Goal: Information Seeking & Learning: Learn about a topic

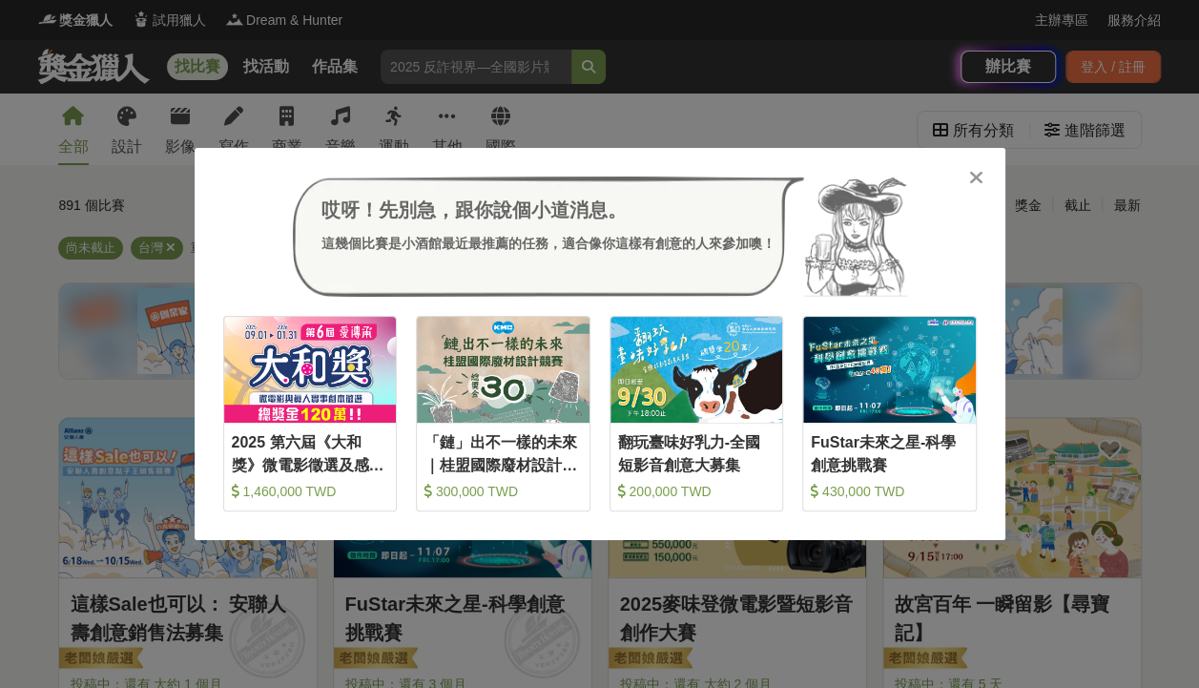
click at [82, 205] on div "哎呀！先別急，跟你說個小道消息。 這幾個比賽是小酒館最近最推薦的任務，適合像你這樣有創意的人來參加噢！ 收藏 2025 第六屆《大和獎》微電影徵選及感人實事分…" at bounding box center [599, 344] width 1199 height 688
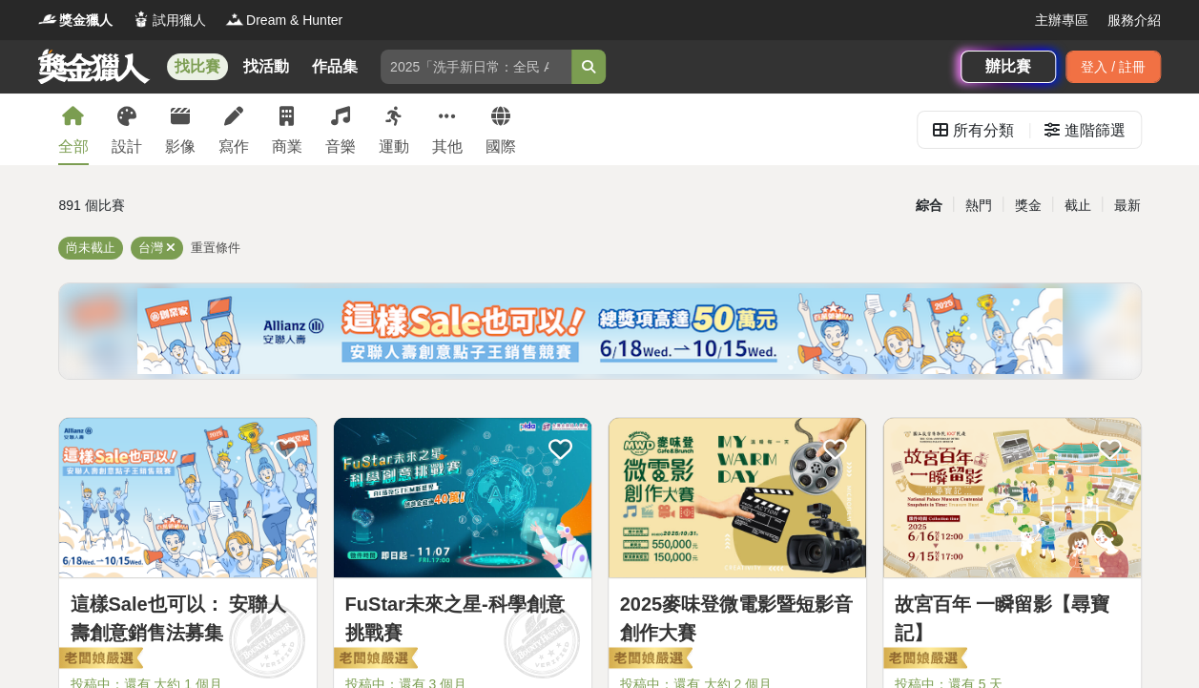
click at [84, 50] on link at bounding box center [93, 66] width 115 height 36
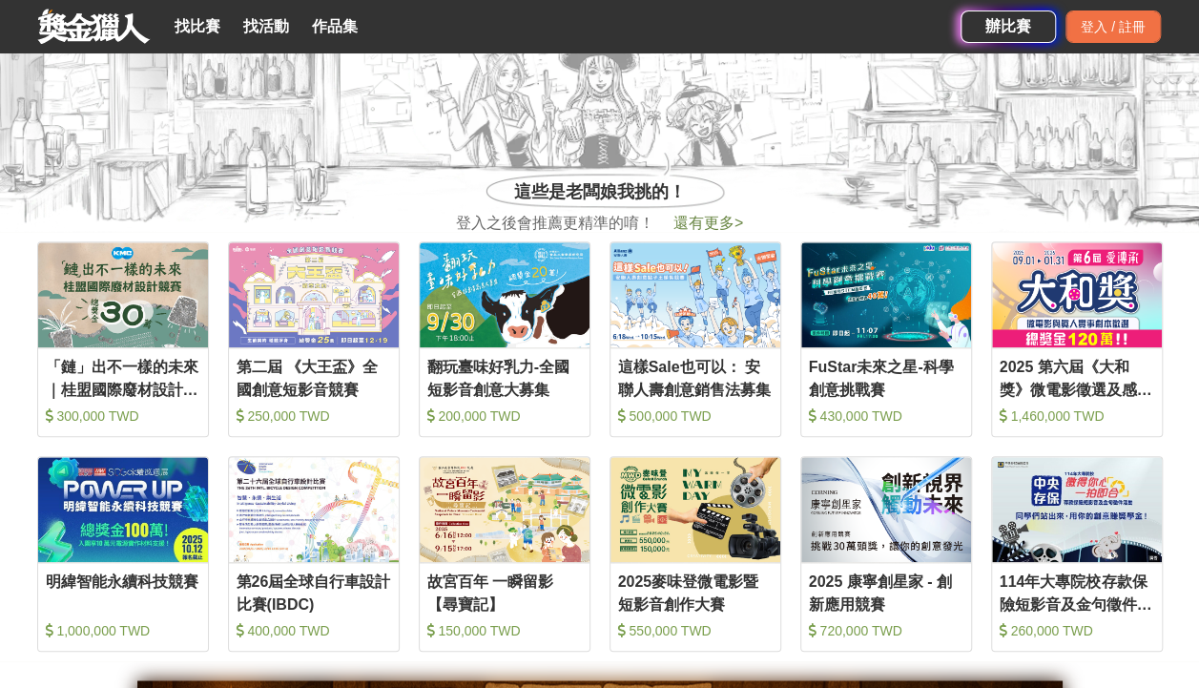
scroll to position [668, 0]
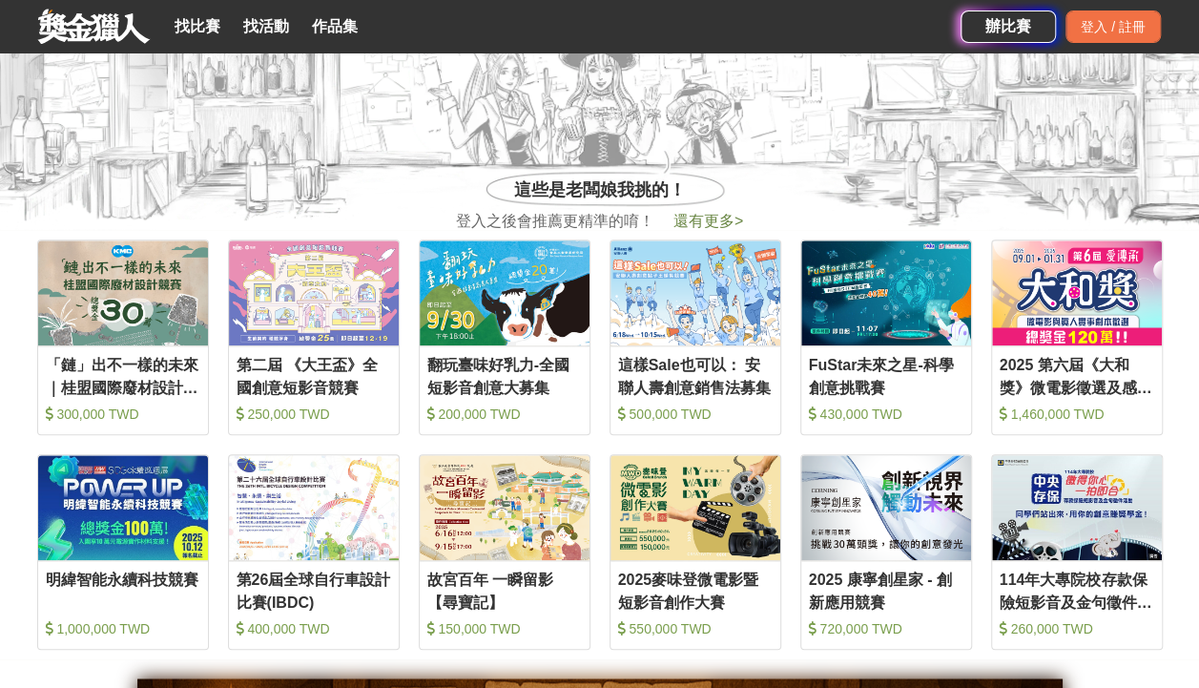
click at [565, 225] on span "登入之後會推薦更精準的唷！" at bounding box center [555, 221] width 198 height 23
click at [1086, 21] on div "登入 / 註冊" at bounding box center [1112, 26] width 95 height 32
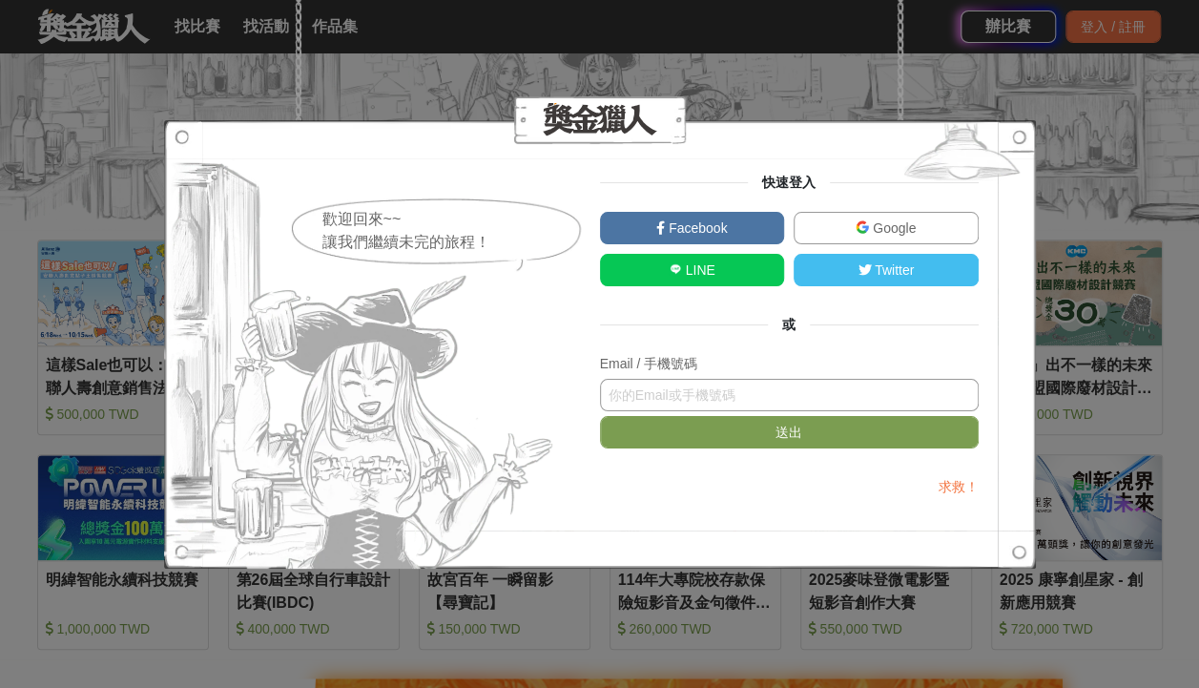
click at [689, 403] on input "text" at bounding box center [789, 395] width 379 height 32
type input "[EMAIL_ADDRESS][DOMAIN_NAME]"
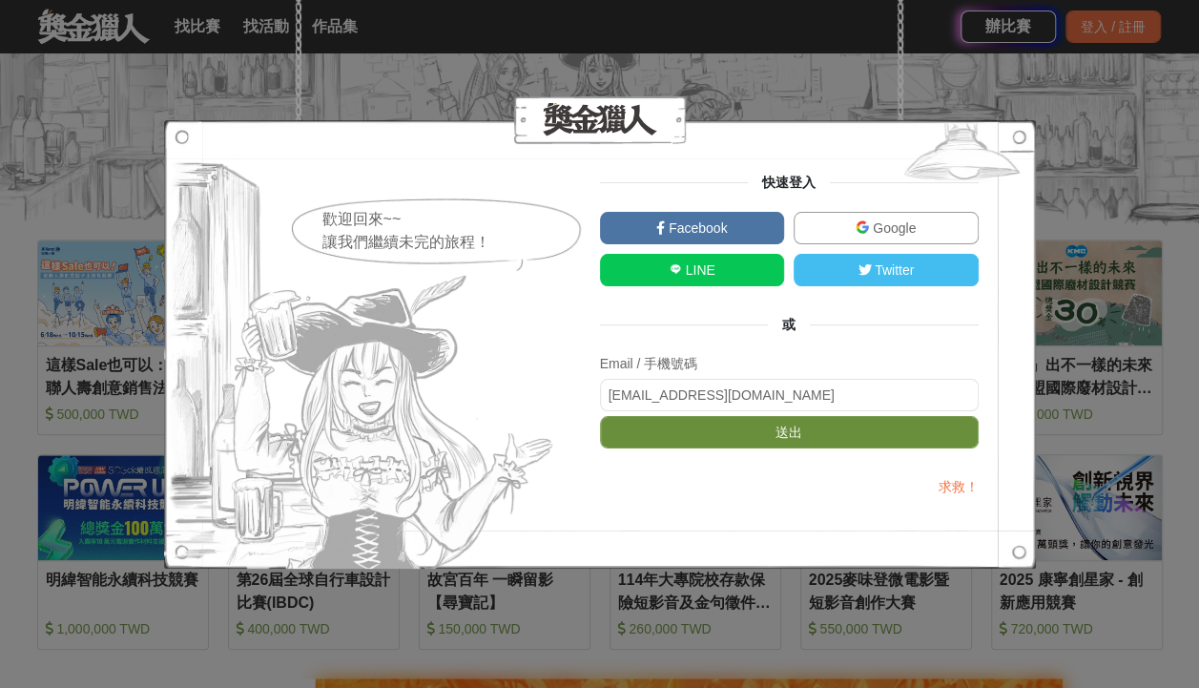
click at [820, 439] on button "送出" at bounding box center [789, 432] width 379 height 32
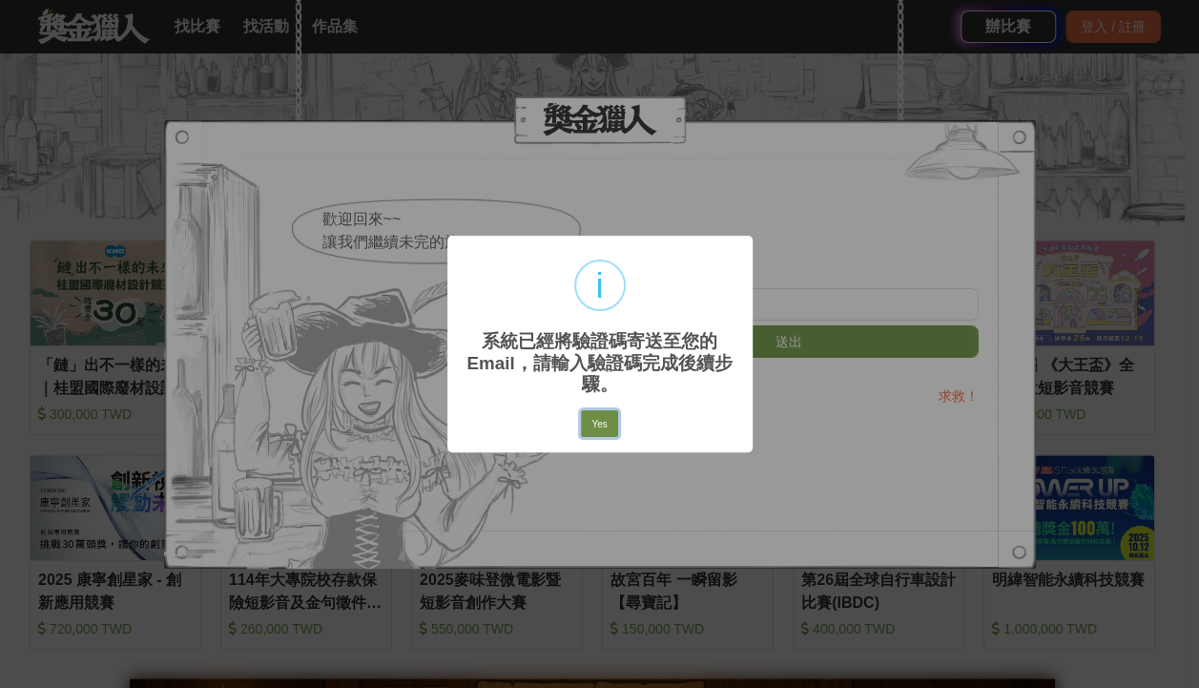
click at [613, 424] on button "Yes" at bounding box center [599, 423] width 36 height 27
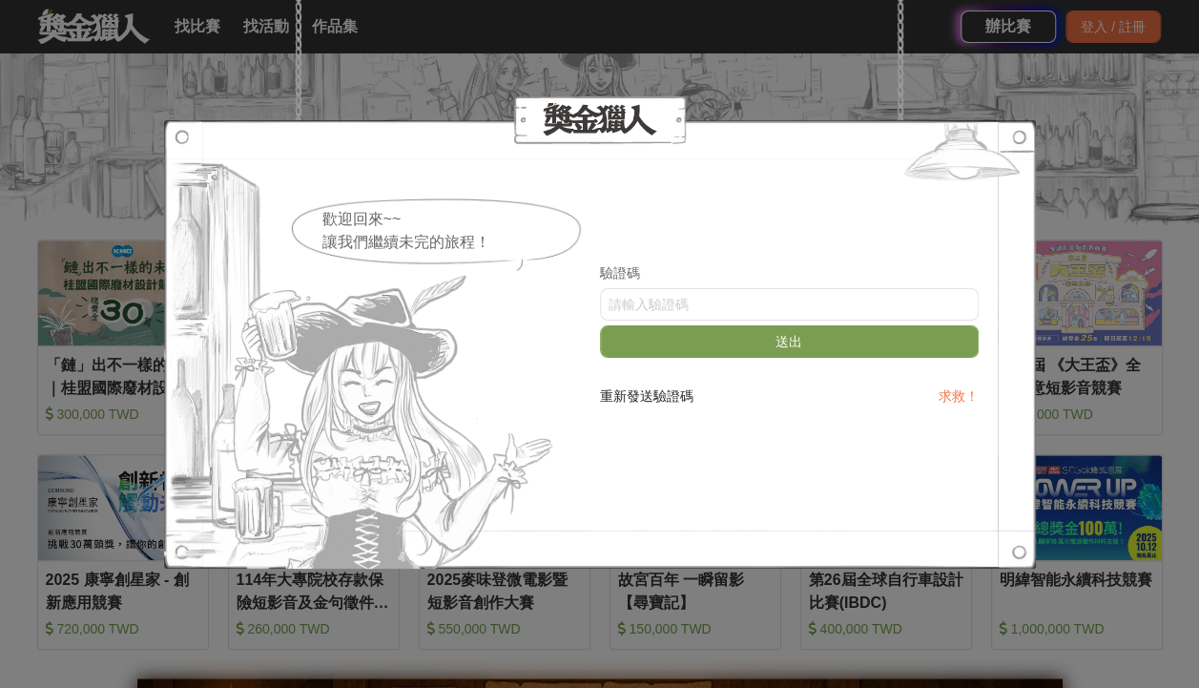
click at [633, 322] on form "驗證碼 送出" at bounding box center [789, 315] width 379 height 104
click at [658, 313] on input "text" at bounding box center [789, 304] width 379 height 32
paste input "NzdYTXRiR3M"
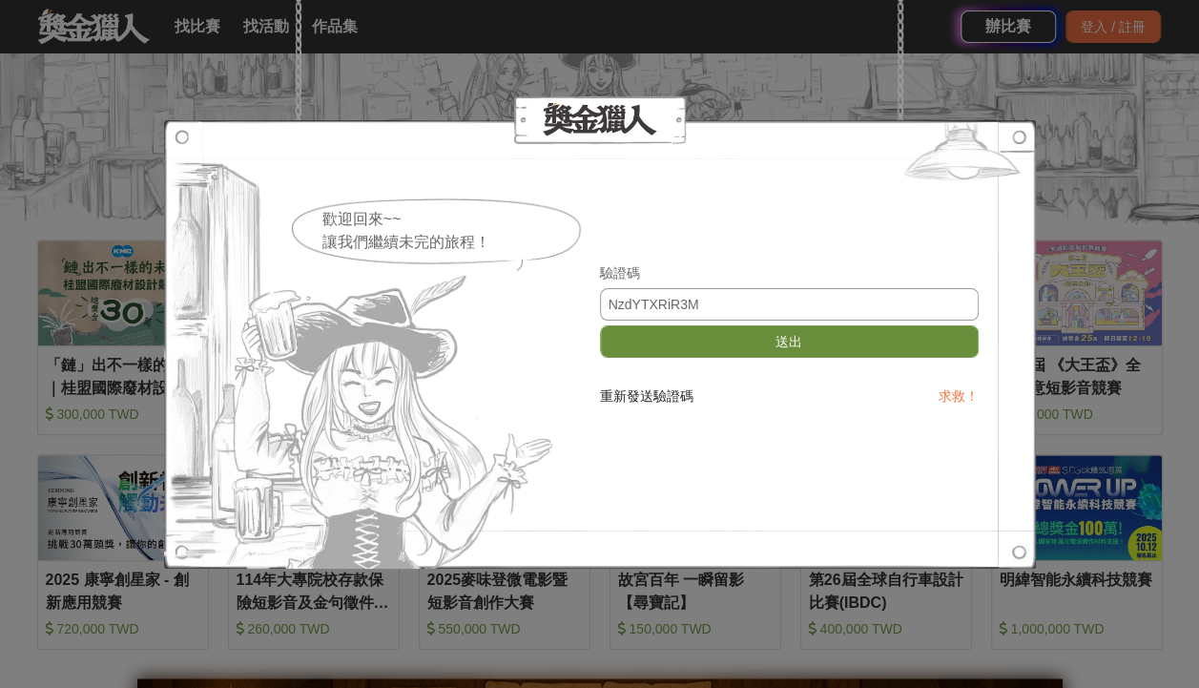
type input "NzdYTXRiR3M"
click at [713, 346] on button "送出" at bounding box center [789, 341] width 379 height 32
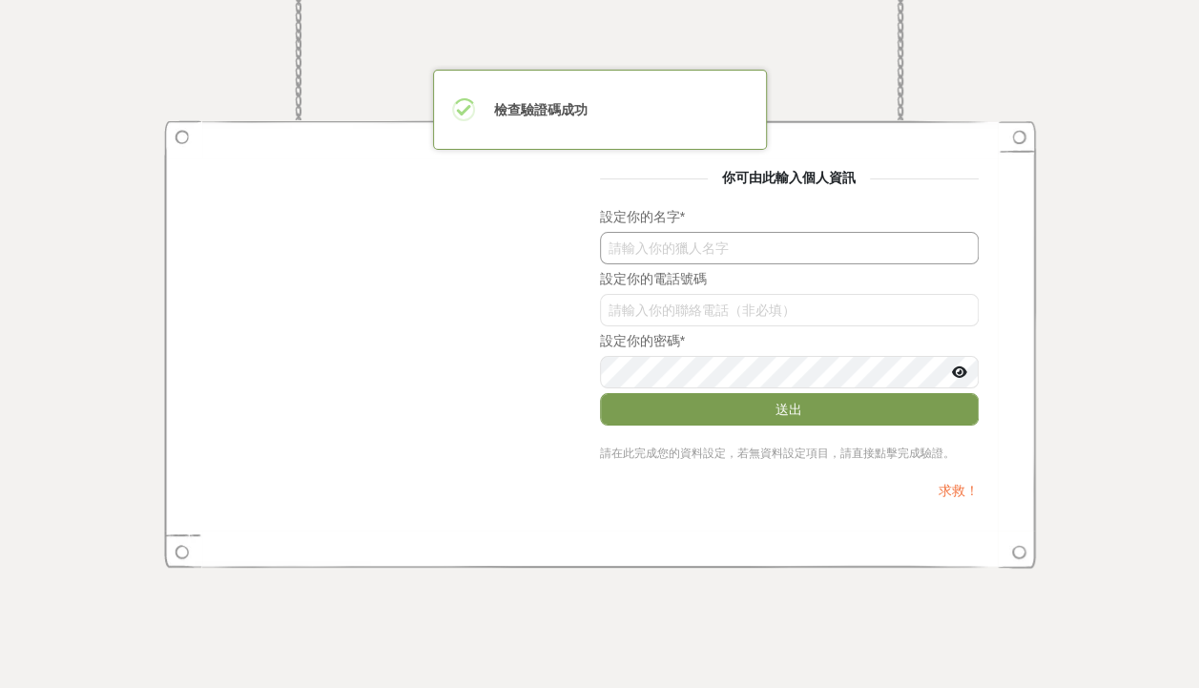
click at [721, 252] on input "text" at bounding box center [789, 248] width 379 height 32
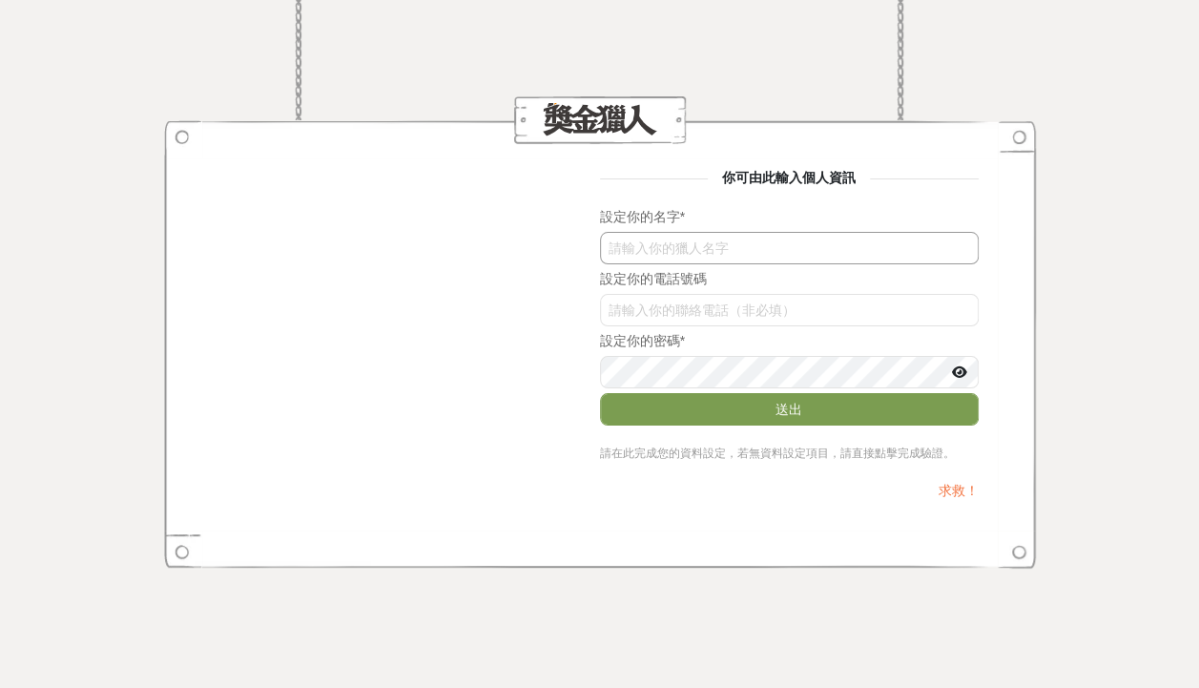
type input "h"
type input "Kasoy H"
click at [960, 362] on div at bounding box center [959, 371] width 19 height 19
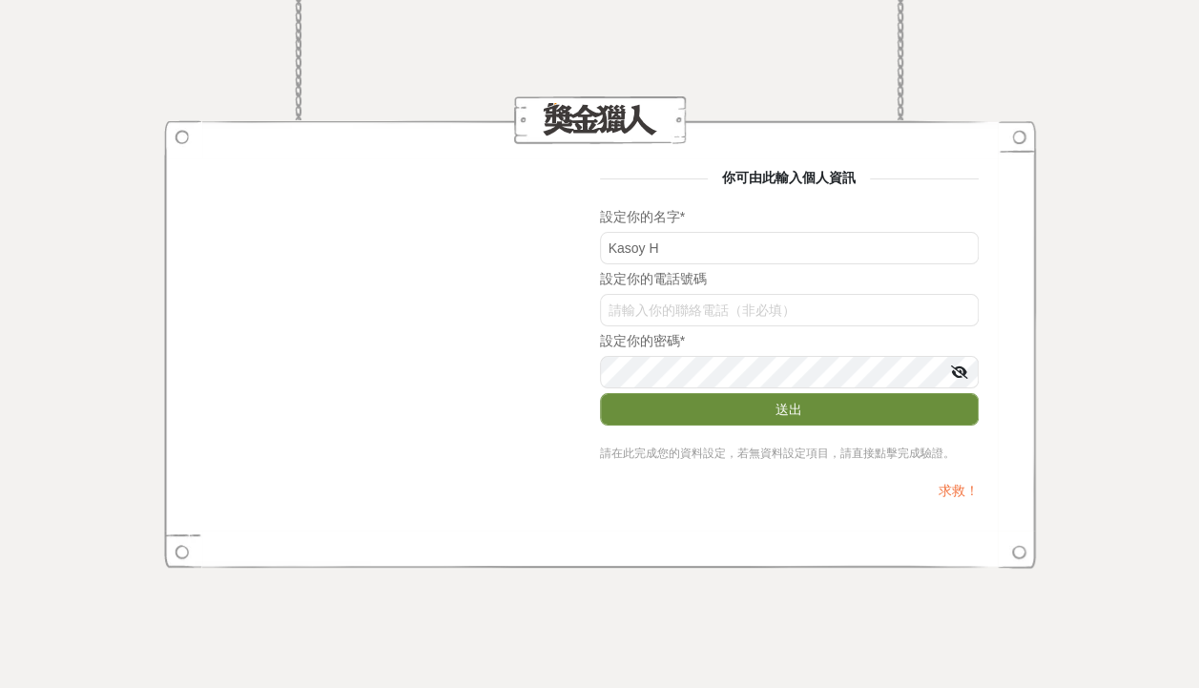
click at [717, 408] on button "送出" at bounding box center [789, 409] width 379 height 32
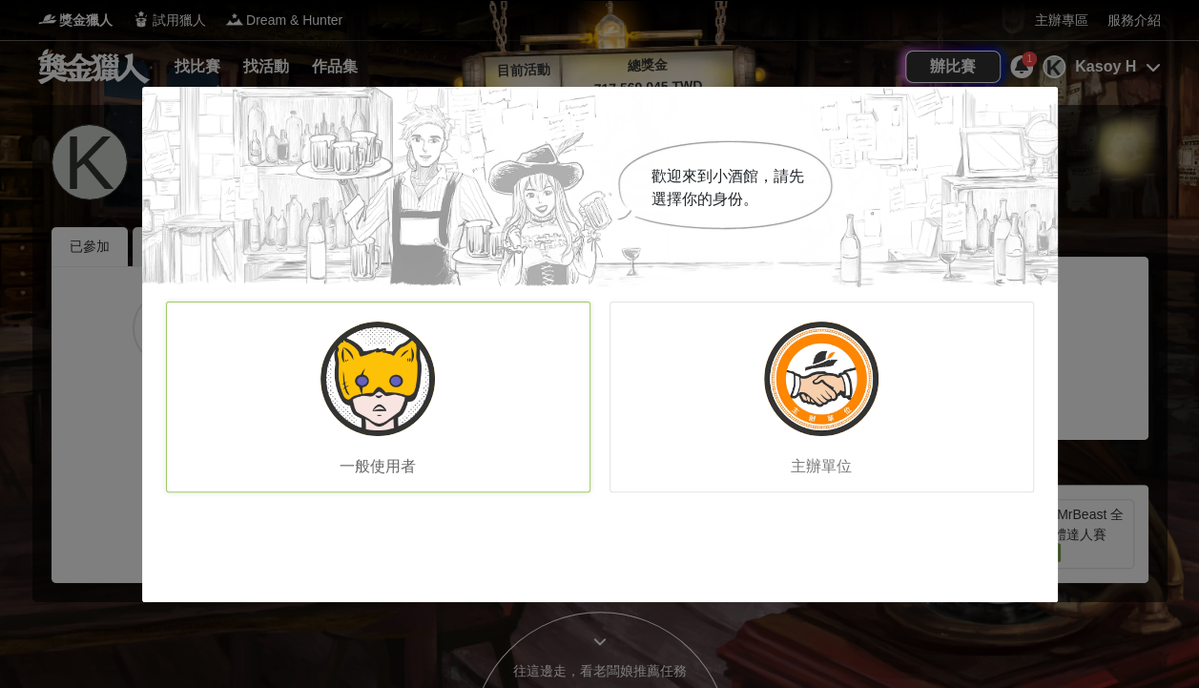
click at [382, 364] on img at bounding box center [378, 378] width 114 height 114
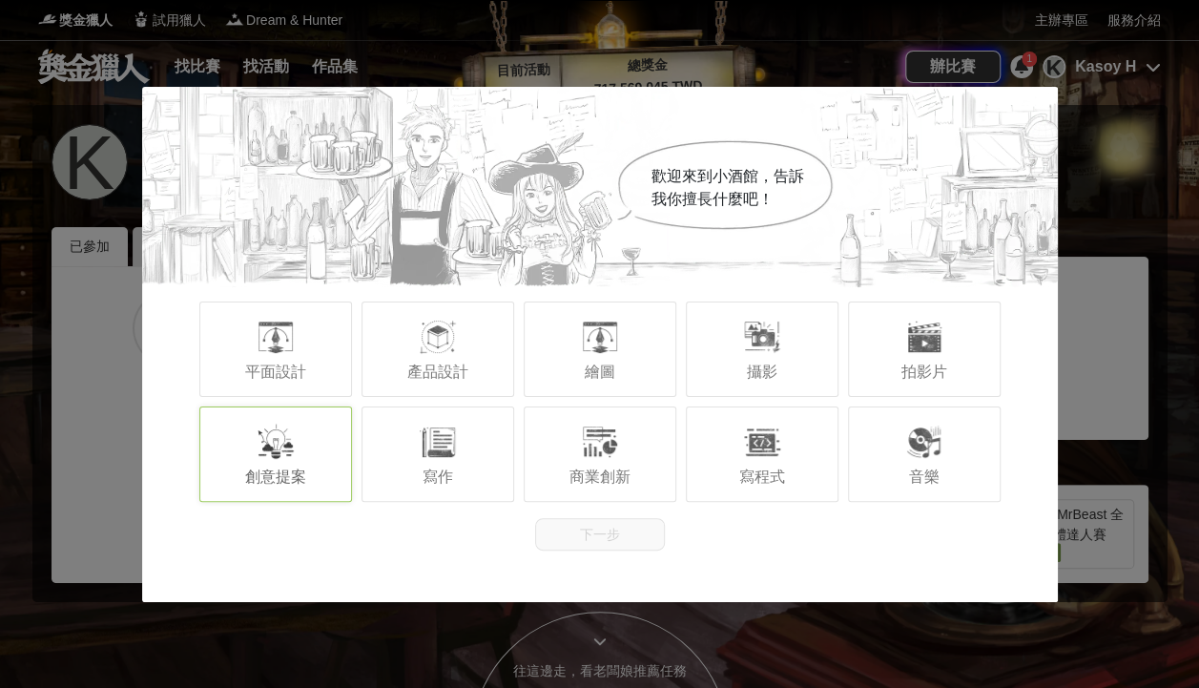
click at [341, 446] on div "創意提案" at bounding box center [275, 453] width 153 height 95
click at [652, 374] on div "繪圖" at bounding box center [600, 348] width 153 height 95
click at [660, 347] on div "繪圖" at bounding box center [600, 348] width 153 height 95
click at [919, 344] on div at bounding box center [924, 337] width 38 height 38
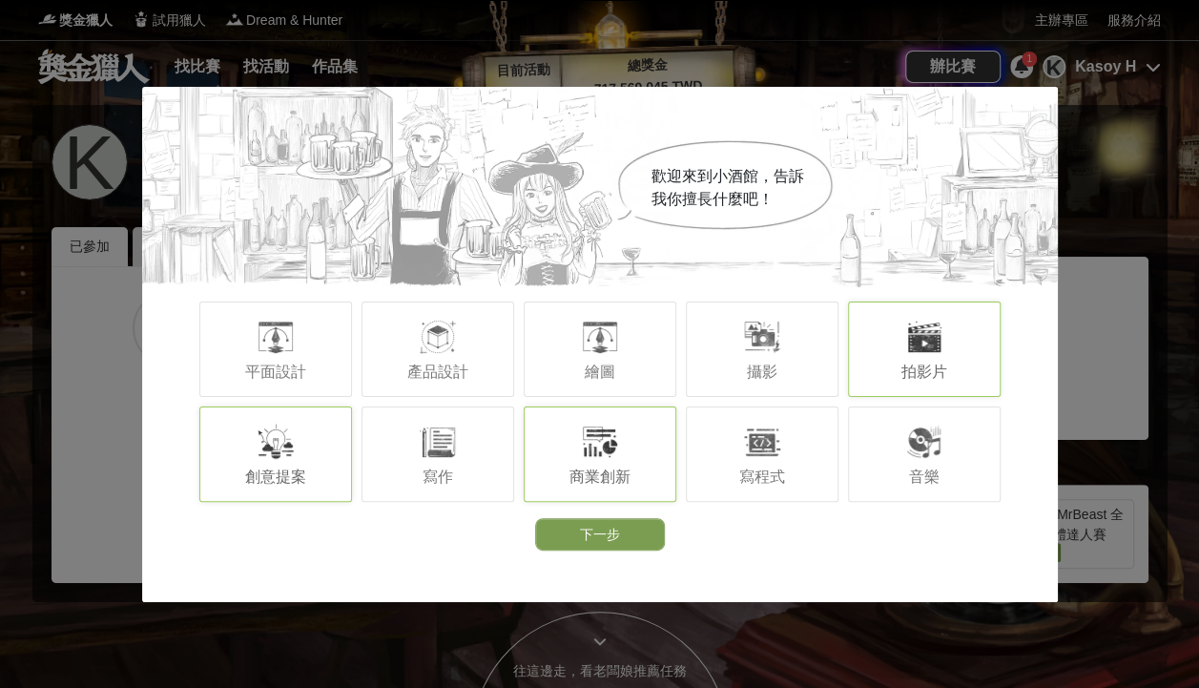
click at [646, 471] on div "商業創新" at bounding box center [600, 453] width 153 height 95
click at [466, 457] on div "寫作" at bounding box center [438, 453] width 153 height 95
click at [938, 496] on div "音樂" at bounding box center [924, 453] width 153 height 95
click at [626, 536] on button "下一步" at bounding box center [600, 534] width 130 height 32
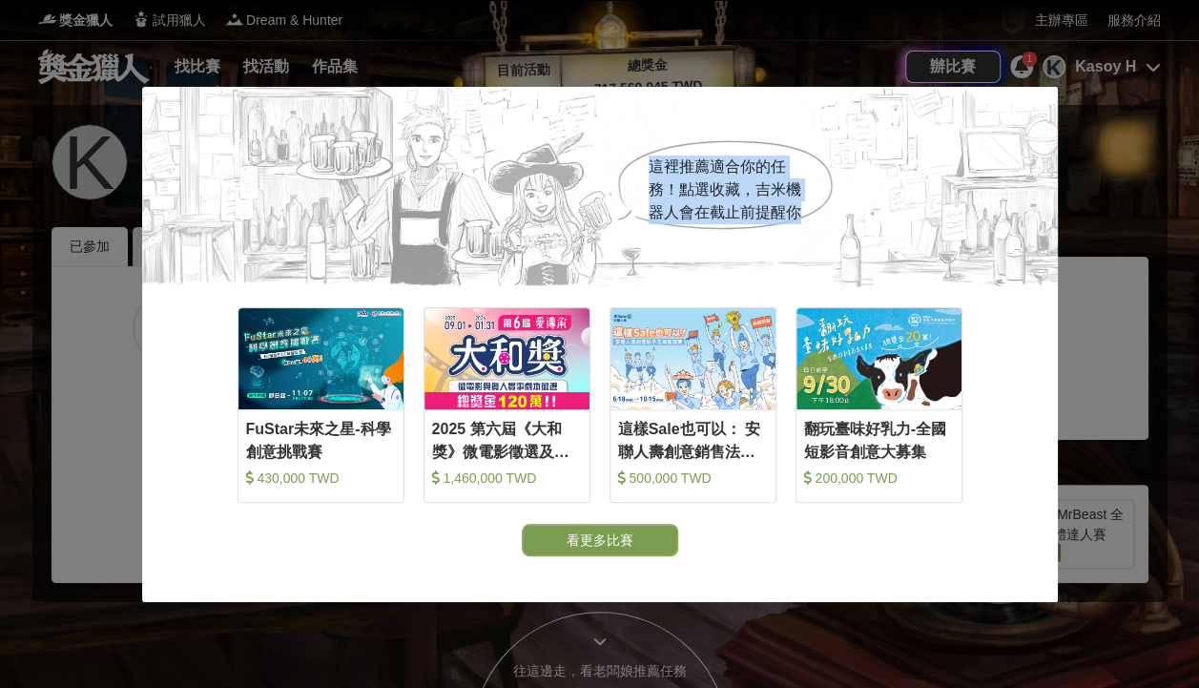
drag, startPoint x: 652, startPoint y: 156, endPoint x: 822, endPoint y: 219, distance: 181.1
click at [822, 219] on div "這裡推薦適合你的任務！點選收藏，吉米機器人會在截止前提醒你" at bounding box center [724, 184] width 219 height 95
drag, startPoint x: 822, startPoint y: 219, endPoint x: 754, endPoint y: 248, distance: 74.4
click at [754, 248] on div "這裡推薦適合你的任務！點選收藏，吉米機器人會在截止前提醒你" at bounding box center [600, 187] width 916 height 200
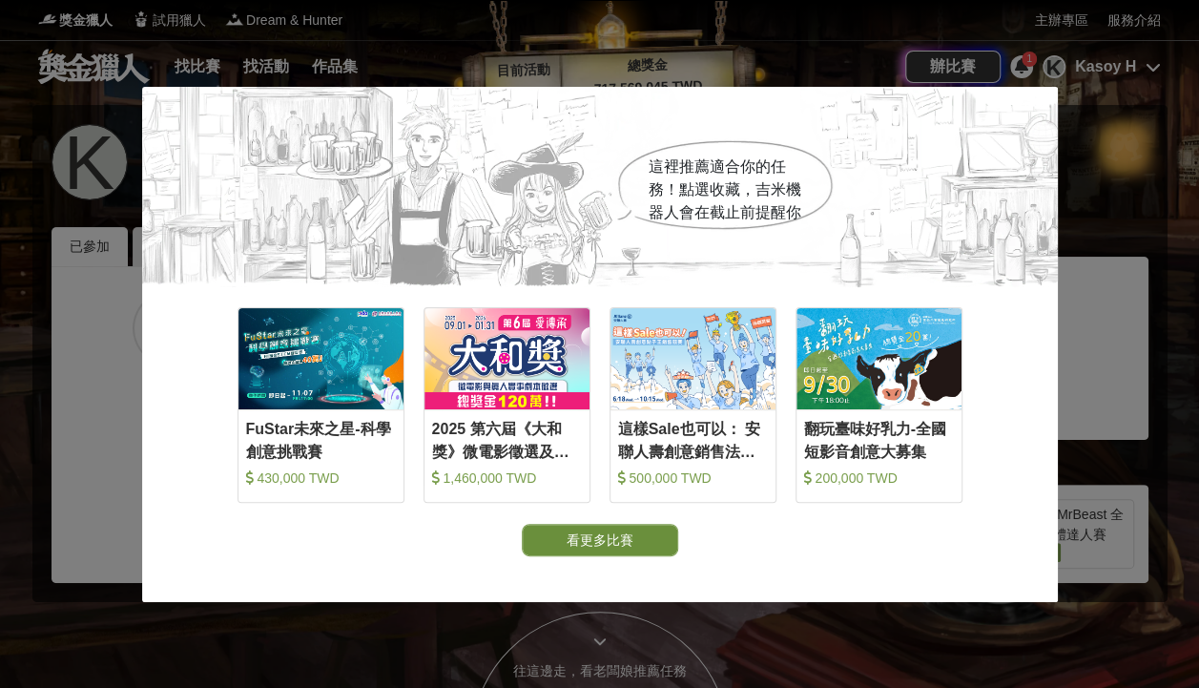
click at [619, 550] on button "看更多比賽" at bounding box center [600, 540] width 156 height 32
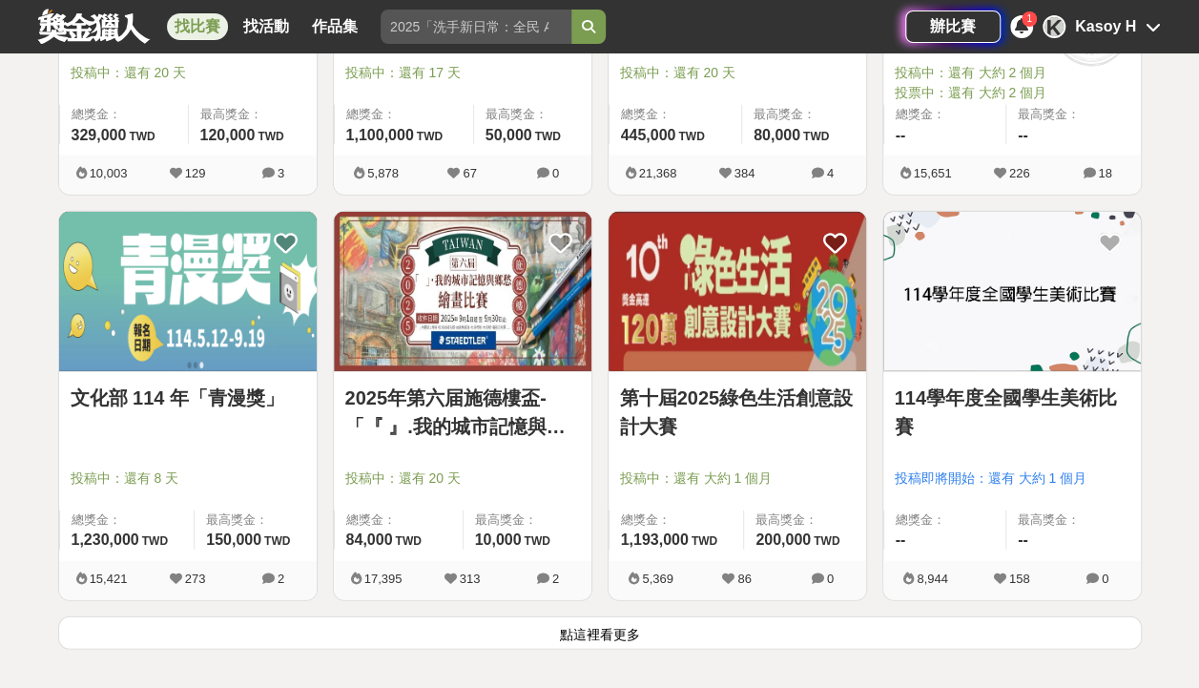
scroll to position [2566, 0]
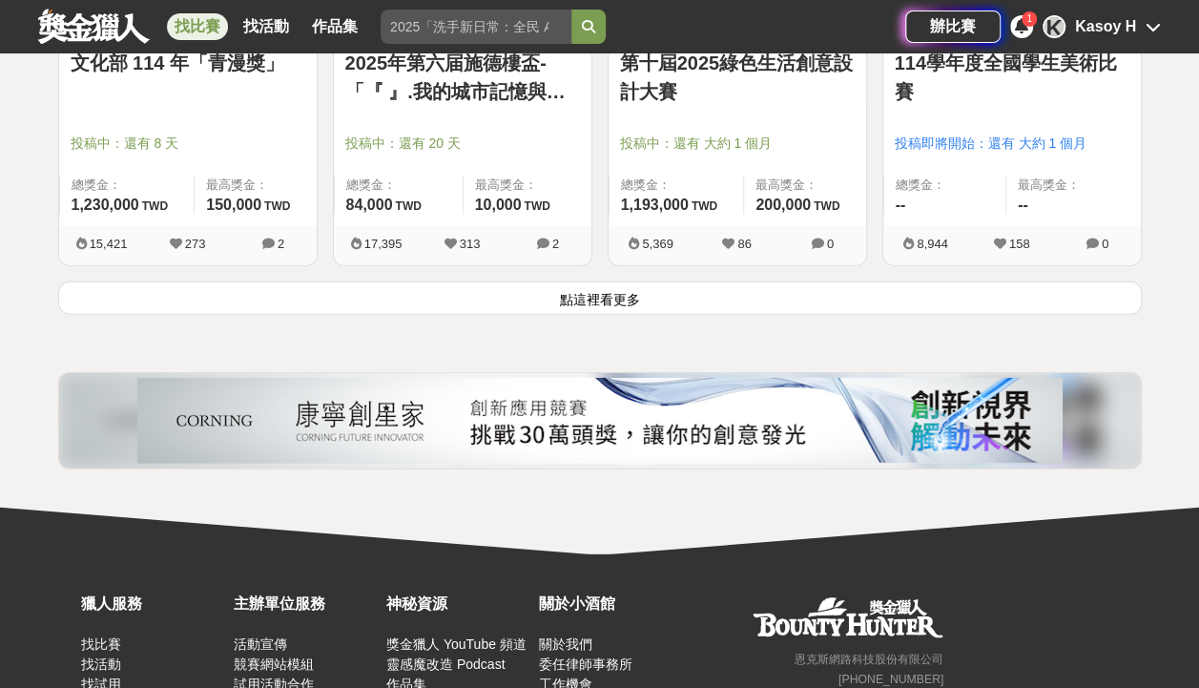
click at [641, 281] on button "點這裡看更多" at bounding box center [600, 297] width 1084 height 33
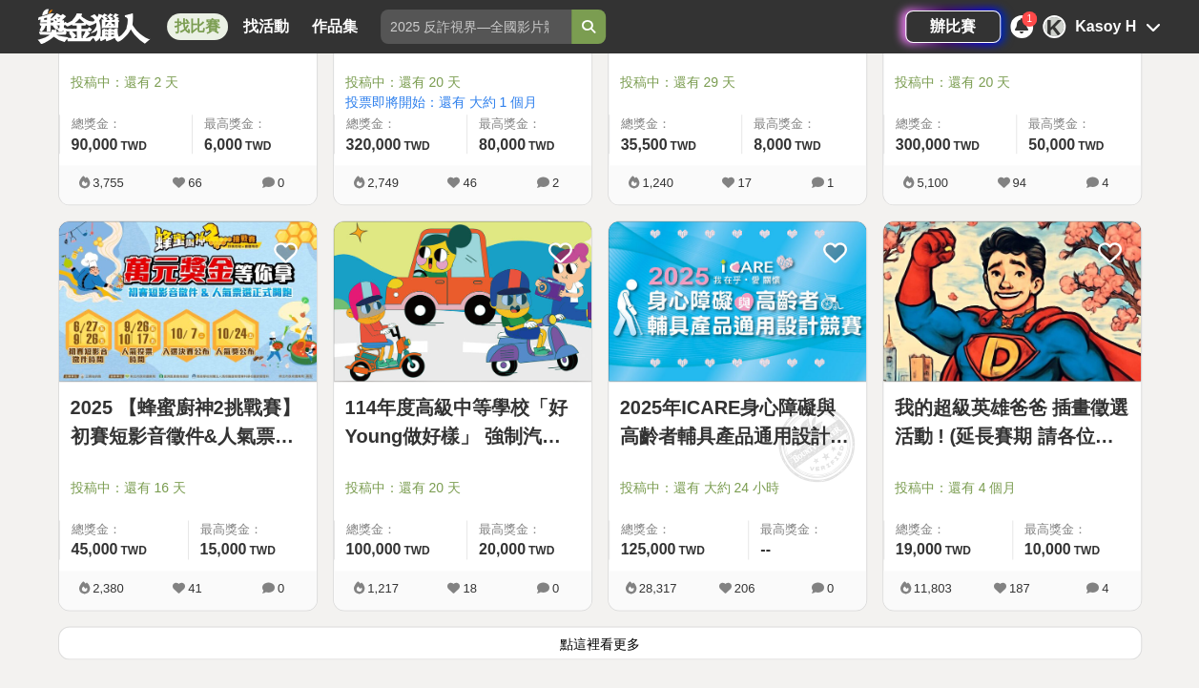
scroll to position [4665, 0]
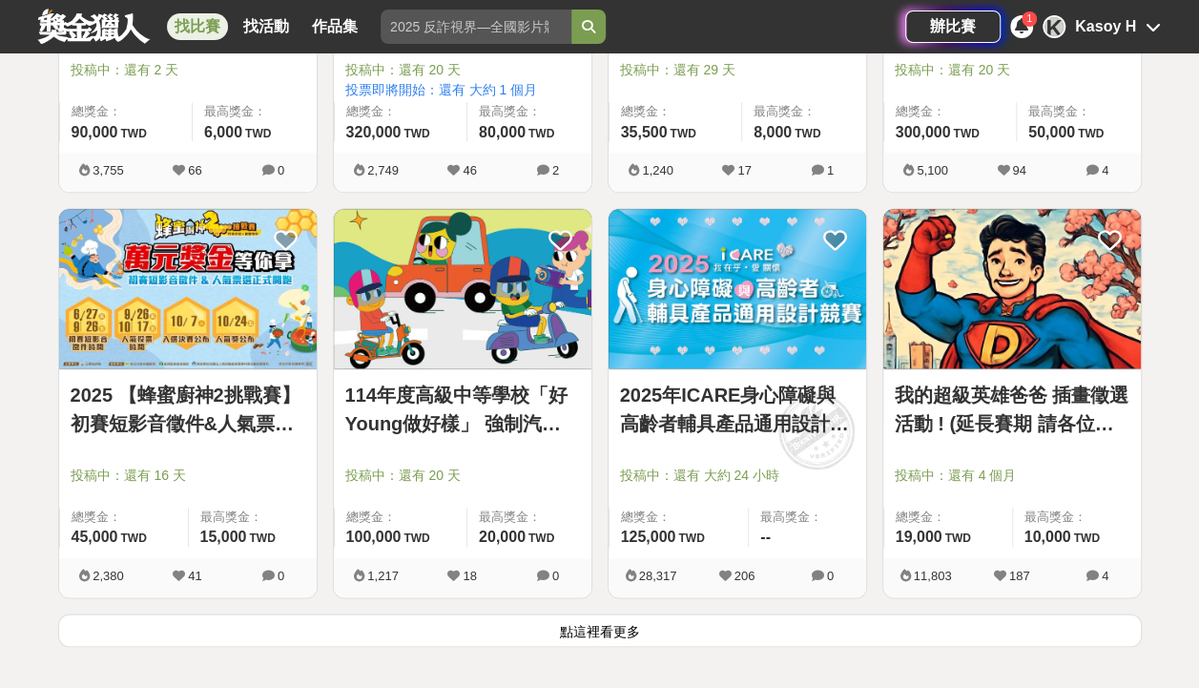
click at [607, 630] on button "點這裡看更多" at bounding box center [600, 629] width 1084 height 33
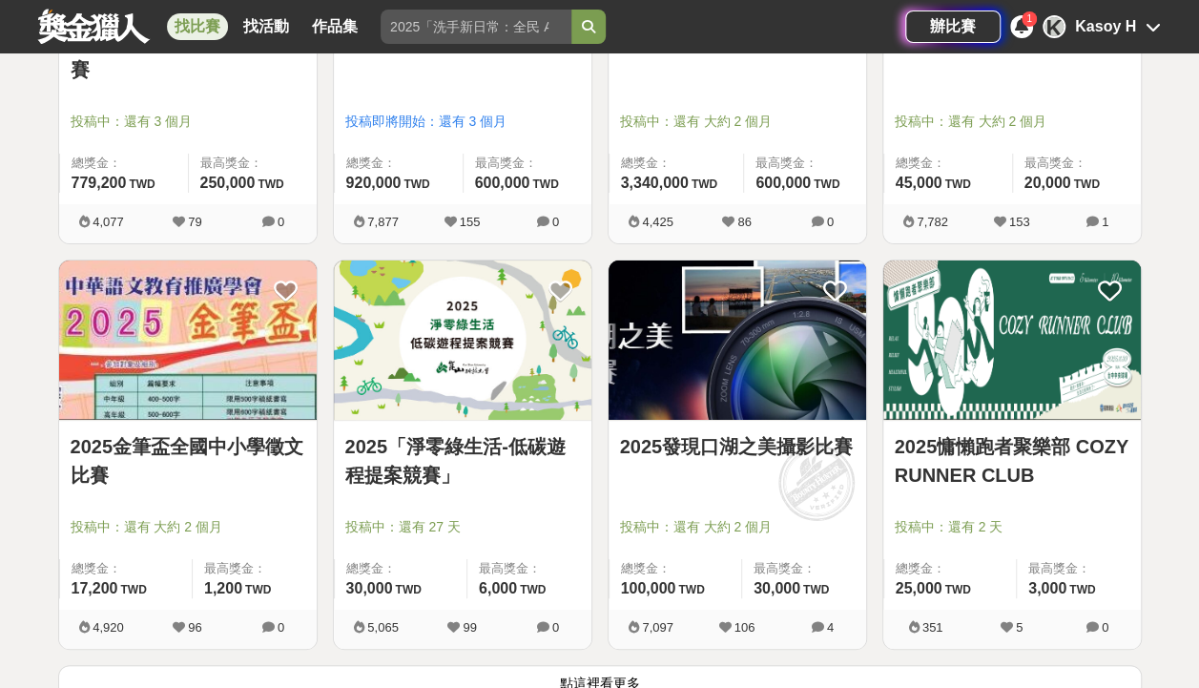
scroll to position [7145, 0]
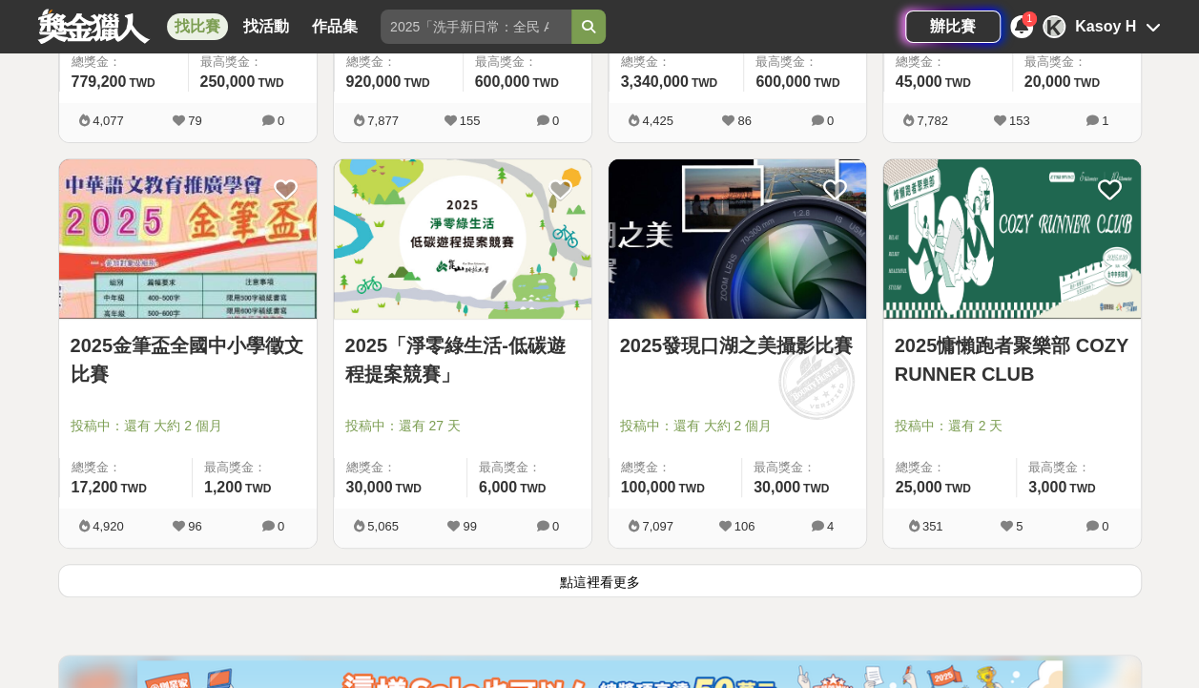
click at [679, 578] on button "點這裡看更多" at bounding box center [600, 580] width 1084 height 33
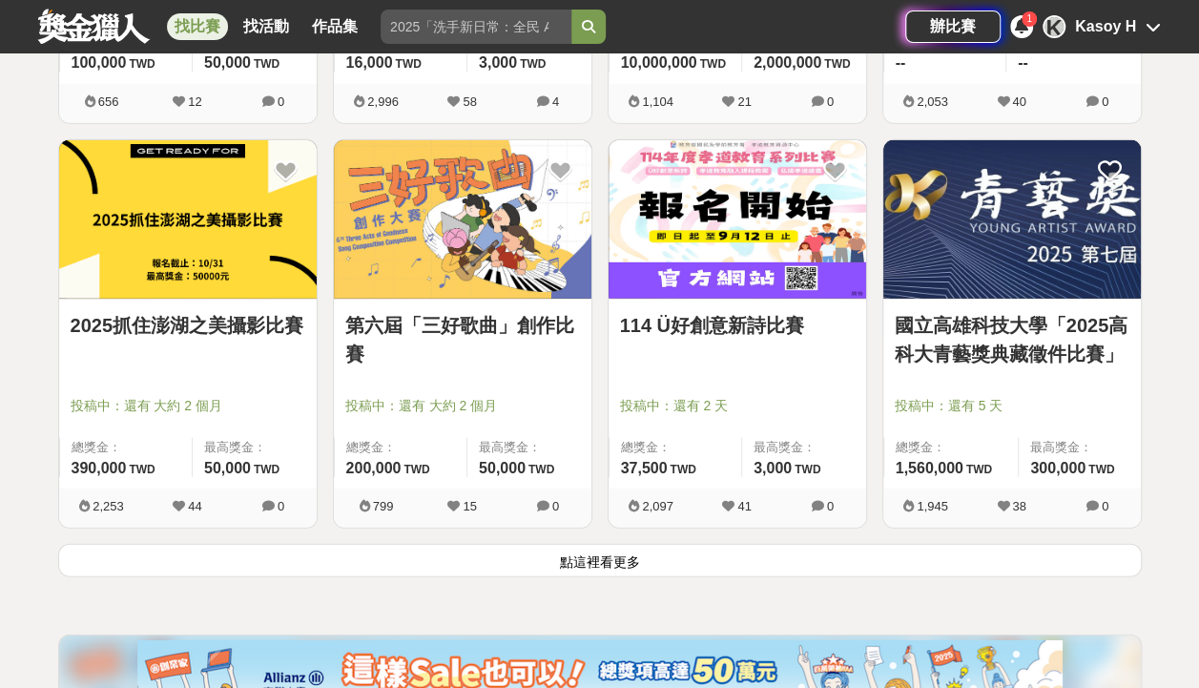
scroll to position [9625, 0]
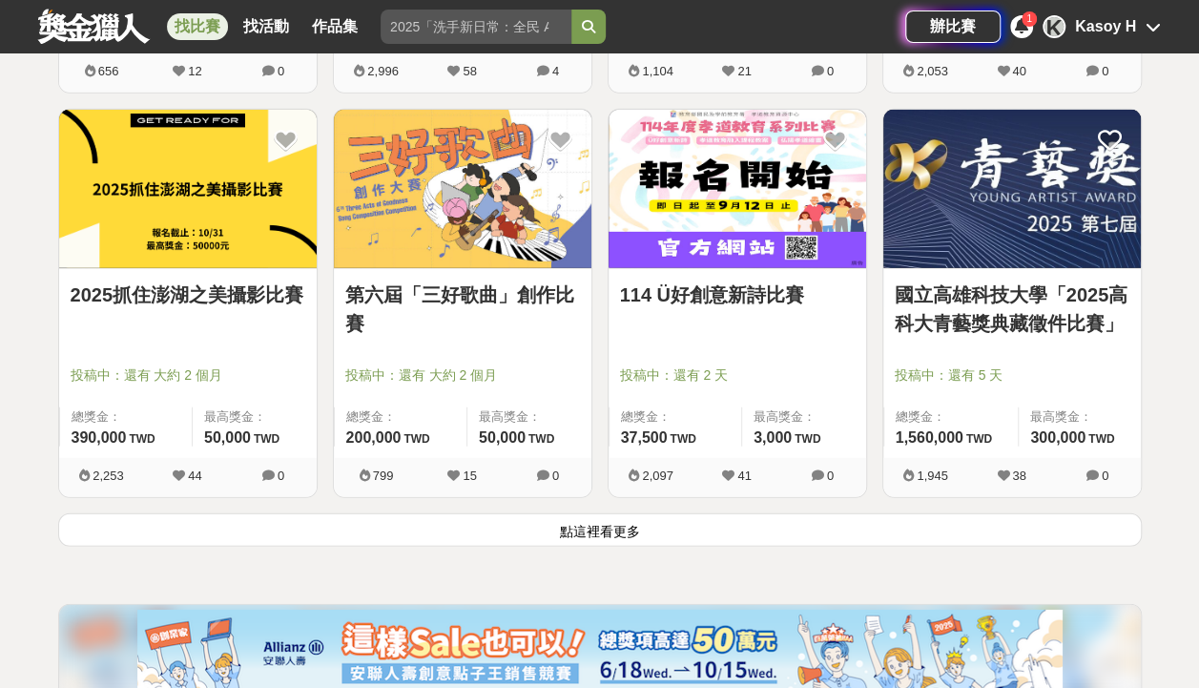
click at [642, 532] on button "點這裡看更多" at bounding box center [600, 529] width 1084 height 33
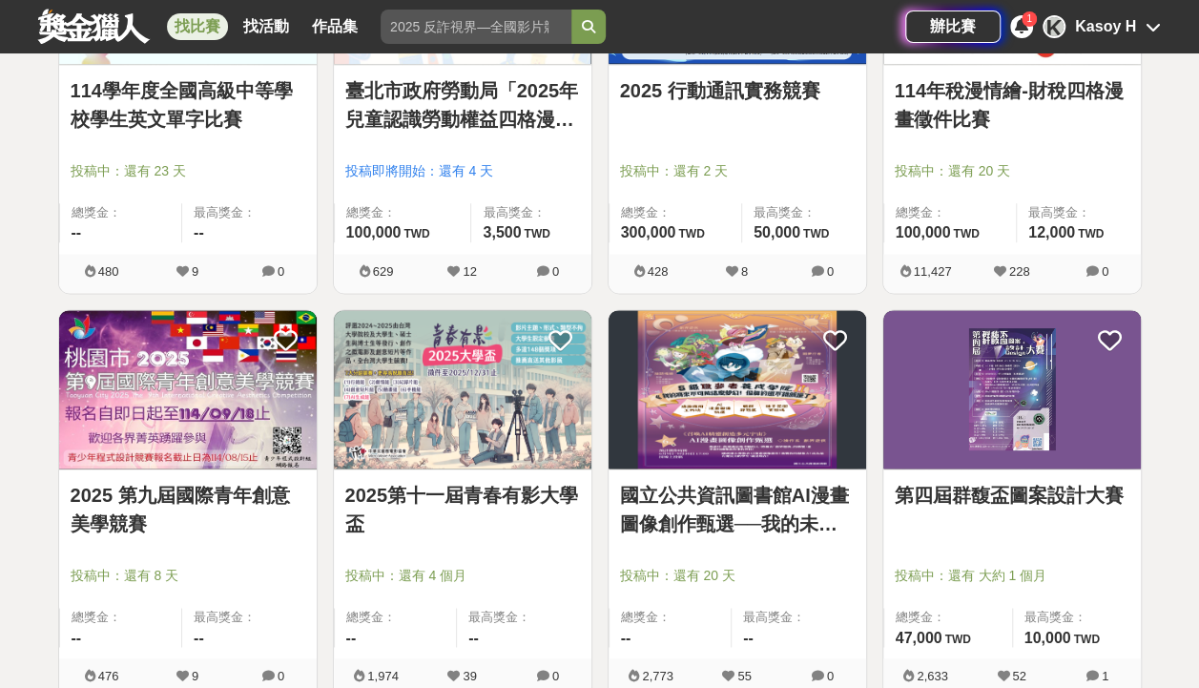
scroll to position [12105, 0]
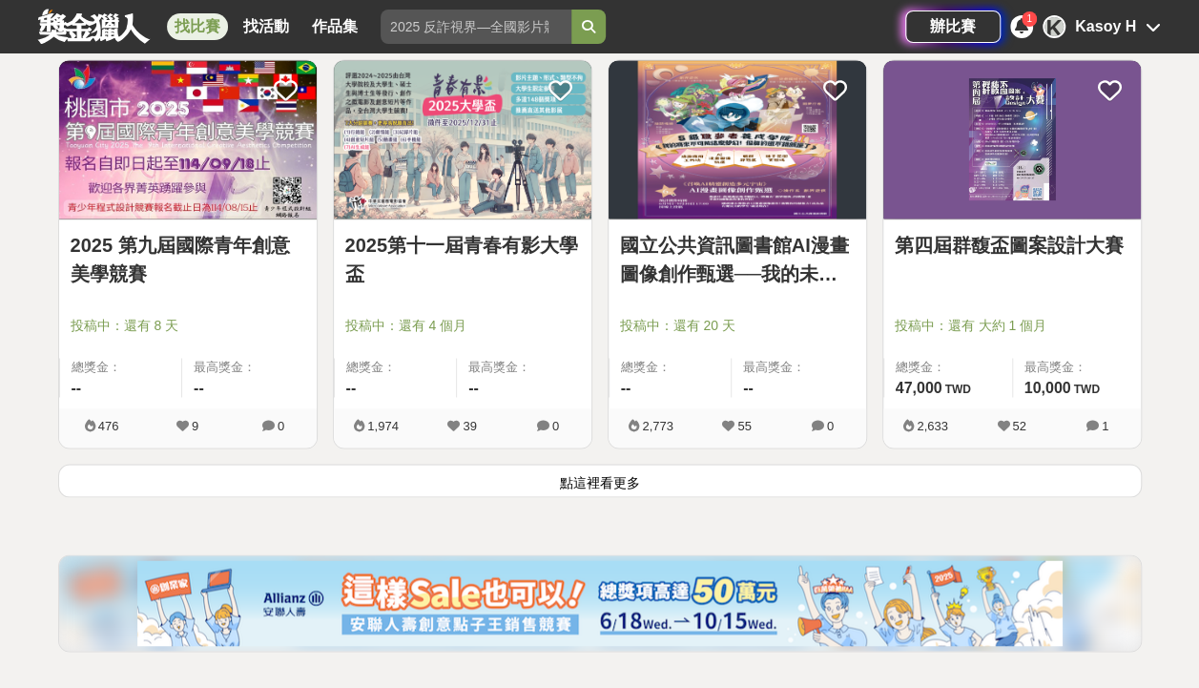
click at [611, 464] on button "點這裡看更多" at bounding box center [600, 480] width 1084 height 33
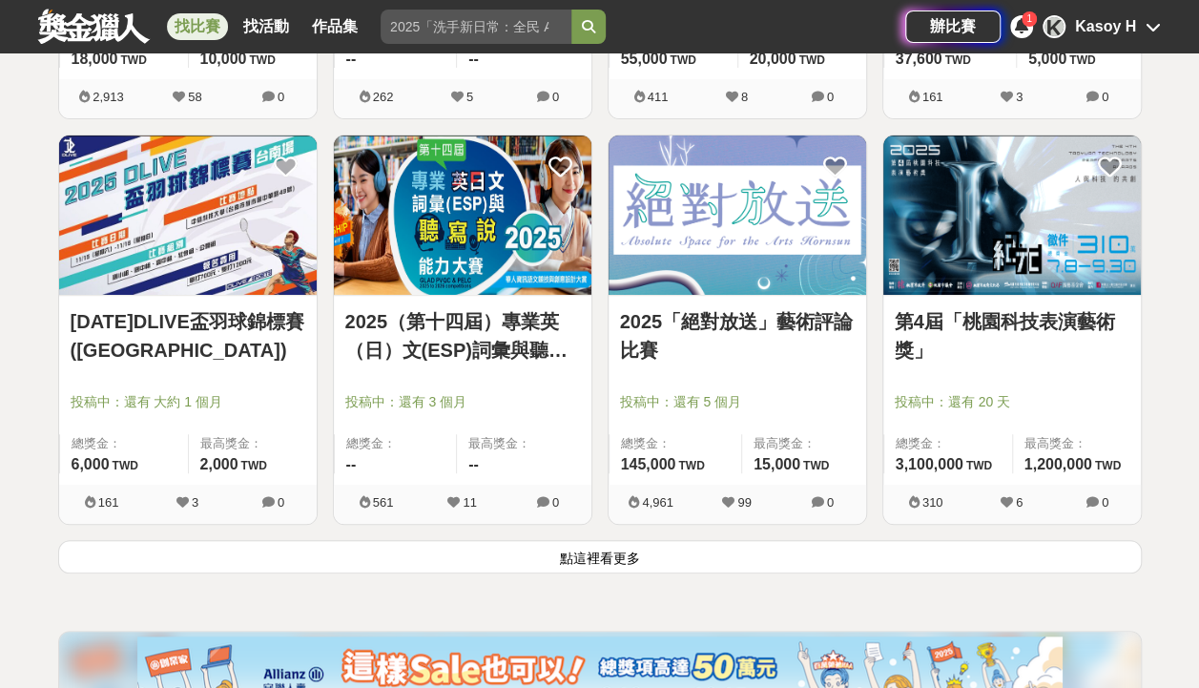
scroll to position [14490, 0]
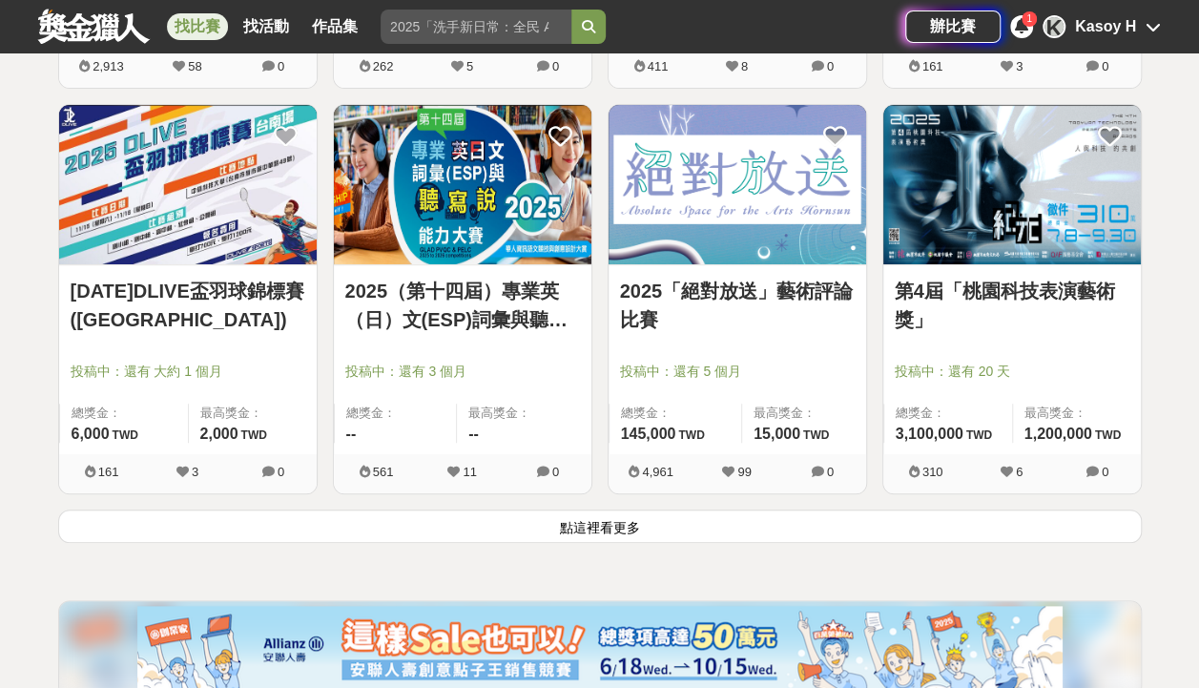
click at [551, 509] on button "點這裡看更多" at bounding box center [600, 525] width 1084 height 33
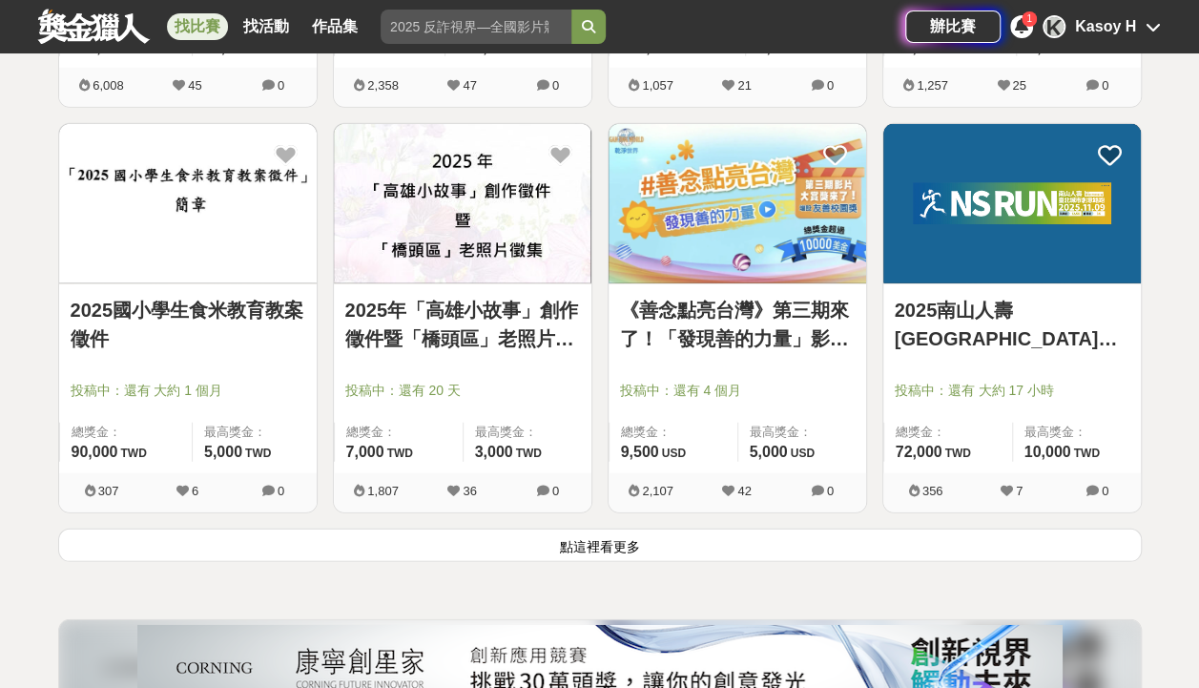
scroll to position [16970, 0]
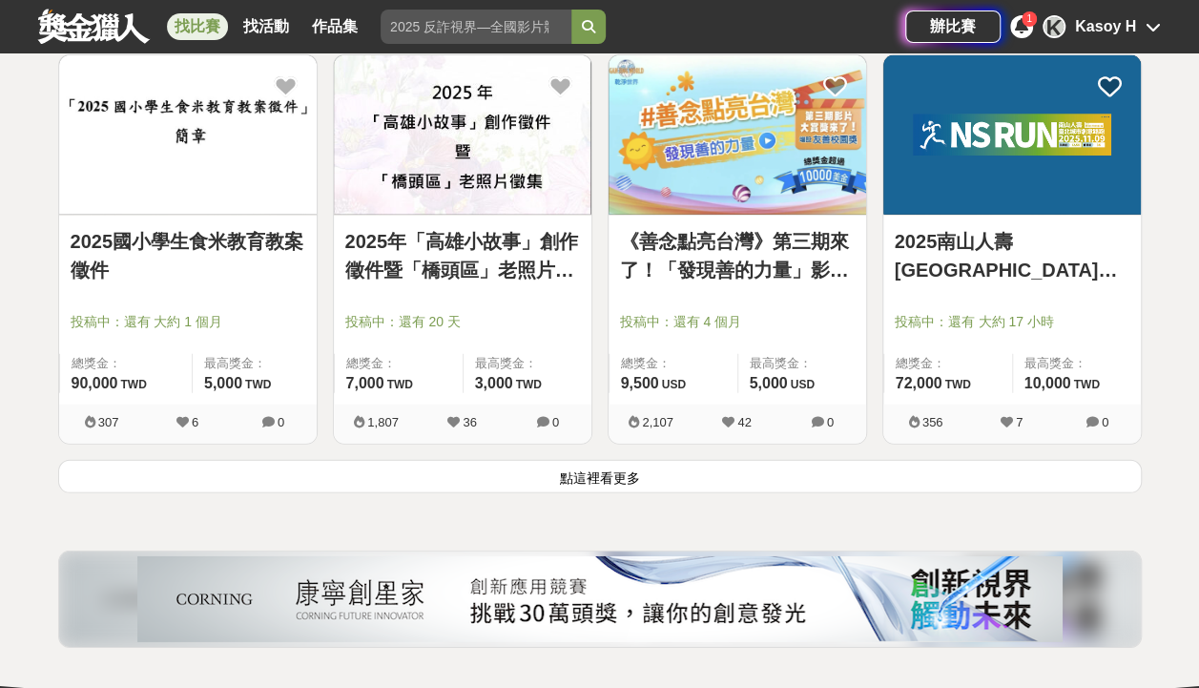
click at [626, 463] on button "點這裡看更多" at bounding box center [600, 476] width 1084 height 33
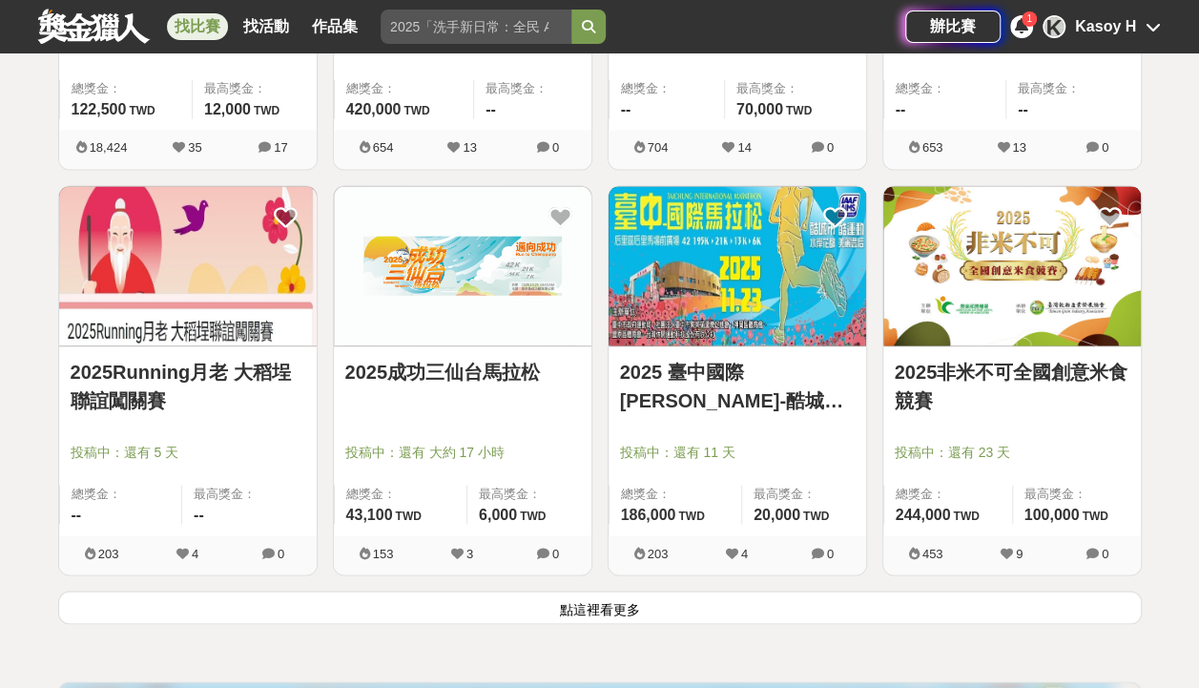
scroll to position [19355, 0]
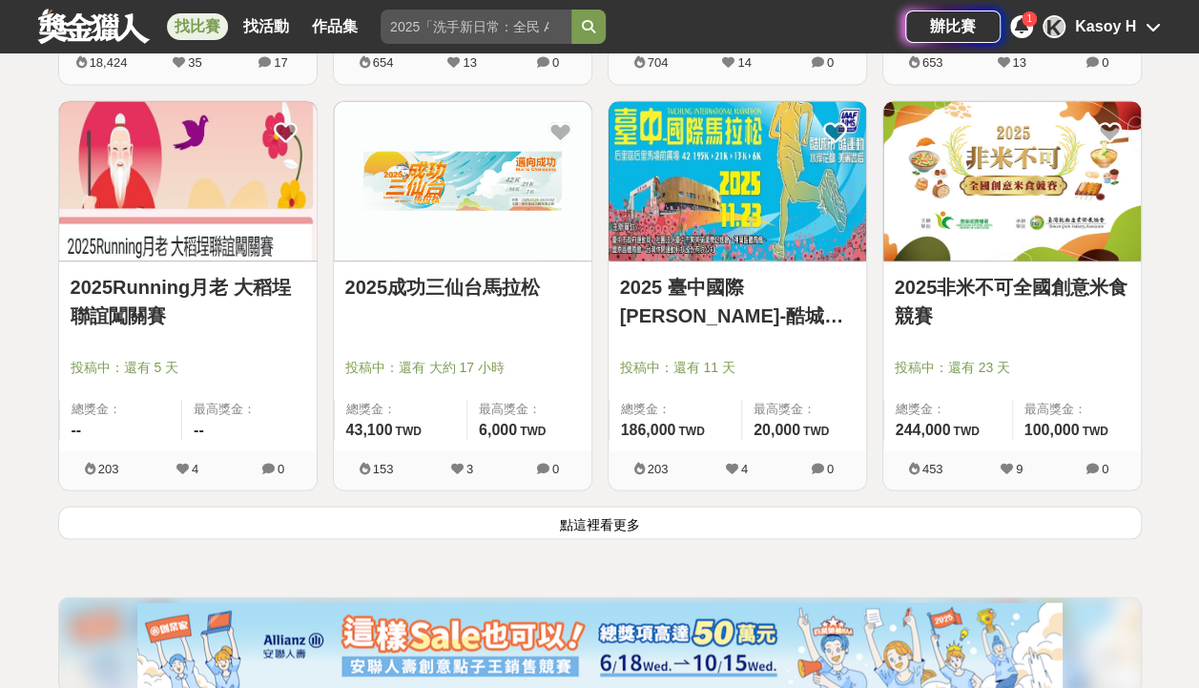
click at [597, 506] on button "點這裡看更多" at bounding box center [600, 522] width 1084 height 33
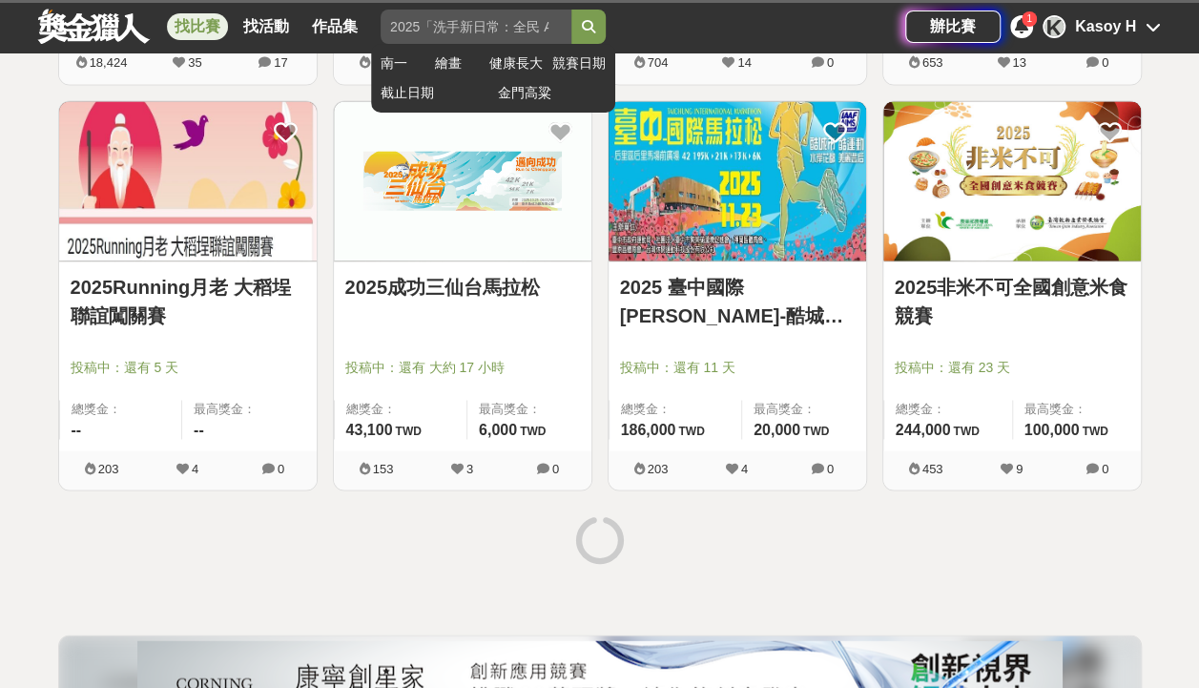
click at [471, 19] on input "search" at bounding box center [476, 27] width 191 height 34
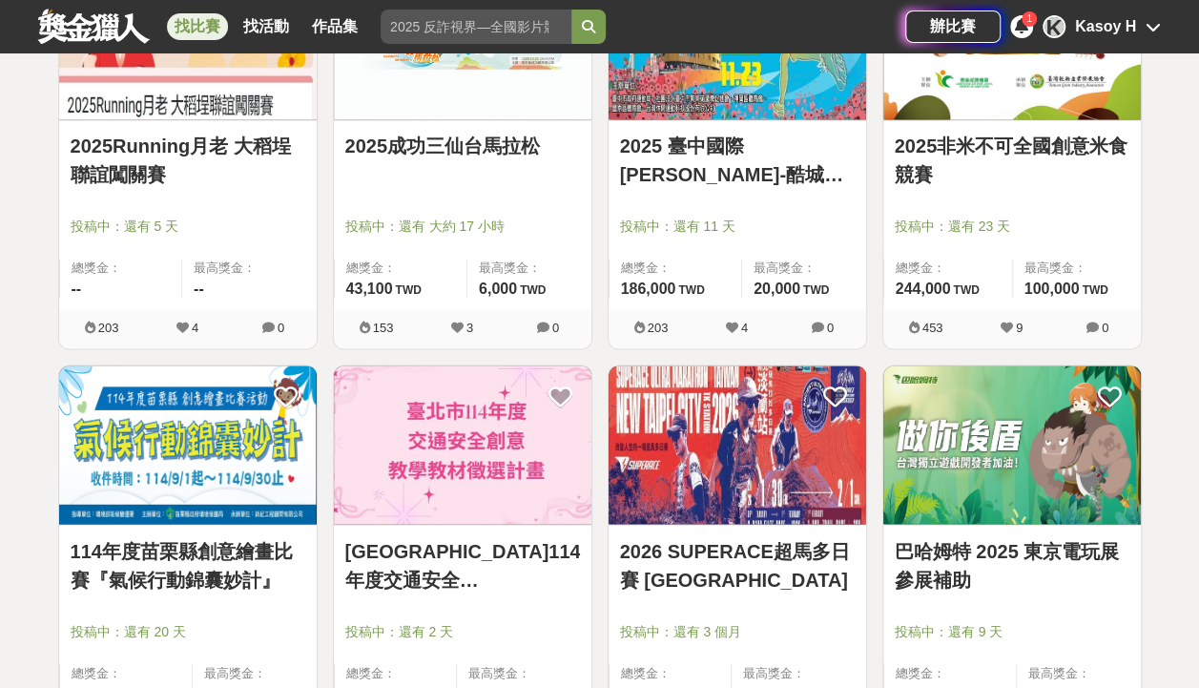
scroll to position [19545, 0]
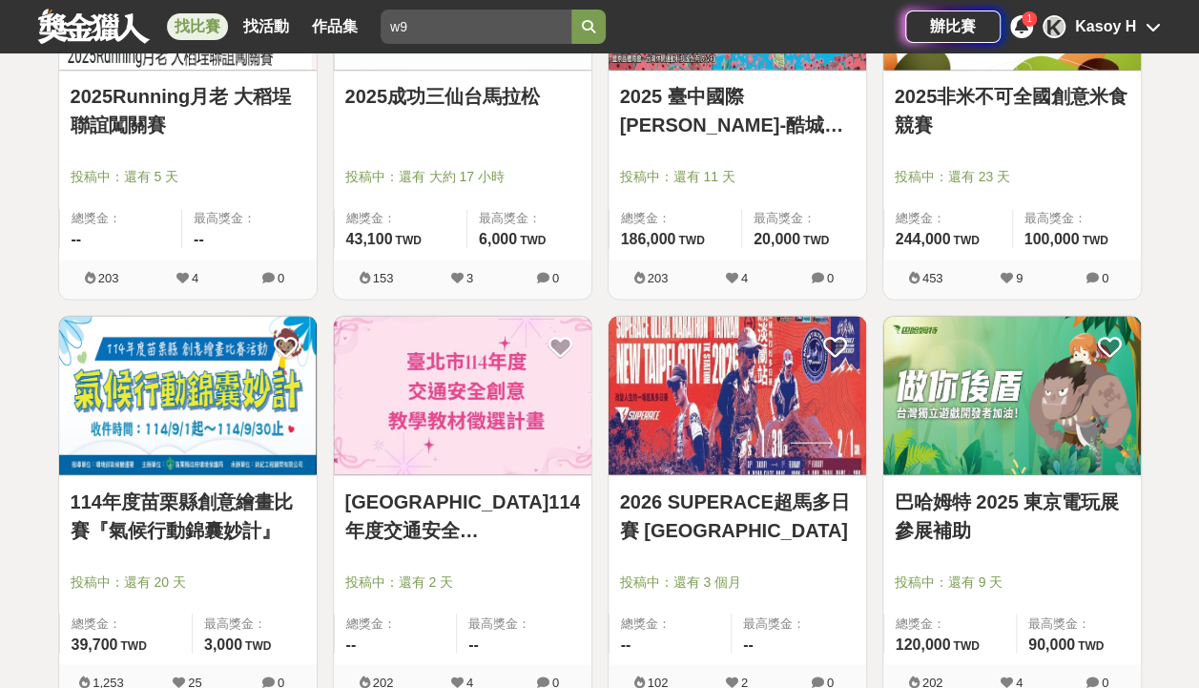
type input "w"
click at [571, 10] on button "submit" at bounding box center [588, 27] width 34 height 34
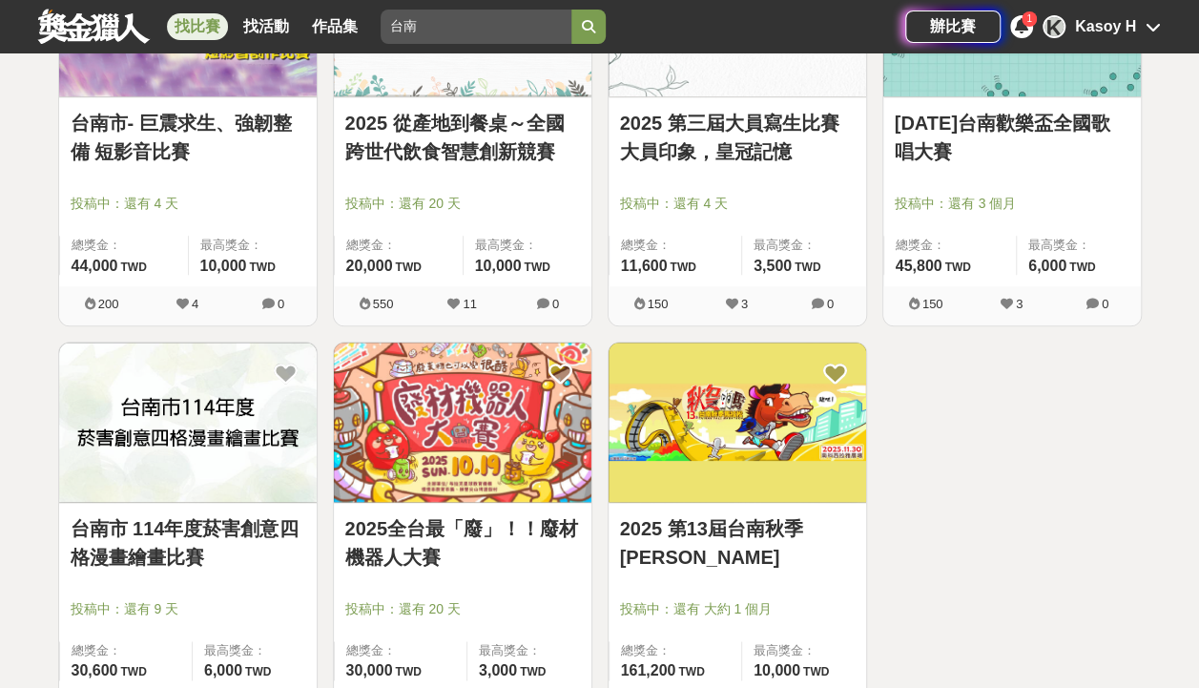
scroll to position [780, 0]
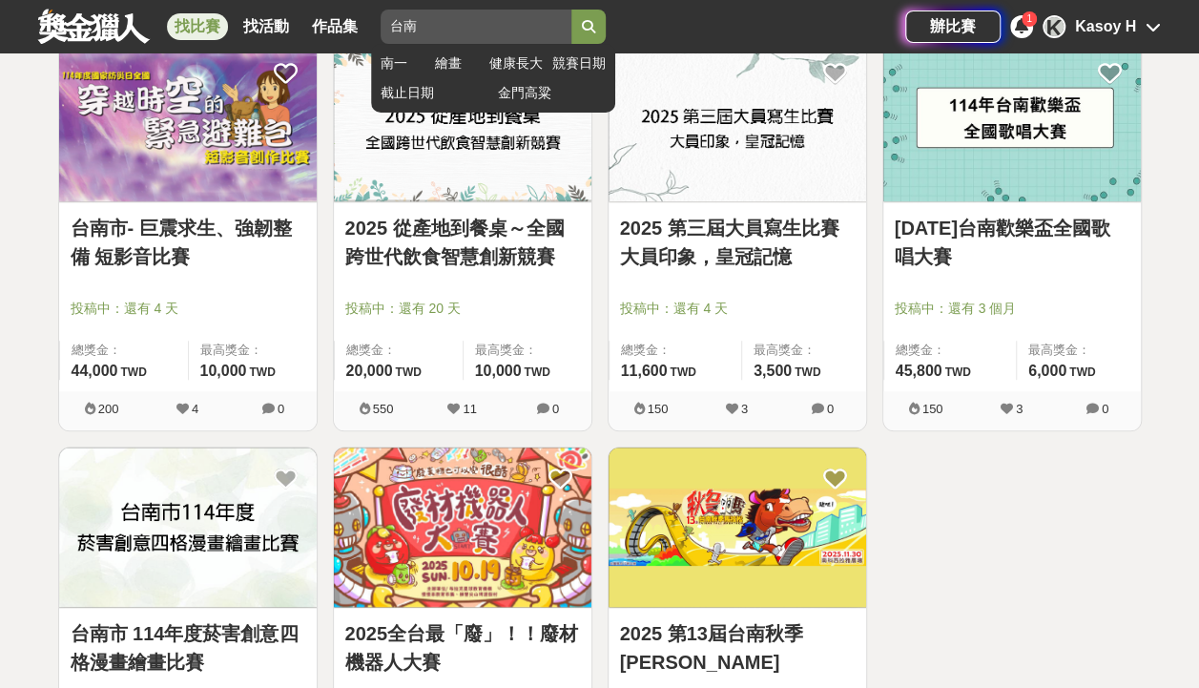
click at [463, 26] on input "台南" at bounding box center [476, 27] width 191 height 34
type input "台"
type input "雲林"
click at [571, 10] on button "submit" at bounding box center [588, 27] width 34 height 34
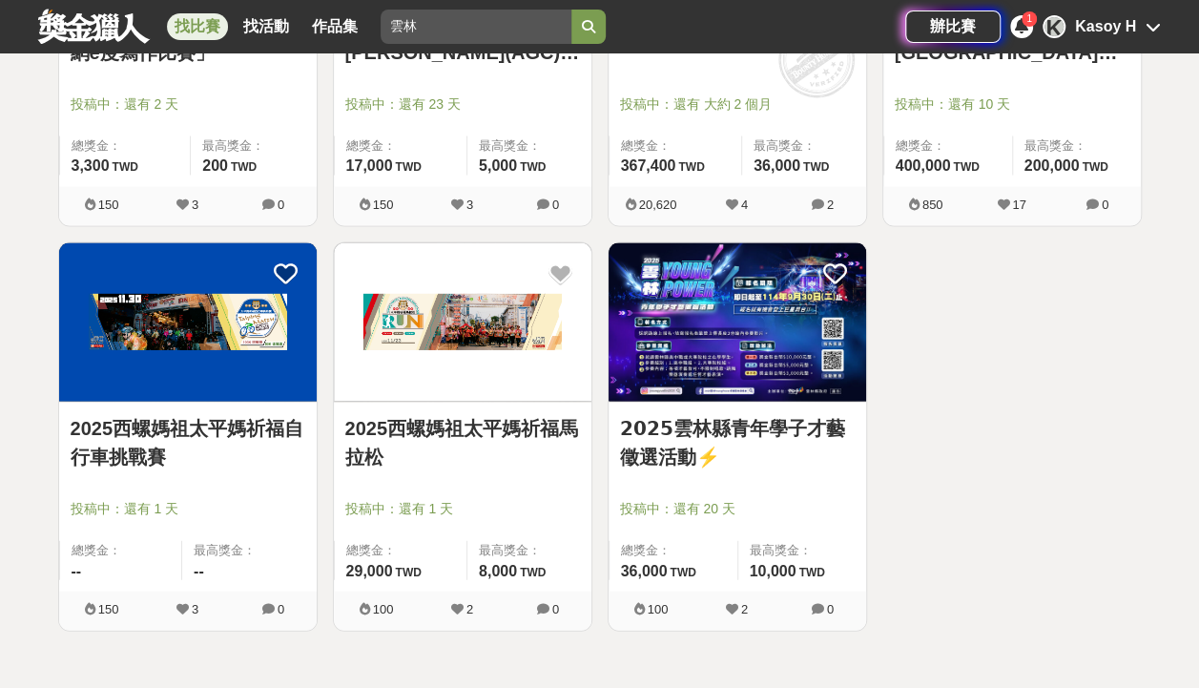
scroll to position [1801, 0]
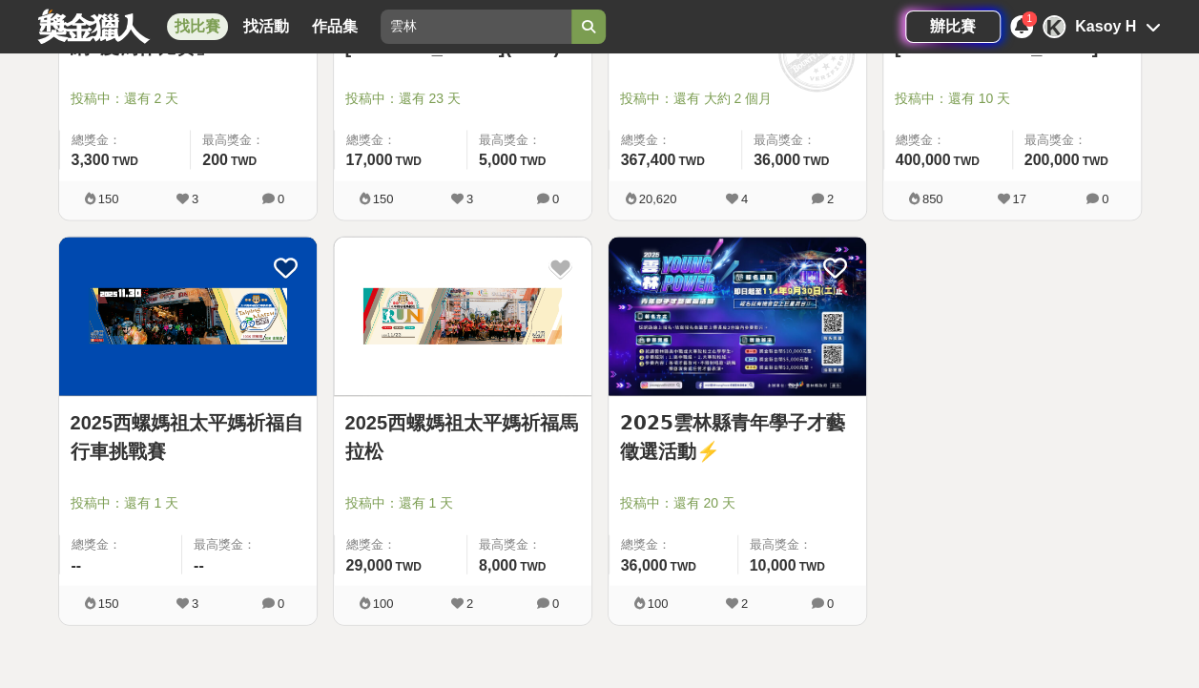
click at [195, 24] on link "找比賽" at bounding box center [197, 26] width 61 height 27
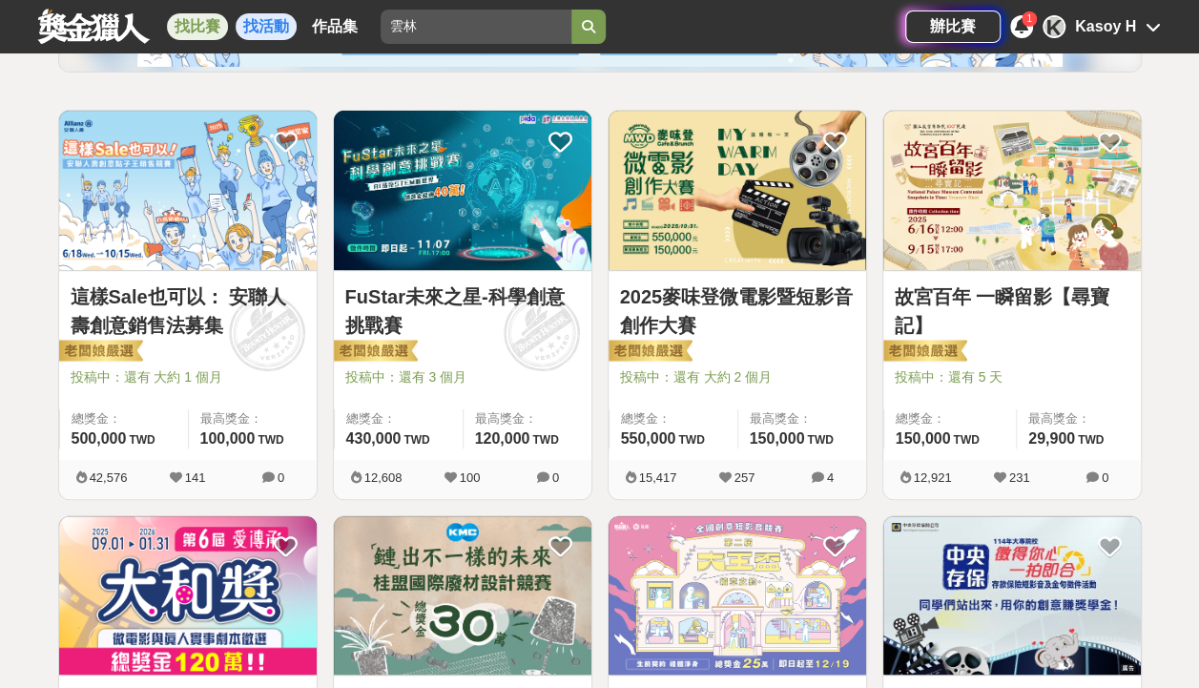
click at [271, 34] on link "找活動" at bounding box center [266, 26] width 61 height 27
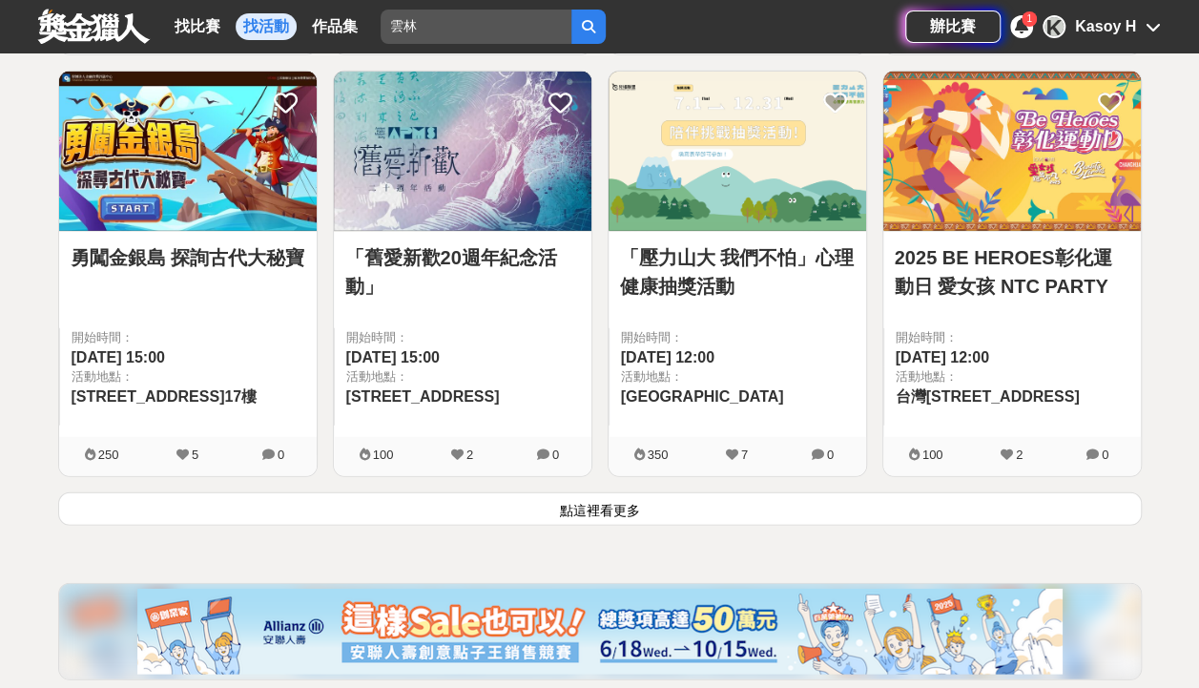
scroll to position [2456, 0]
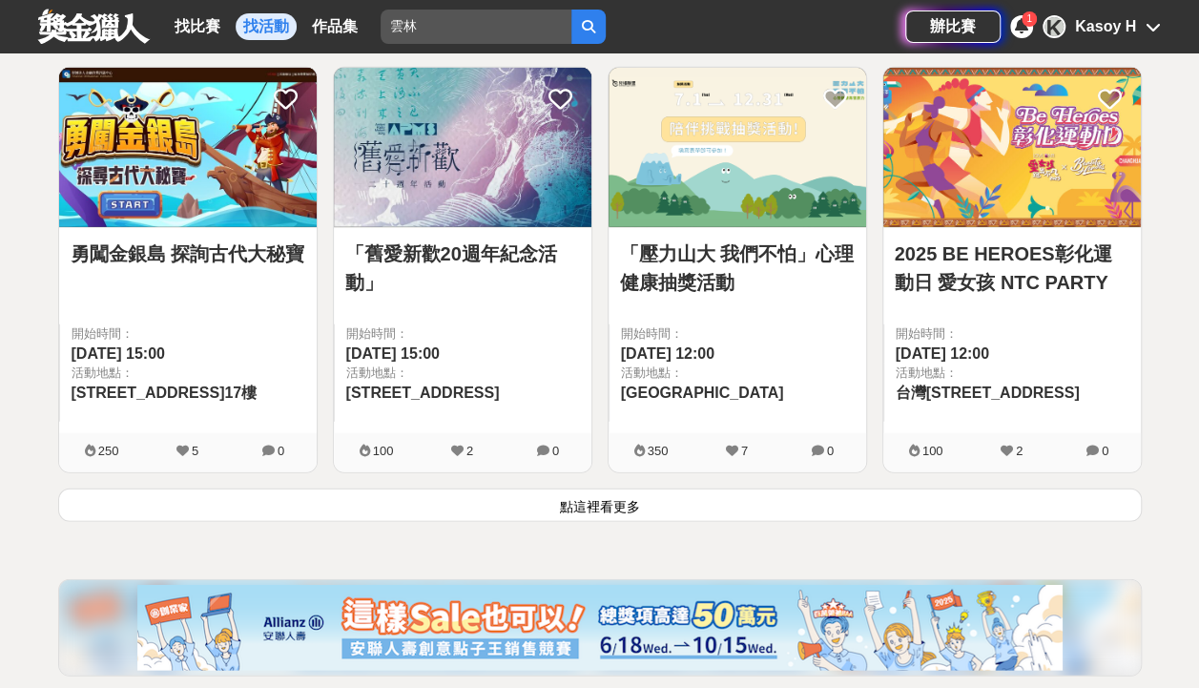
click at [657, 490] on button "點這裡看更多" at bounding box center [600, 504] width 1084 height 33
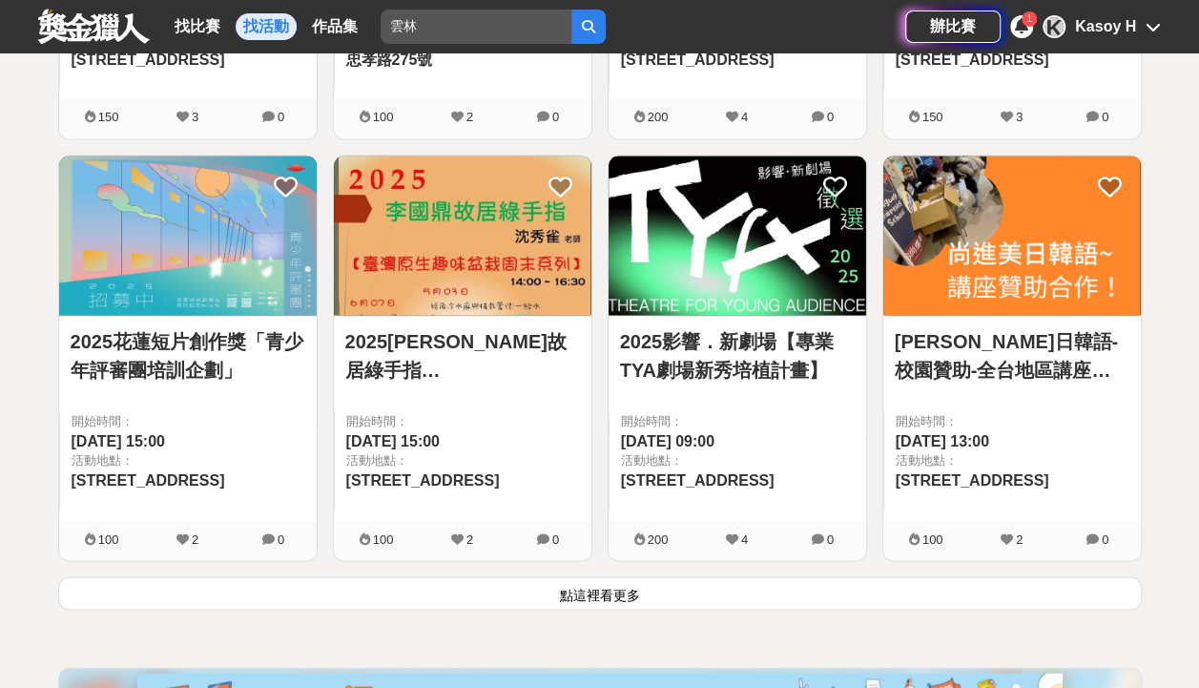
scroll to position [4894, 0]
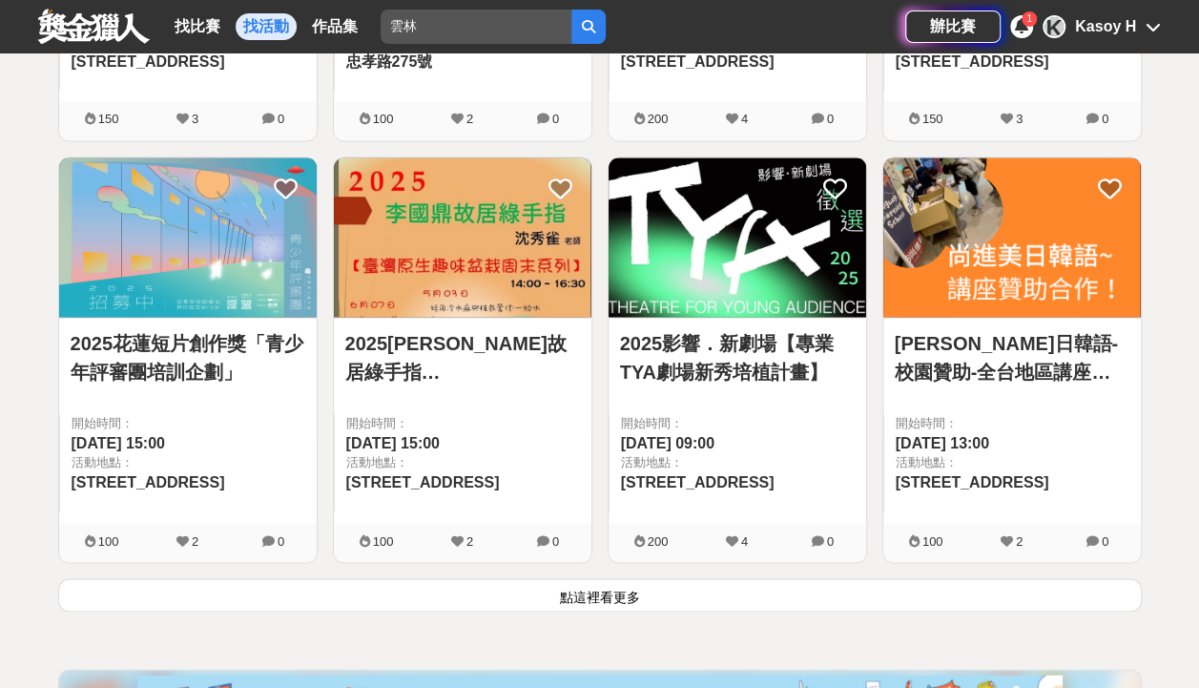
click at [612, 584] on button "點這裡看更多" at bounding box center [600, 594] width 1084 height 33
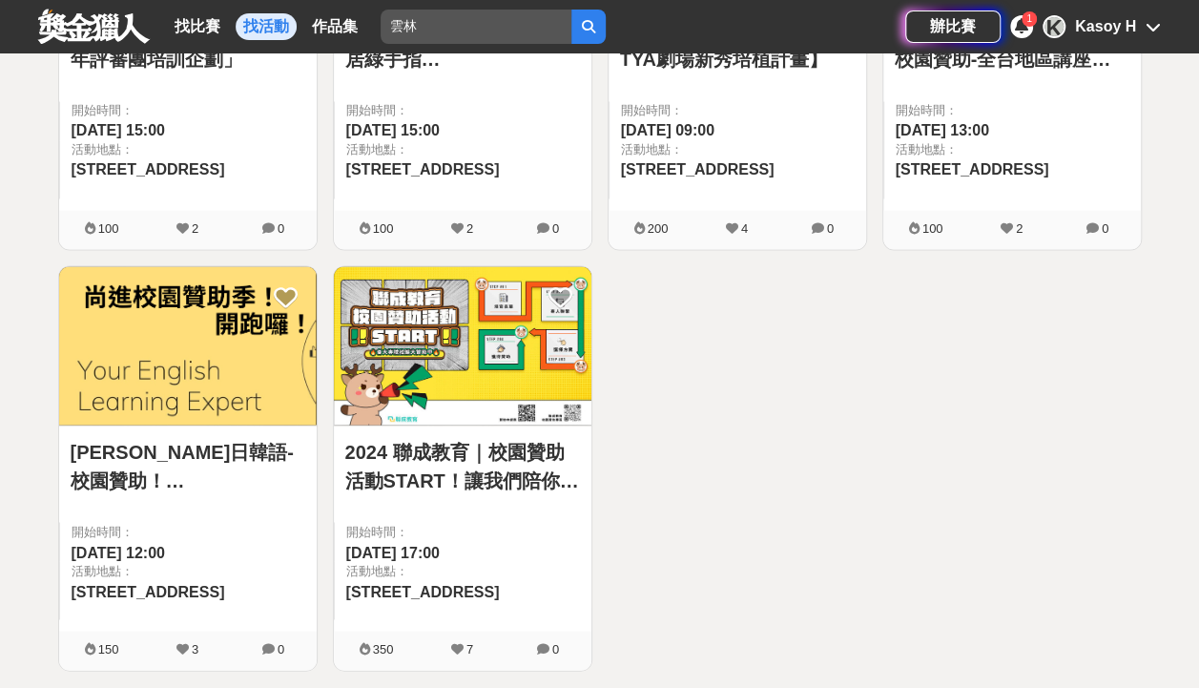
scroll to position [5208, 0]
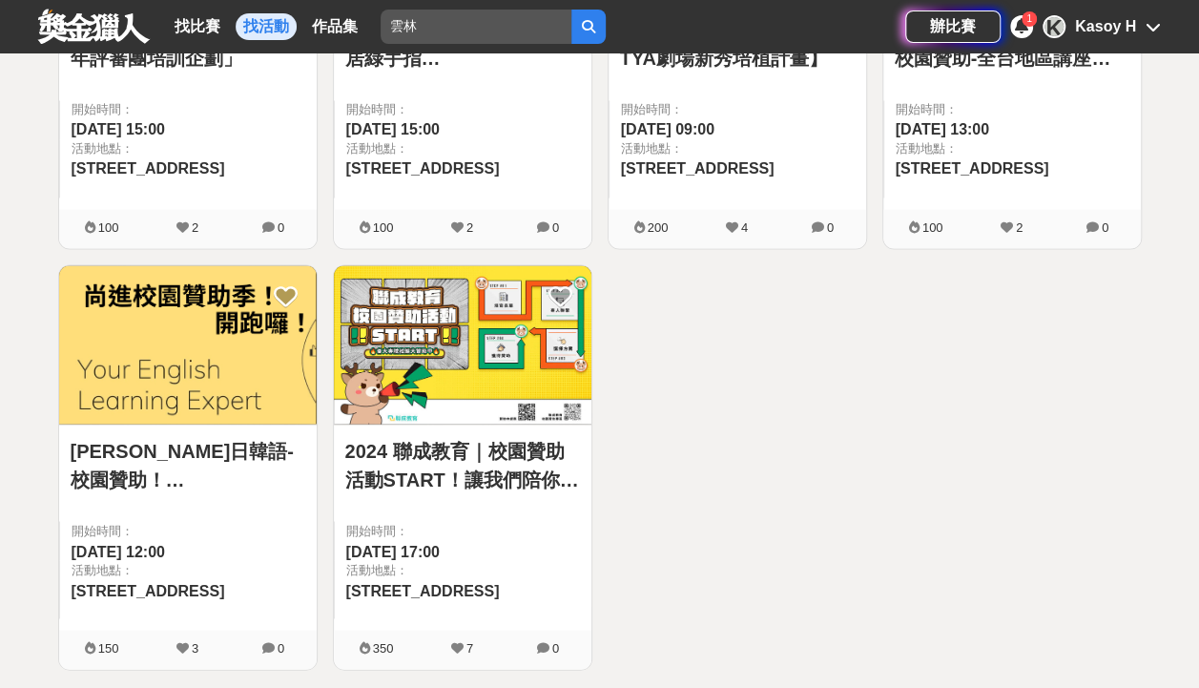
click at [218, 10] on div "找比賽 找活動 作品集" at bounding box center [270, 26] width 206 height 53
click at [208, 24] on link "找比賽" at bounding box center [197, 26] width 61 height 27
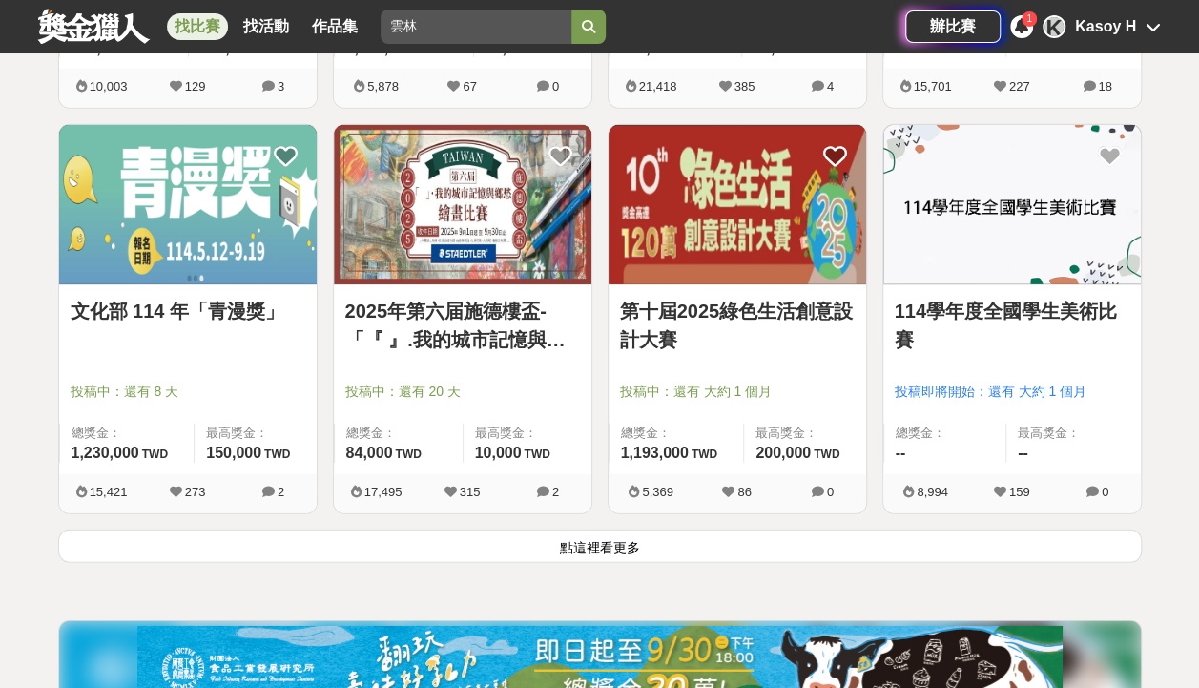
scroll to position [2319, 0]
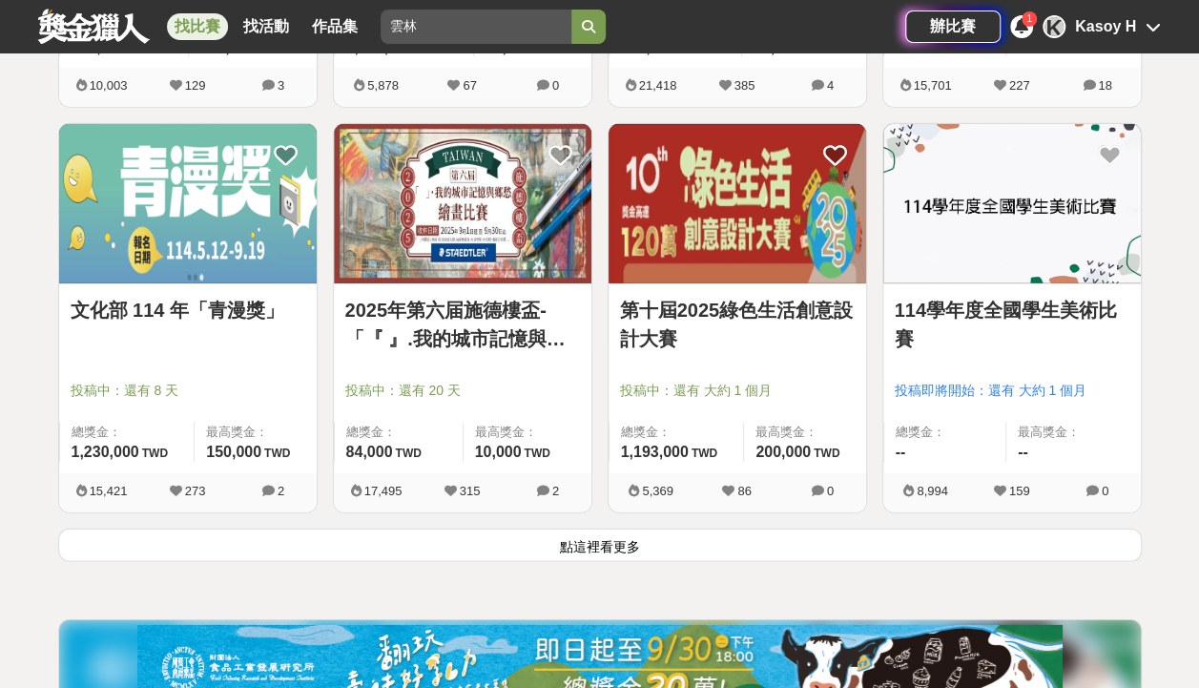
click at [620, 549] on button "點這裡看更多" at bounding box center [600, 544] width 1084 height 33
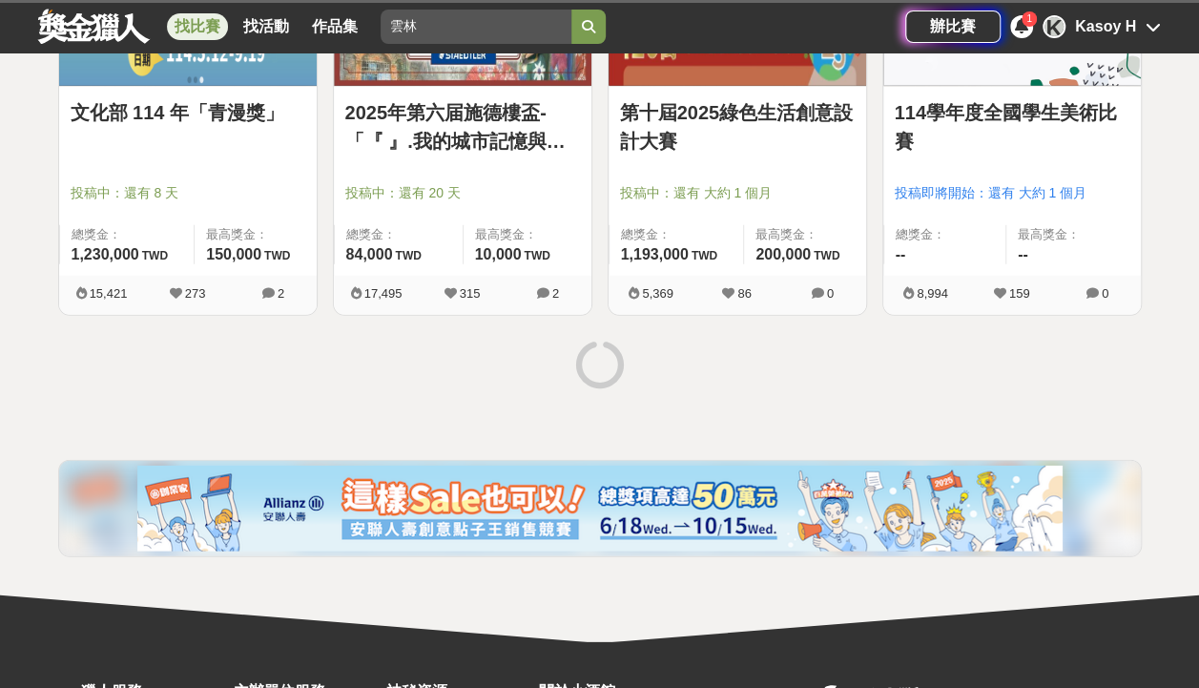
scroll to position [2609, 0]
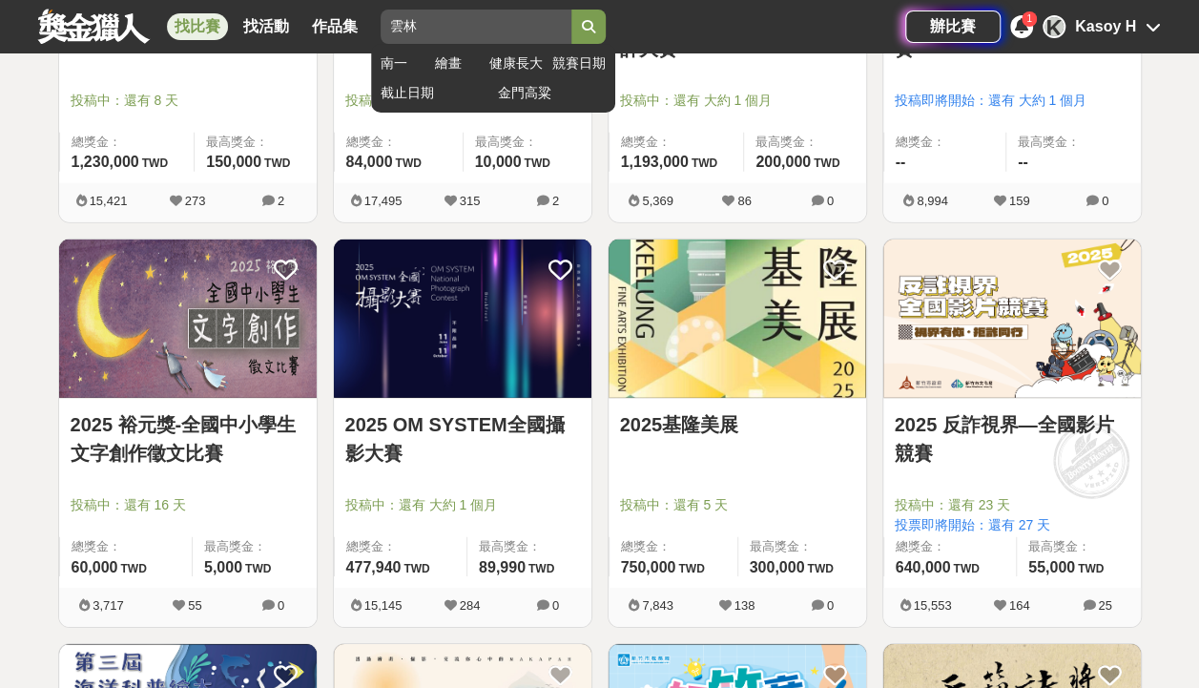
click at [455, 25] on input "雲林" at bounding box center [476, 27] width 191 height 34
click at [571, 10] on button "submit" at bounding box center [588, 27] width 34 height 34
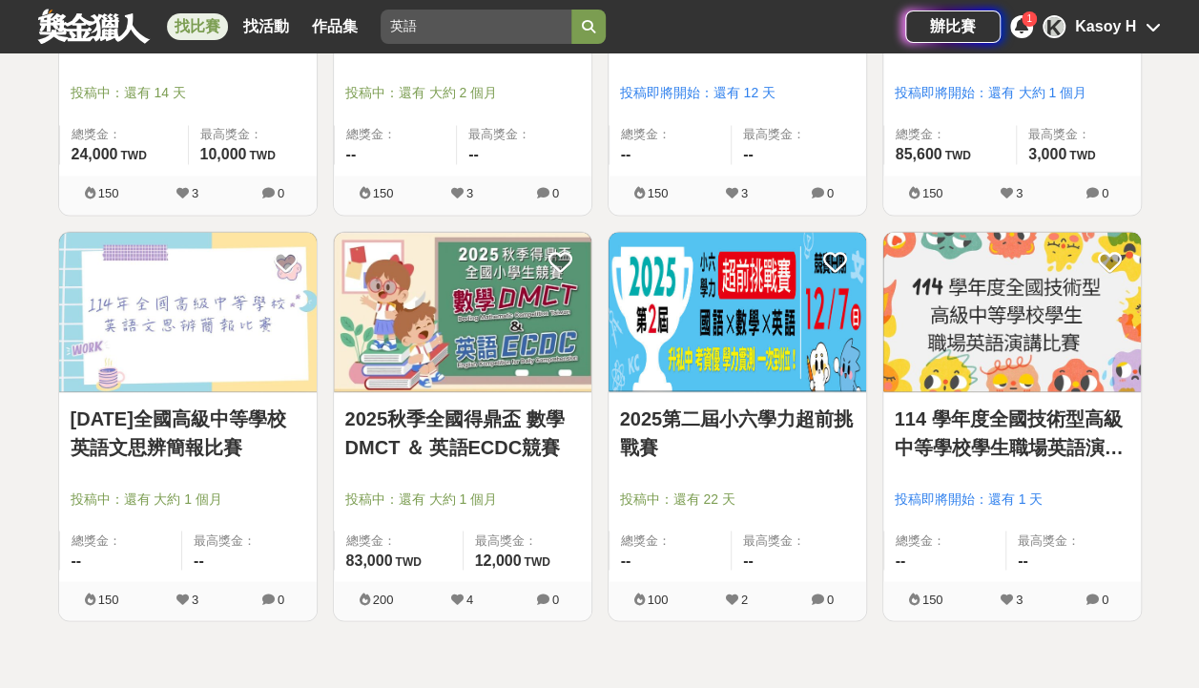
scroll to position [1431, 0]
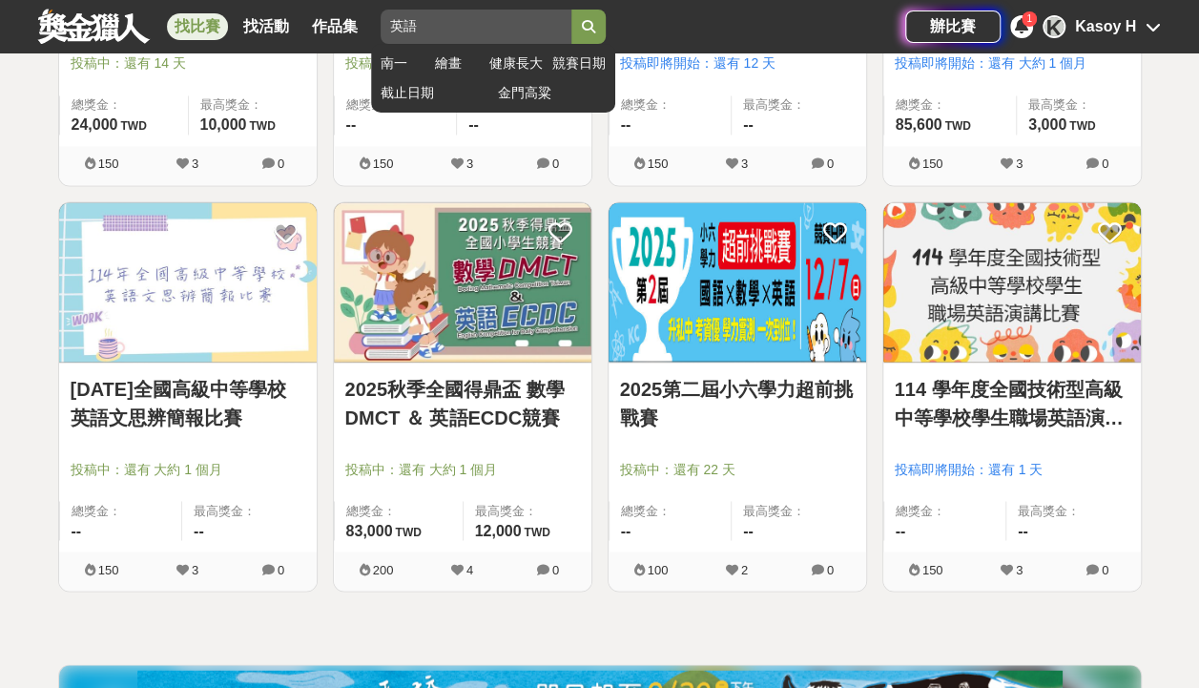
click at [527, 25] on input "英語" at bounding box center [476, 27] width 191 height 34
type input "英"
type input "m"
type input "越南"
click at [571, 10] on button "submit" at bounding box center [588, 27] width 34 height 34
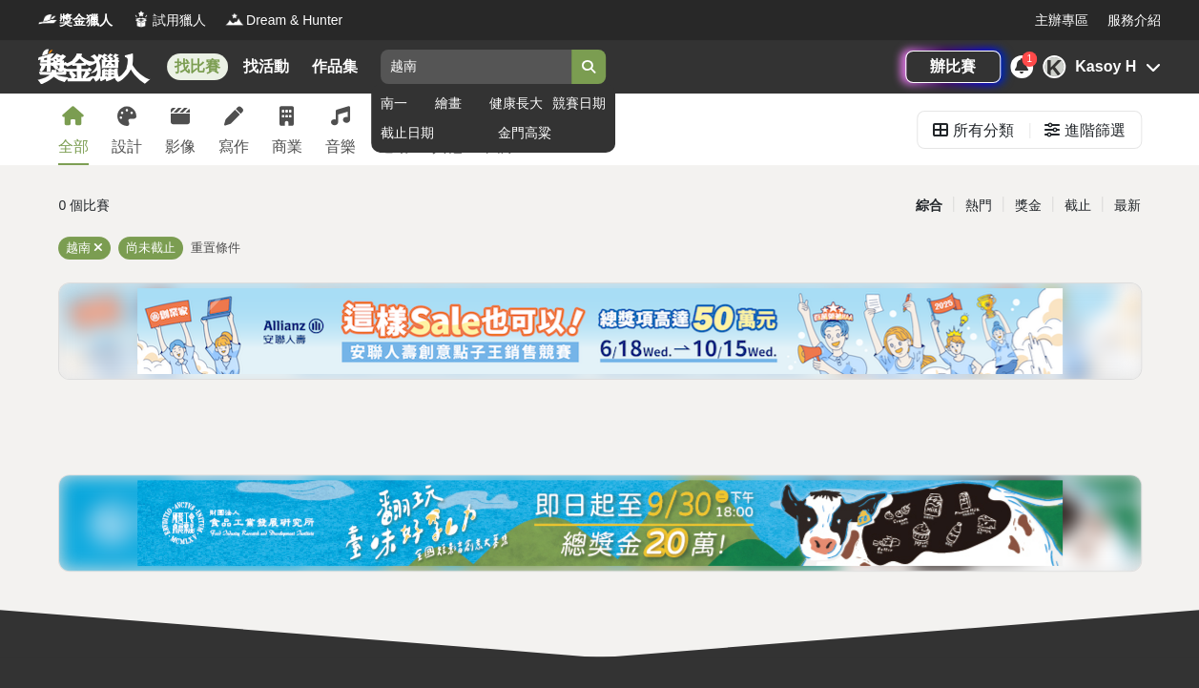
click at [439, 69] on input "越南" at bounding box center [476, 67] width 191 height 34
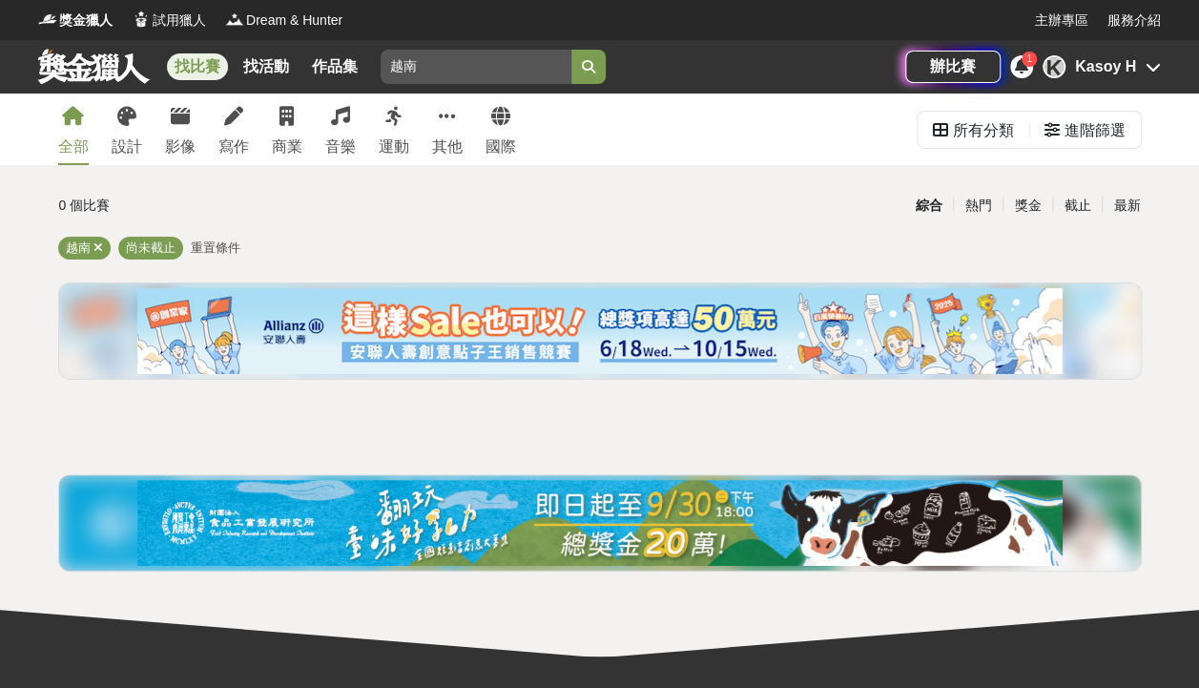
click at [92, 78] on link at bounding box center [93, 66] width 115 height 36
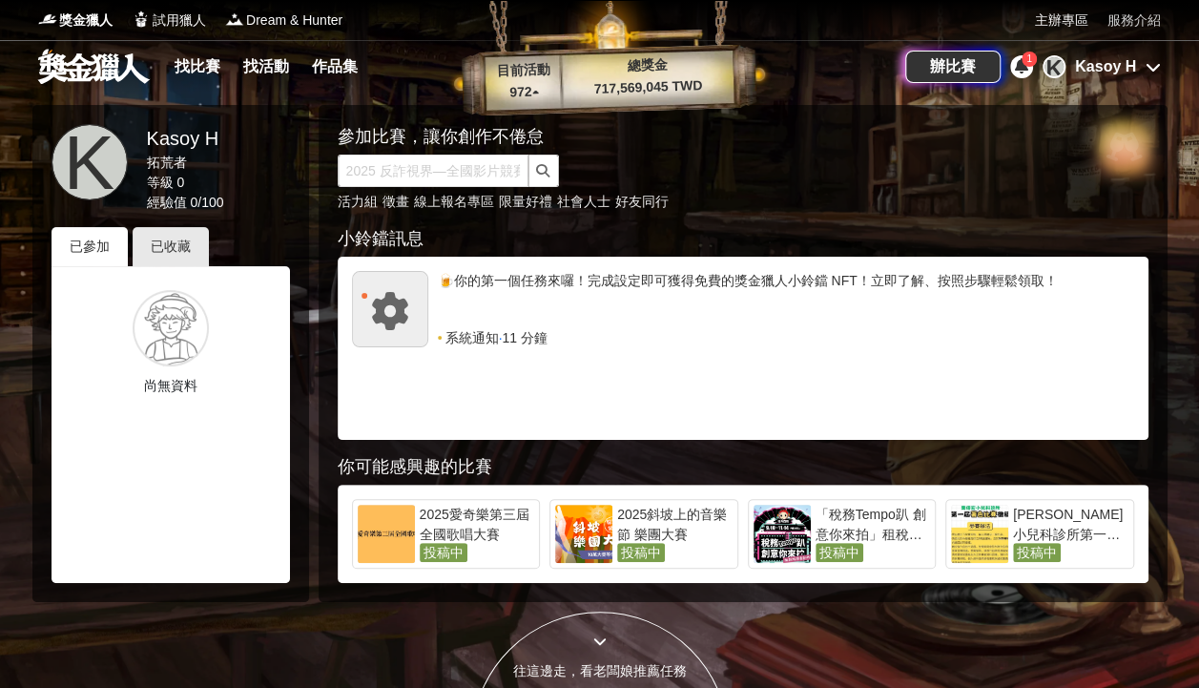
click at [1147, 10] on link "服務介紹" at bounding box center [1133, 20] width 53 height 20
click at [78, 19] on span "獎金獵人" at bounding box center [85, 20] width 53 height 20
click at [85, 12] on span "獎金獵人" at bounding box center [85, 20] width 53 height 20
click at [17, 20] on div "獎金獵人 試用獵人 Dream & Hunter 主辦專區 服務介紹" at bounding box center [599, 20] width 1199 height 40
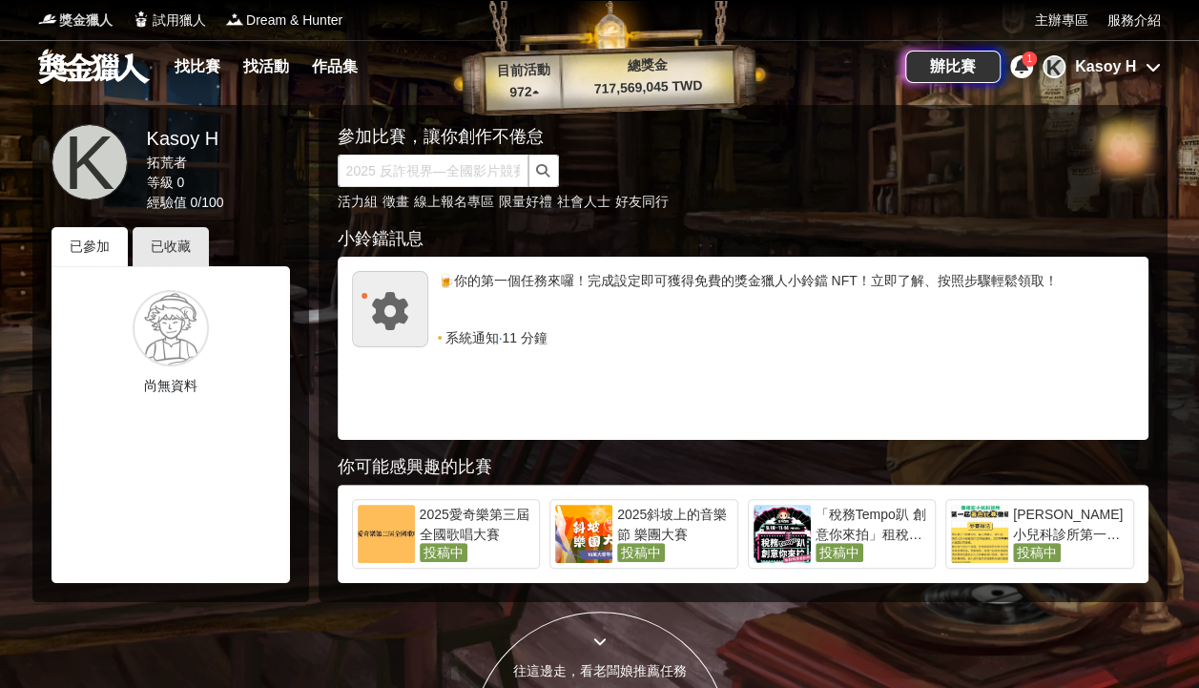
click at [80, 21] on span "獎金獵人" at bounding box center [85, 20] width 53 height 20
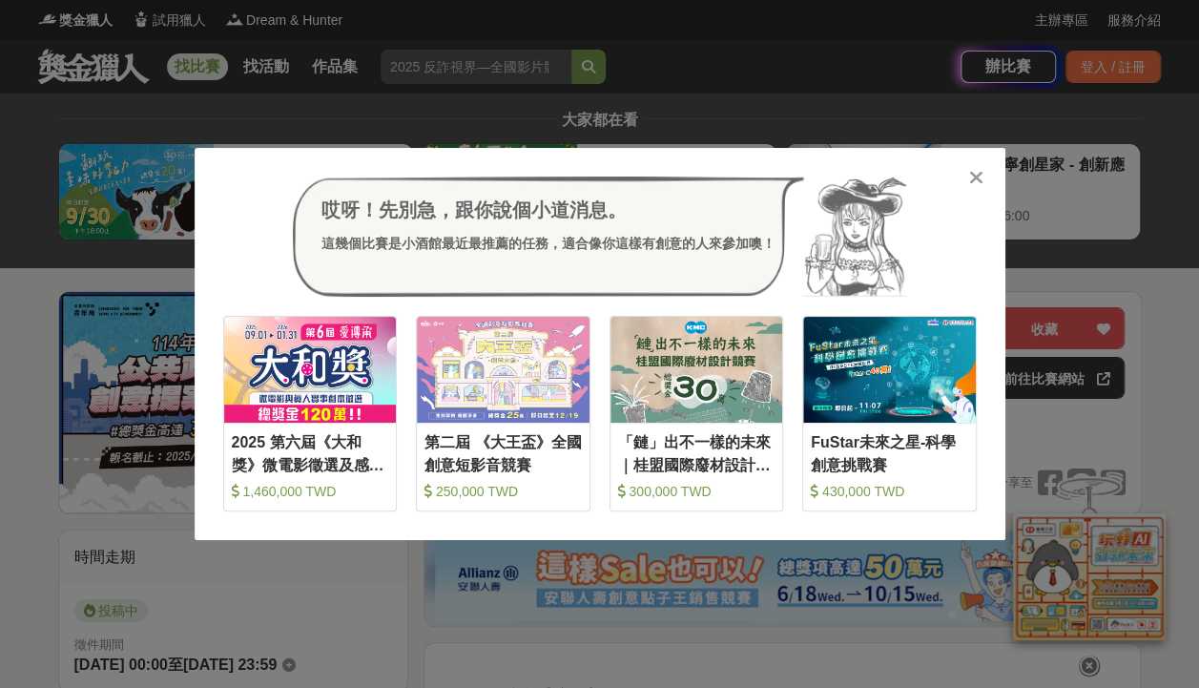
click at [31, 284] on div "哎呀！先別急，跟你說個小道消息。 這幾個比賽是小酒館最近最推薦的任務，適合像你這樣有創意的人來參加噢！ 收藏 2025 第六屆《大和獎》微電影徵選及感人實事分…" at bounding box center [599, 344] width 1199 height 688
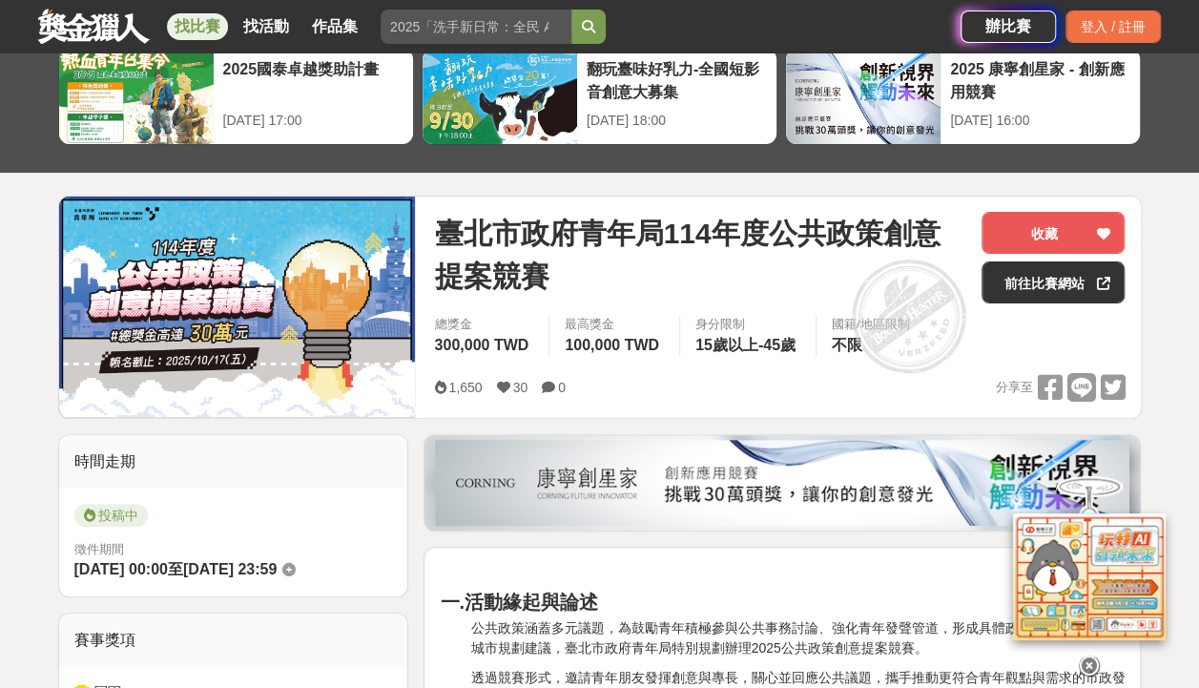
scroll to position [572, 0]
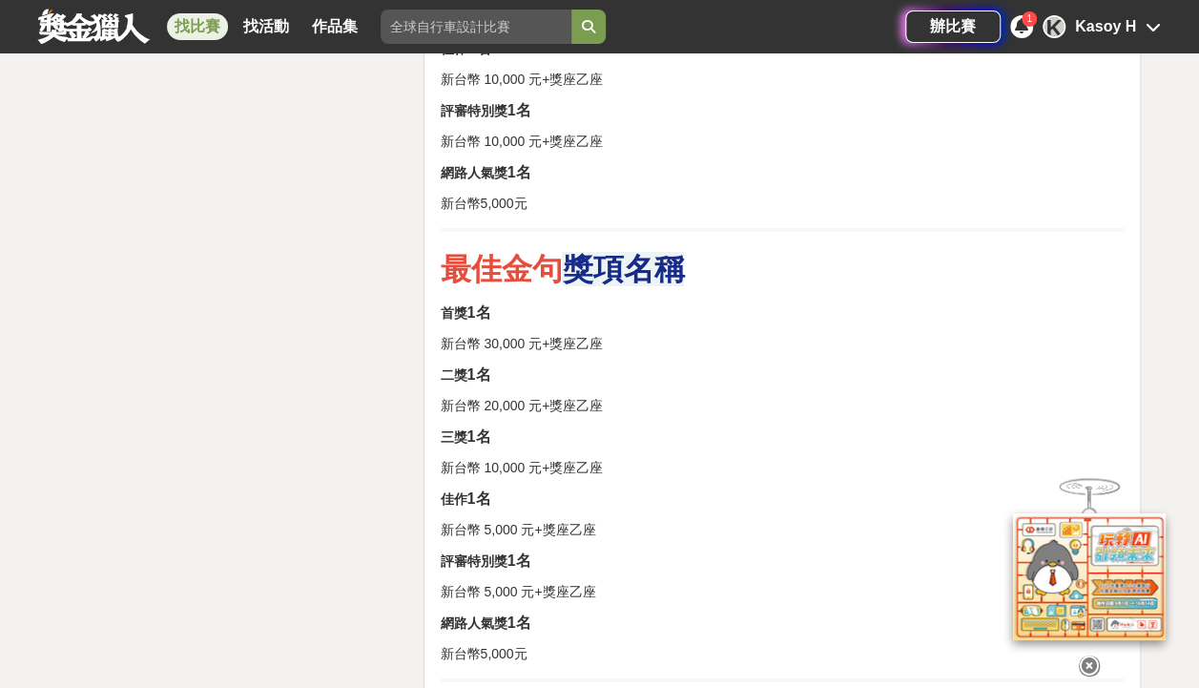
scroll to position [2594, 0]
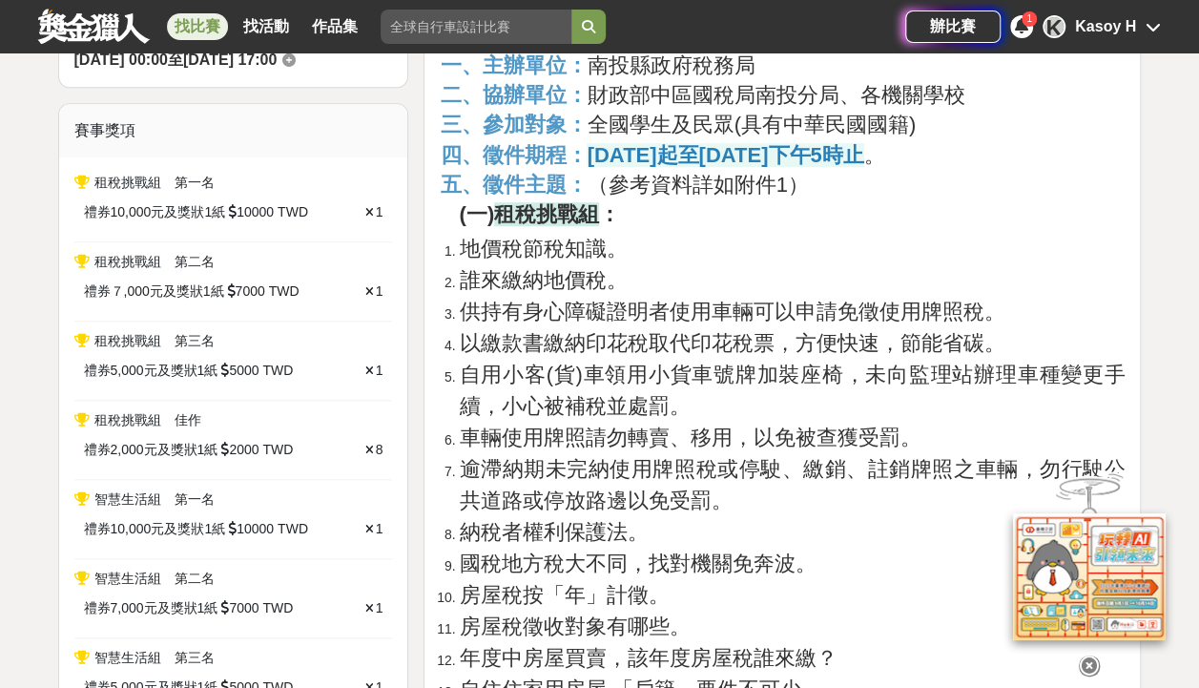
scroll to position [572, 0]
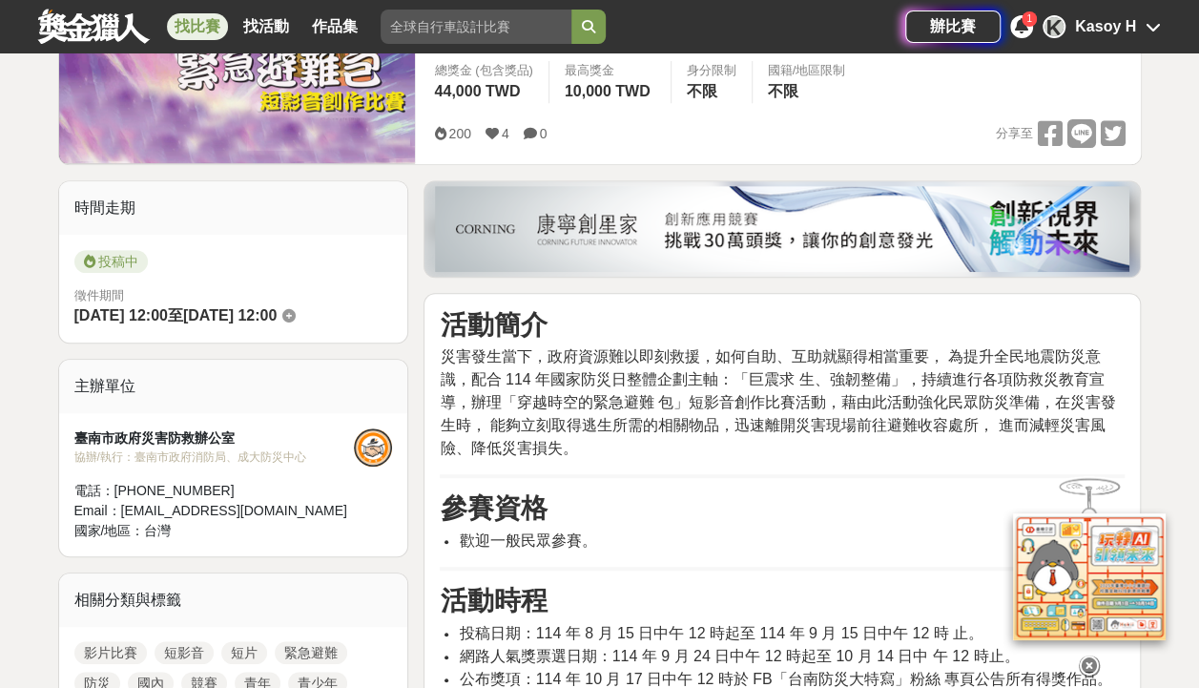
scroll to position [477, 0]
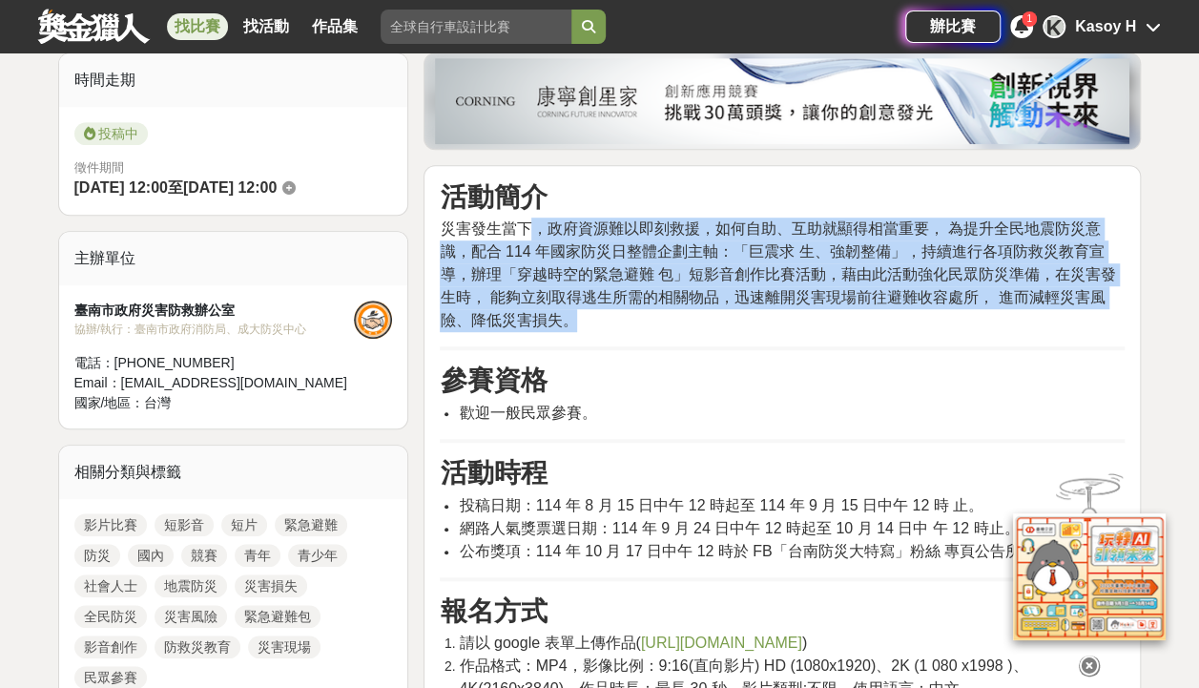
drag, startPoint x: 545, startPoint y: 217, endPoint x: 933, endPoint y: 311, distance: 399.6
click at [933, 311] on p "災害發生當下，政府資源難以即刻救援，如何自助、互助就顯得相當重要， 為提升全民地震防災意識，配合 114 年國家防災日整體企劃主軸：「巨震求 生、強韌整備」，…" at bounding box center [782, 274] width 685 height 114
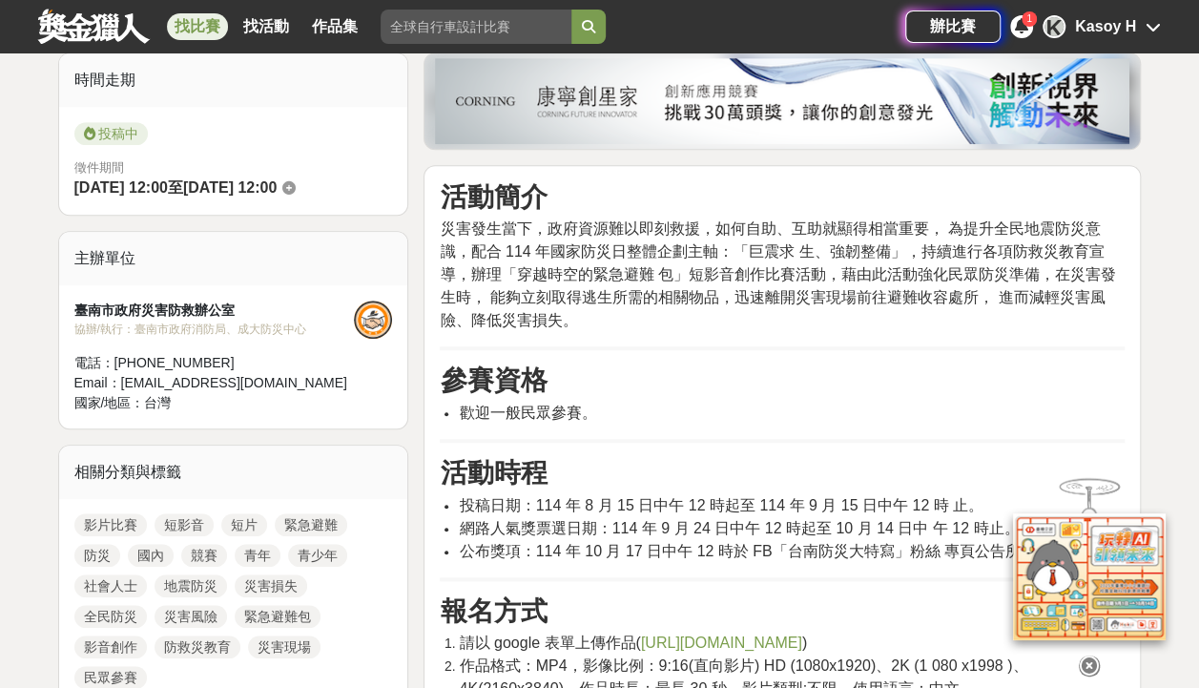
drag, startPoint x: 933, startPoint y: 311, endPoint x: 925, endPoint y: 363, distance: 53.0
click at [925, 364] on h3 "參賽資格" at bounding box center [782, 380] width 685 height 32
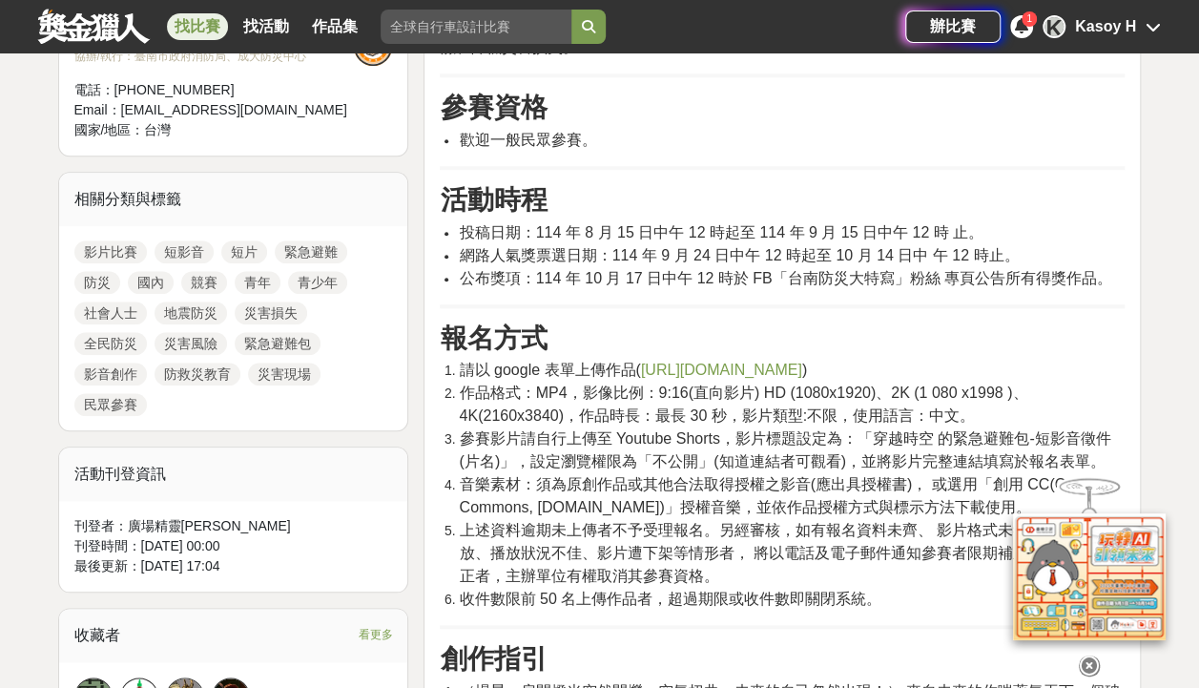
scroll to position [763, 0]
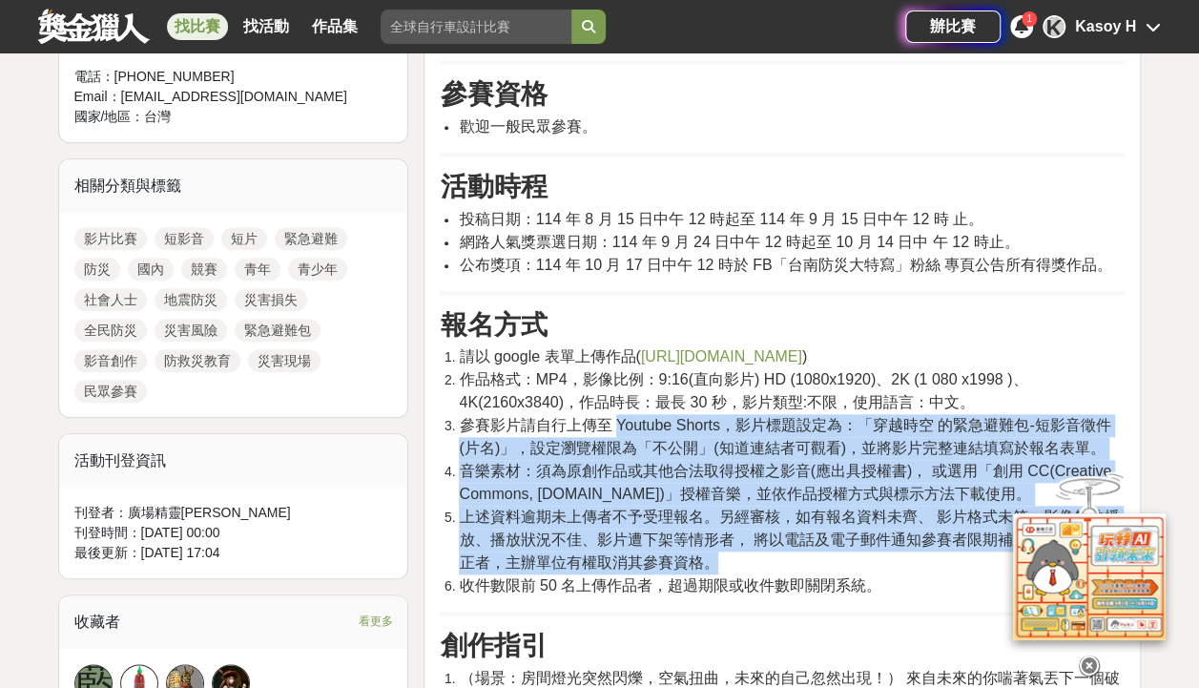
drag, startPoint x: 617, startPoint y: 433, endPoint x: 885, endPoint y: 572, distance: 302.1
click at [885, 572] on ol "請以 google 表單上傳作品( https://forms.gle/qN9w9mzfnb38SHtA6 ) 作品格式：MP4，影像比例：9:16(直向影片…" at bounding box center [782, 471] width 685 height 252
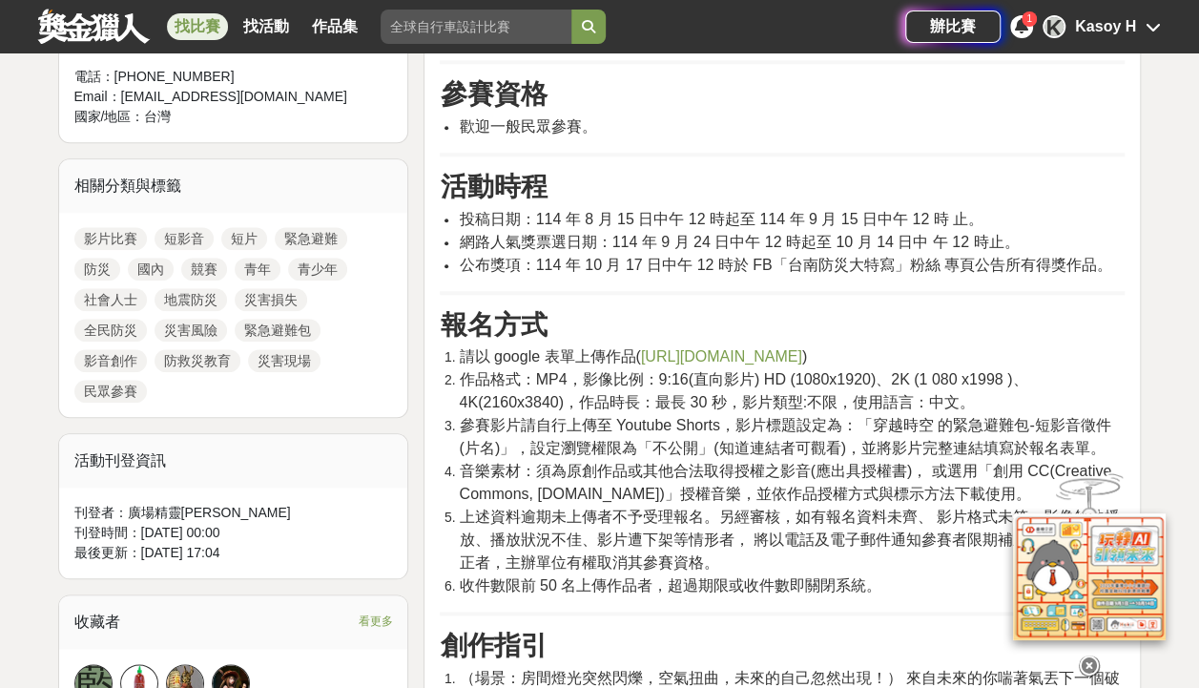
drag, startPoint x: 885, startPoint y: 572, endPoint x: 905, endPoint y: 599, distance: 33.4
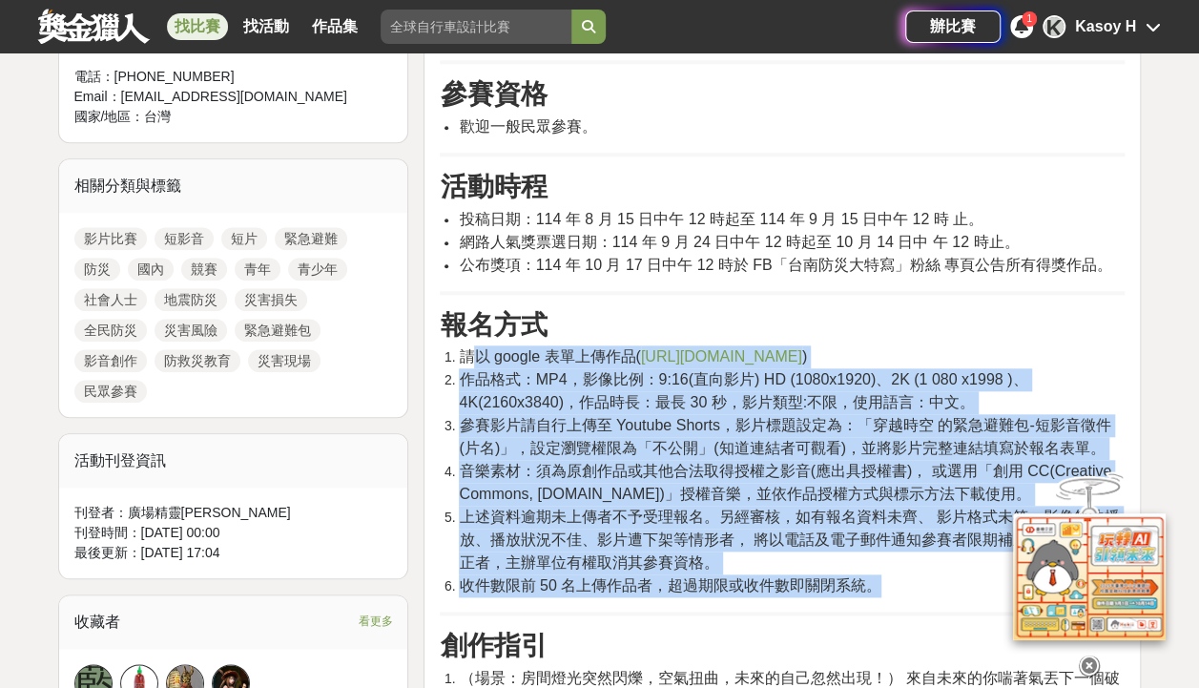
drag, startPoint x: 909, startPoint y: 586, endPoint x: 479, endPoint y: 359, distance: 486.4
click at [479, 359] on ol "請以 google 表單上傳作品( https://forms.gle/qN9w9mzfnb38SHtA6 ) 作品格式：MP4，影像比例：9:16(直向影片…" at bounding box center [782, 471] width 685 height 252
drag, startPoint x: 479, startPoint y: 359, endPoint x: 749, endPoint y: 509, distance: 309.2
click at [749, 508] on span "上述資料逾期未上傳者不予受理報名。另經審核，如有報名資料未齊、 影片格式未符、影像無法播放、播放狀況不佳、影片遭下架等情形者， 將以電話及電子郵件通知參賽者限…" at bounding box center [789, 539] width 660 height 62
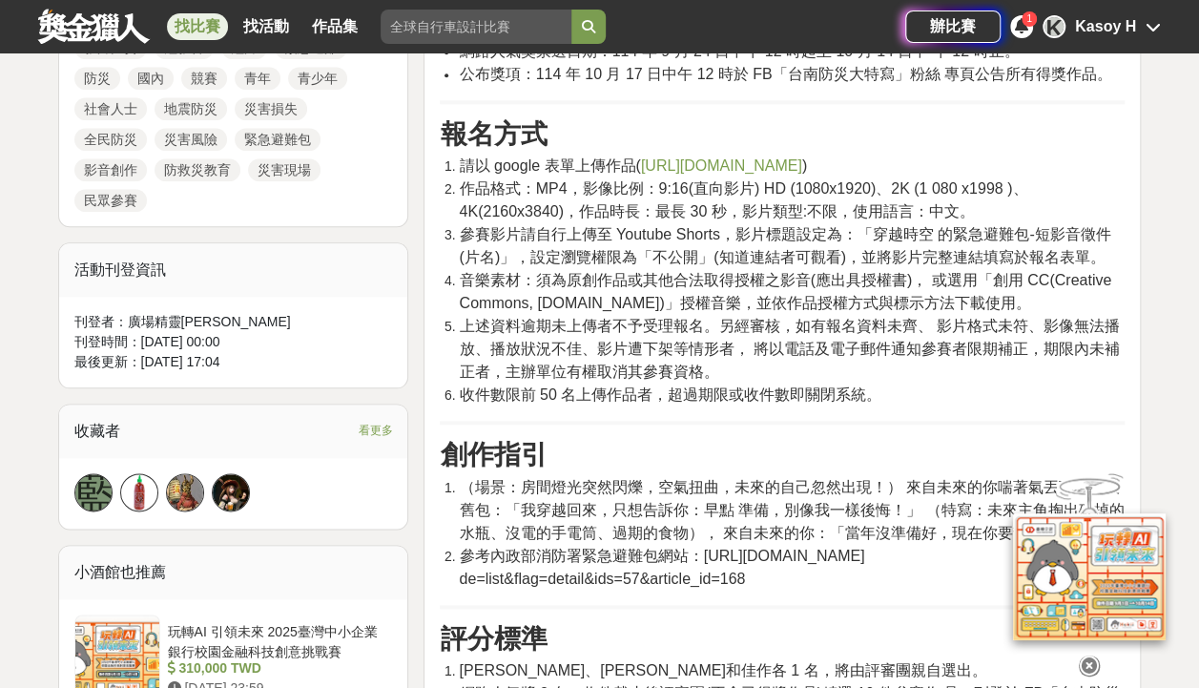
click at [799, 470] on div "活動簡介 災害發生當下，政府資源難以即刻救援，如何自助、互助就顯得相當重要， 為提升全民地震防災意識，配合 114 年國家防災日整體企劃主軸：「巨震求 生、強…" at bounding box center [782, 646] width 685 height 1885
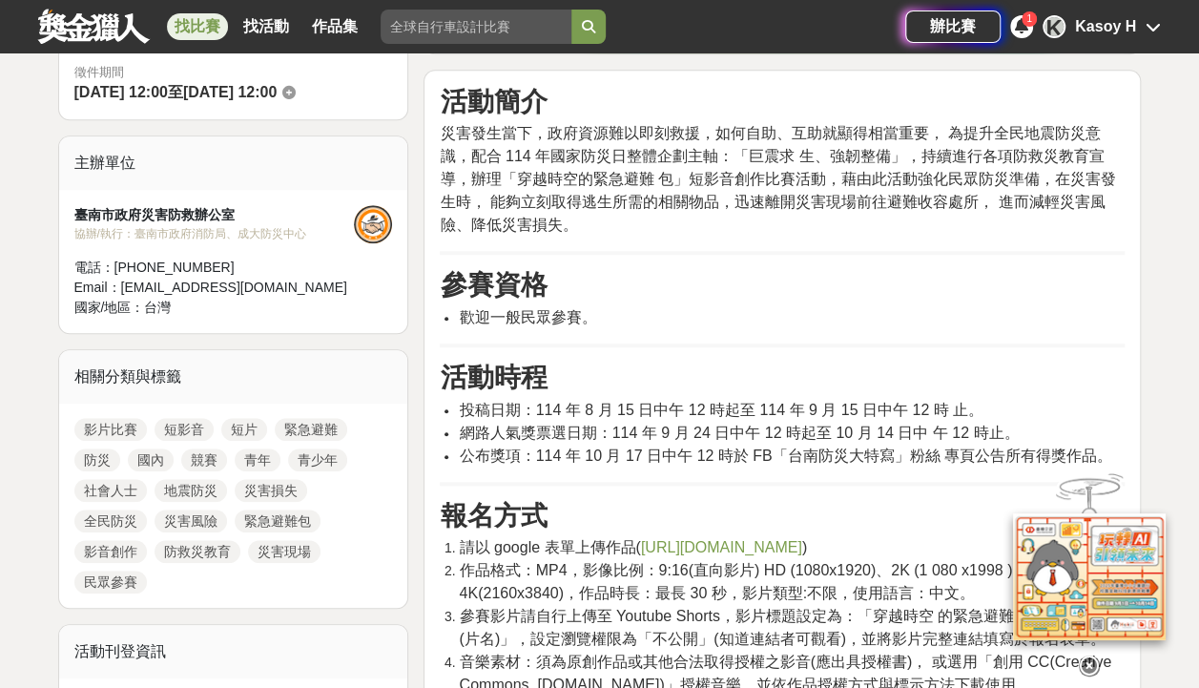
scroll to position [382, 0]
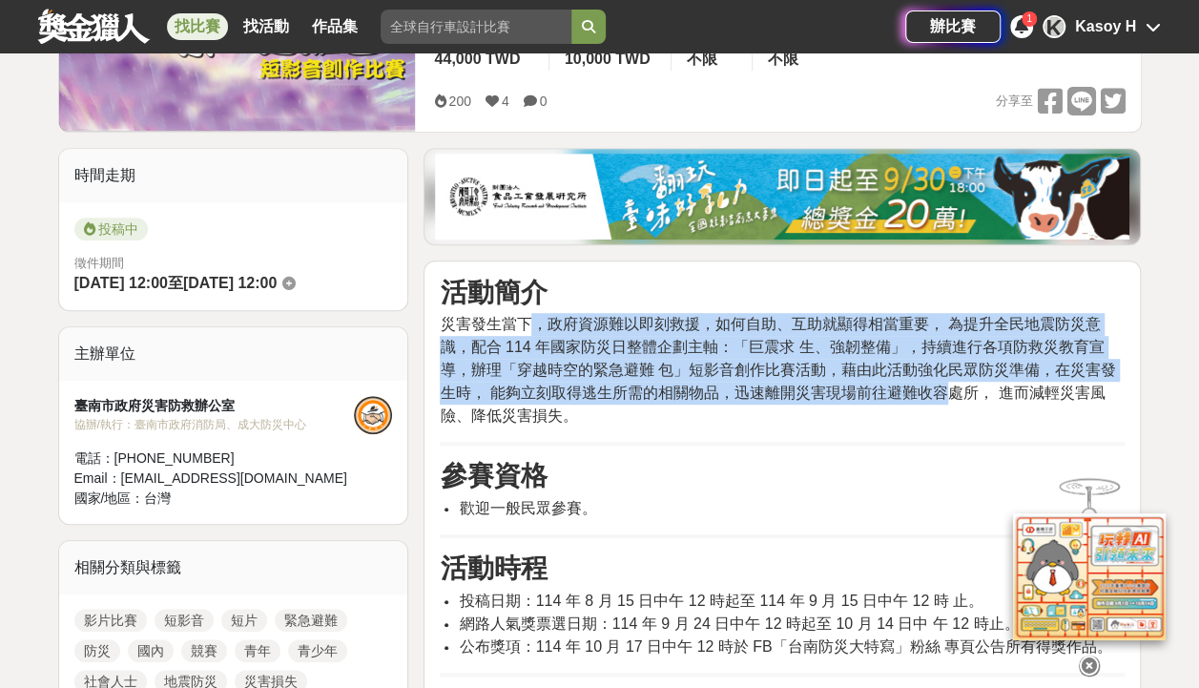
drag, startPoint x: 540, startPoint y: 310, endPoint x: 937, endPoint y: 398, distance: 406.4
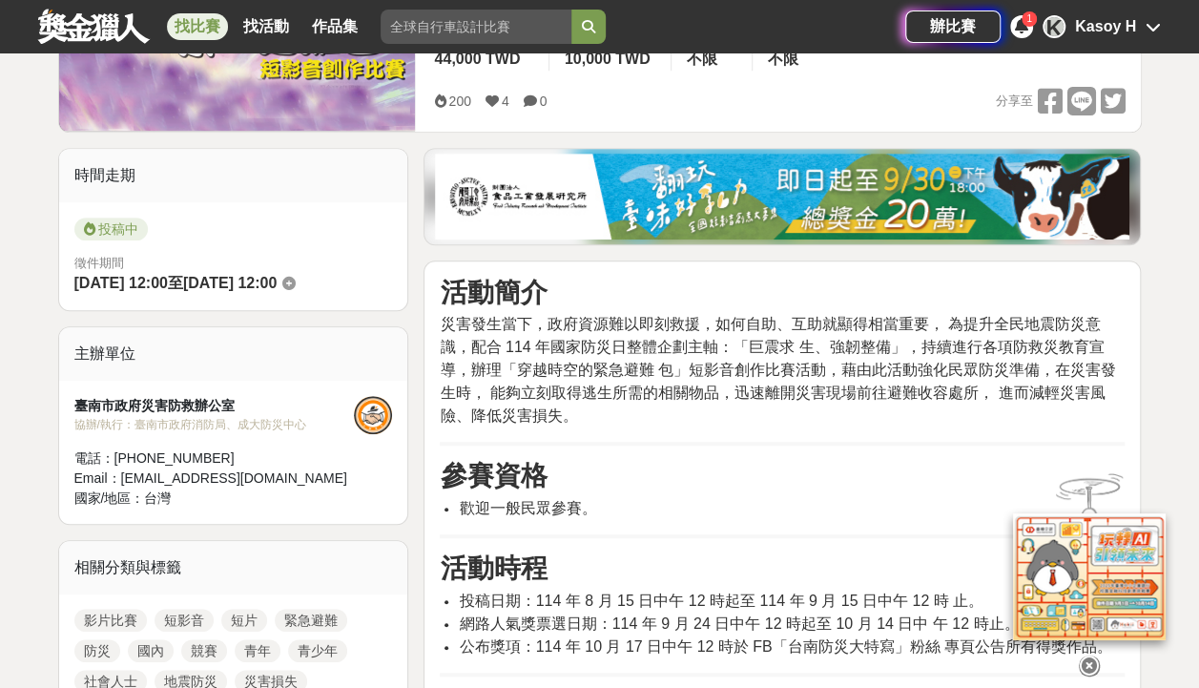
drag, startPoint x: 937, startPoint y: 398, endPoint x: 920, endPoint y: 433, distance: 39.2
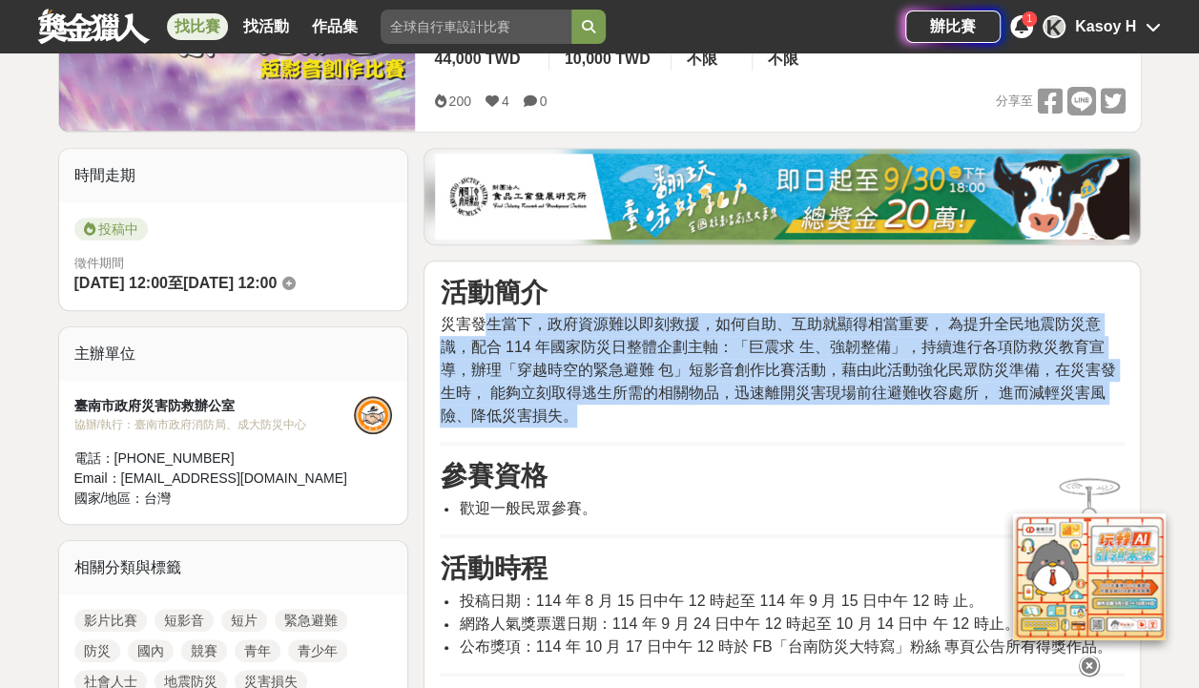
drag, startPoint x: 634, startPoint y: 417, endPoint x: 486, endPoint y: 325, distance: 173.9
click at [486, 325] on p "災害發生當下，政府資源難以即刻救援，如何自助、互助就顯得相當重要， 為提升全民地震防災意識，配合 114 年國家防災日整體企劃主軸：「巨震求 生、強韌整備」，…" at bounding box center [782, 370] width 685 height 114
drag, startPoint x: 486, startPoint y: 325, endPoint x: 916, endPoint y: 423, distance: 440.1
click at [916, 423] on p "災害發生當下，政府資源難以即刻救援，如何自助、互助就顯得相當重要， 為提升全民地震防災意識，配合 114 年國家防災日整體企劃主軸：「巨震求 生、強韌整備」，…" at bounding box center [782, 370] width 685 height 114
click at [887, 376] on span "災害發生當下，政府資源難以即刻救援，如何自助、互助就顯得相當重要， 為提升全民地震防災意識，配合 114 年國家防災日整體企劃主軸：「巨震求 生、強韌整備」，…" at bounding box center [777, 370] width 675 height 108
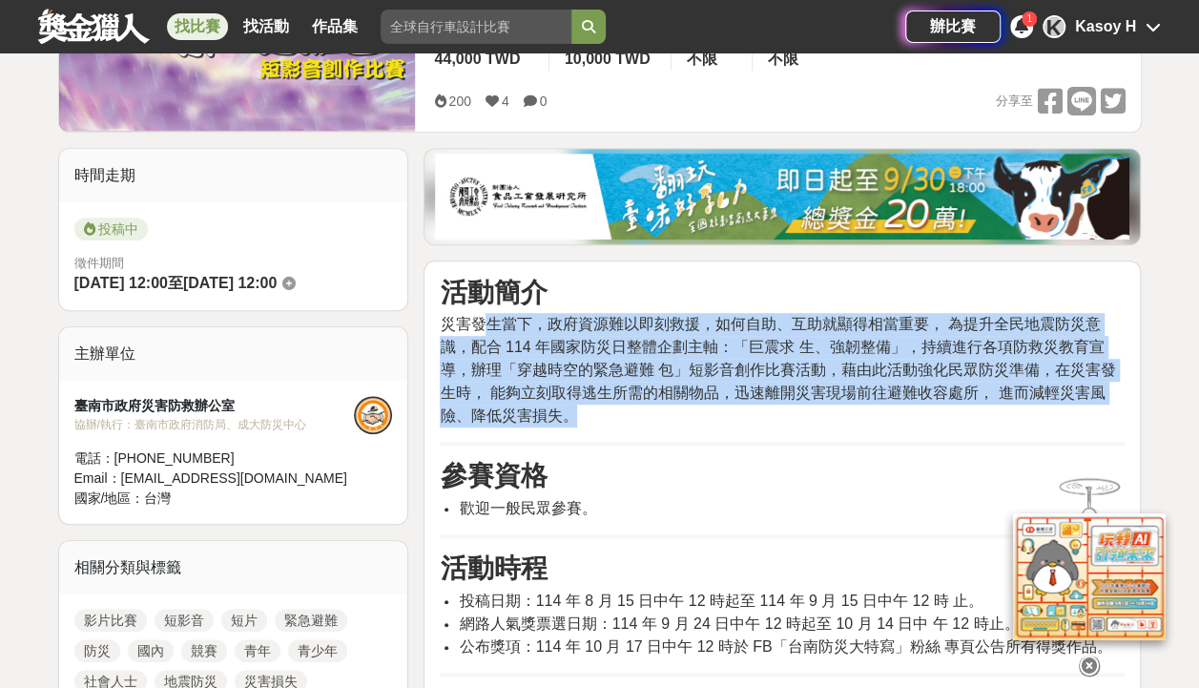
click at [899, 356] on p "災害發生當下，政府資源難以即刻救援，如何自助、互助就顯得相當重要， 為提升全民地震防災意識，配合 114 年國家防災日整體企劃主軸：「巨震求 生、強韌整備」，…" at bounding box center [782, 370] width 685 height 114
drag, startPoint x: 523, startPoint y: 321, endPoint x: 734, endPoint y: 424, distance: 234.6
click at [734, 424] on p "災害發生當下，政府資源難以即刻救援，如何自助、互助就顯得相當重要， 為提升全民地震防災意識，配合 114 年國家防災日整體企劃主軸：「巨震求 生、強韌整備」，…" at bounding box center [782, 370] width 685 height 114
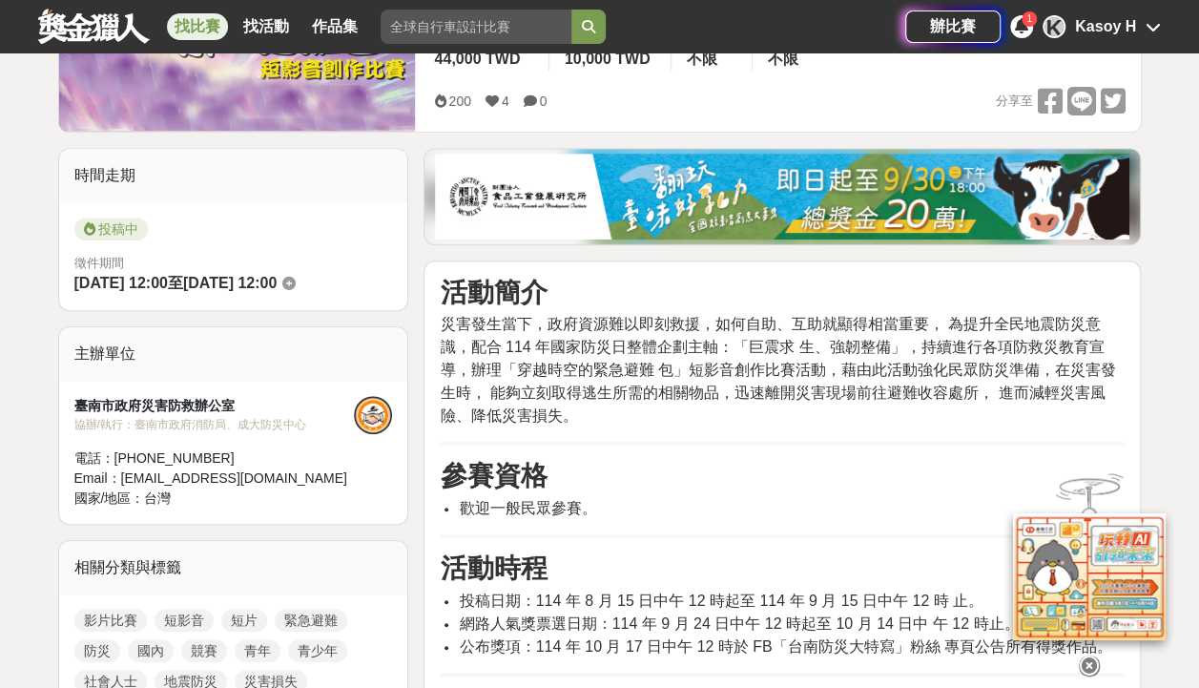
drag, startPoint x: 734, startPoint y: 424, endPoint x: 904, endPoint y: 467, distance: 176.3
click at [904, 467] on h3 "參賽資格" at bounding box center [782, 476] width 685 height 32
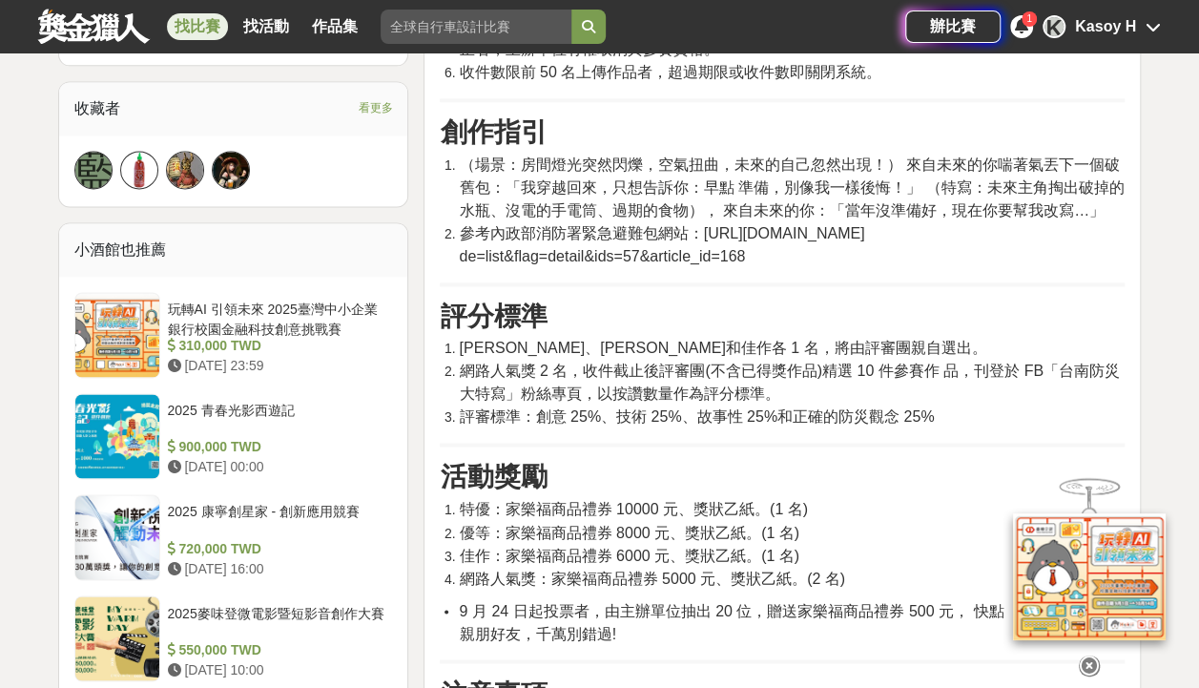
scroll to position [1431, 0]
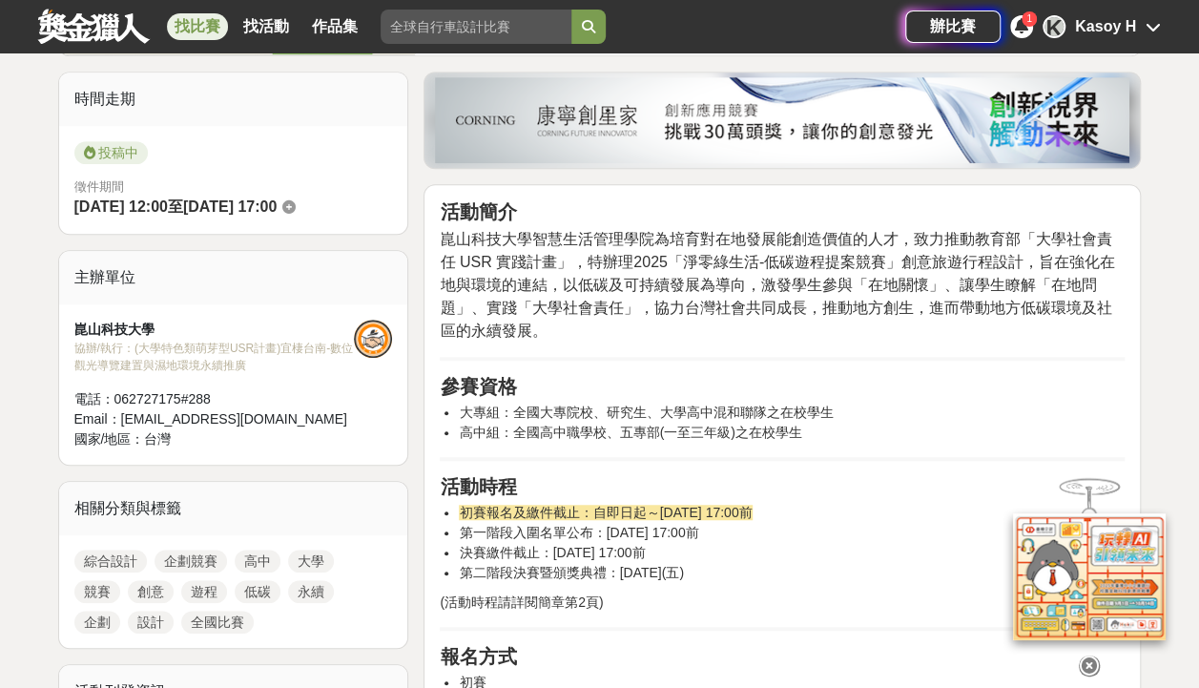
scroll to position [477, 0]
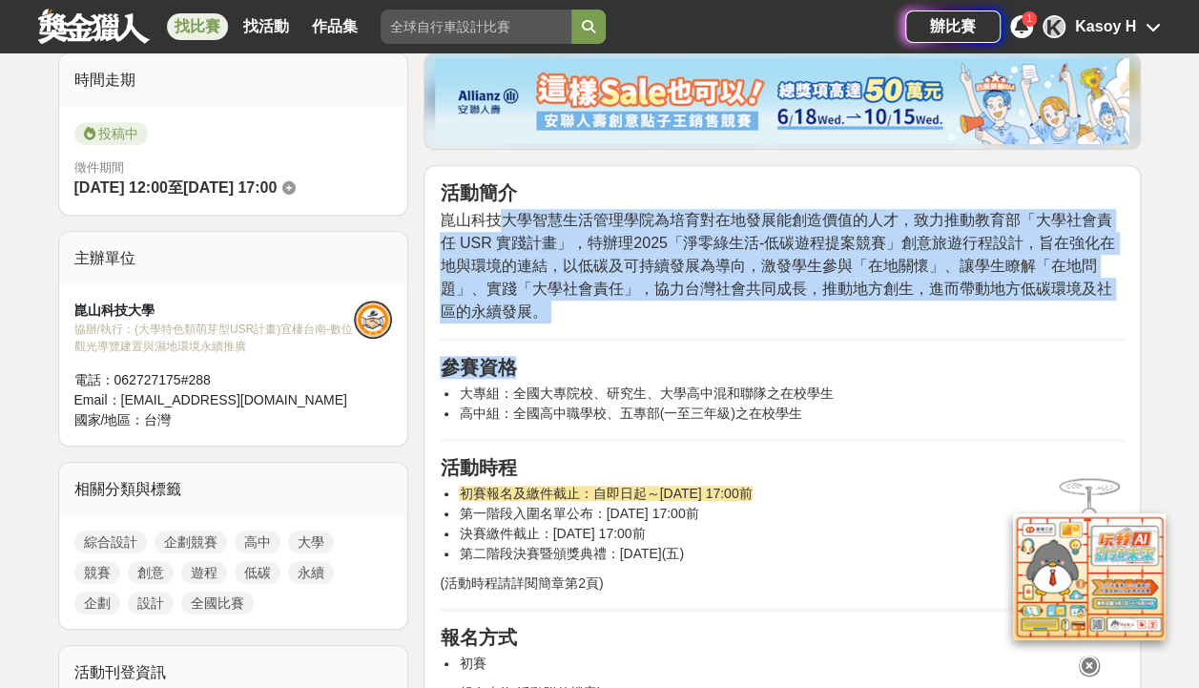
drag, startPoint x: 501, startPoint y: 214, endPoint x: 977, endPoint y: 343, distance: 493.4
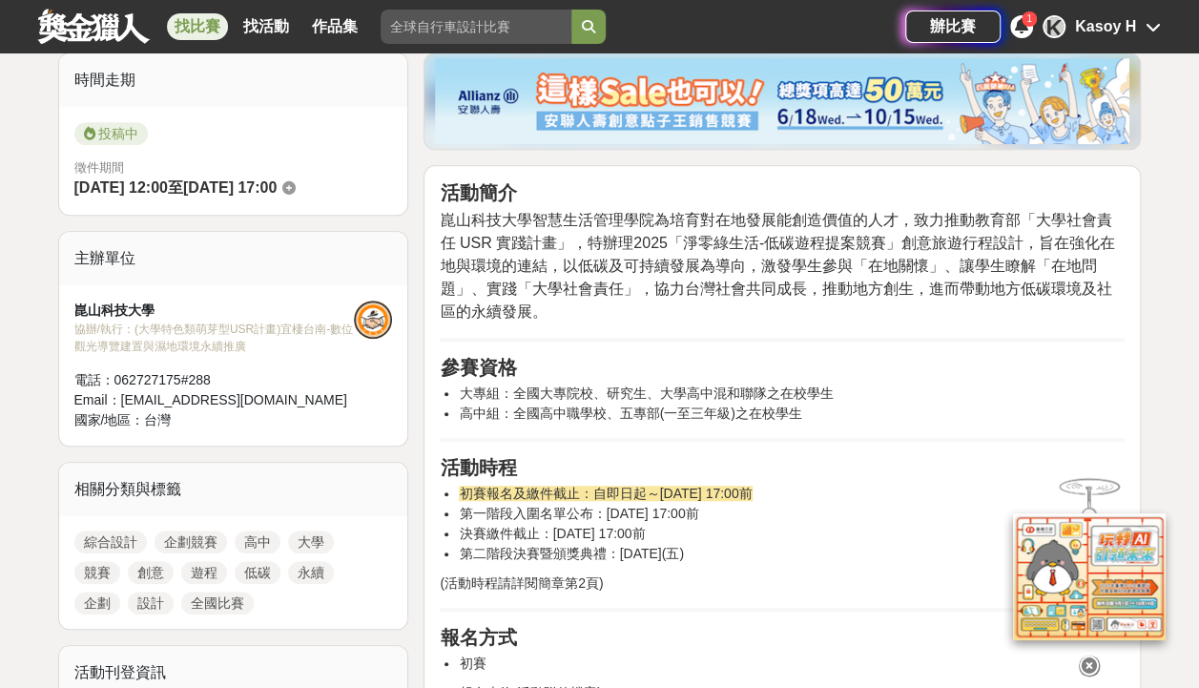
drag, startPoint x: 977, startPoint y: 343, endPoint x: 962, endPoint y: 383, distance: 42.9
click at [962, 383] on li "大專組：全國大專院校、研究生、大學高中混和聯隊之在校學生" at bounding box center [792, 393] width 666 height 20
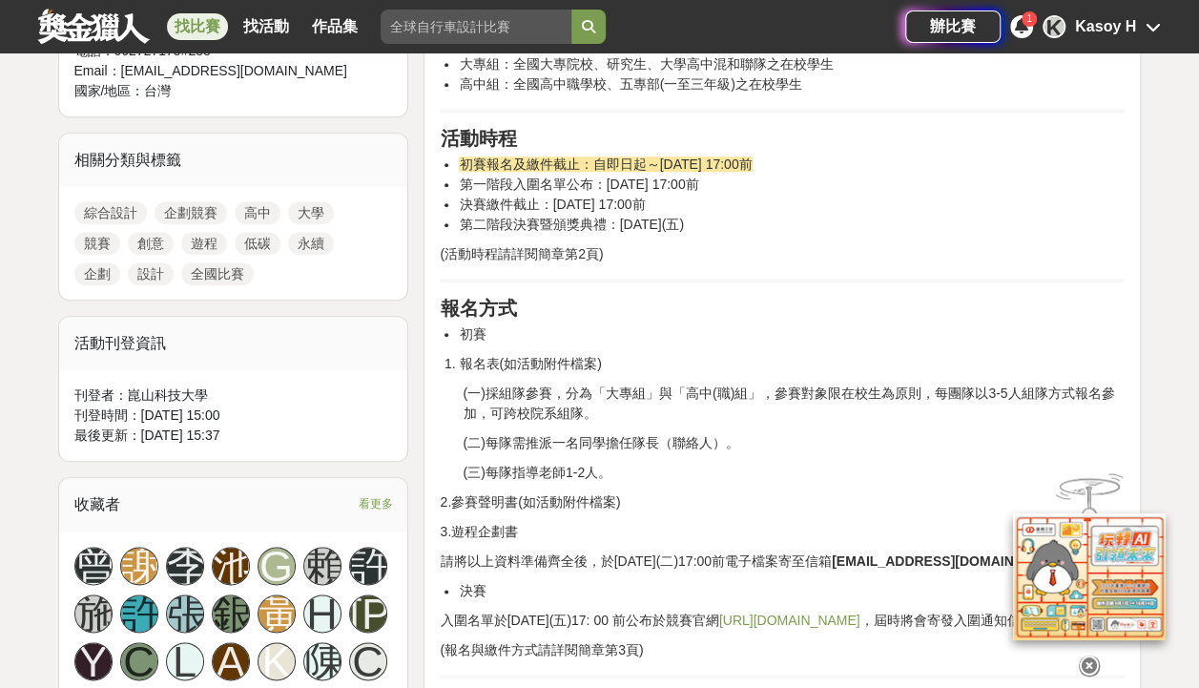
scroll to position [668, 0]
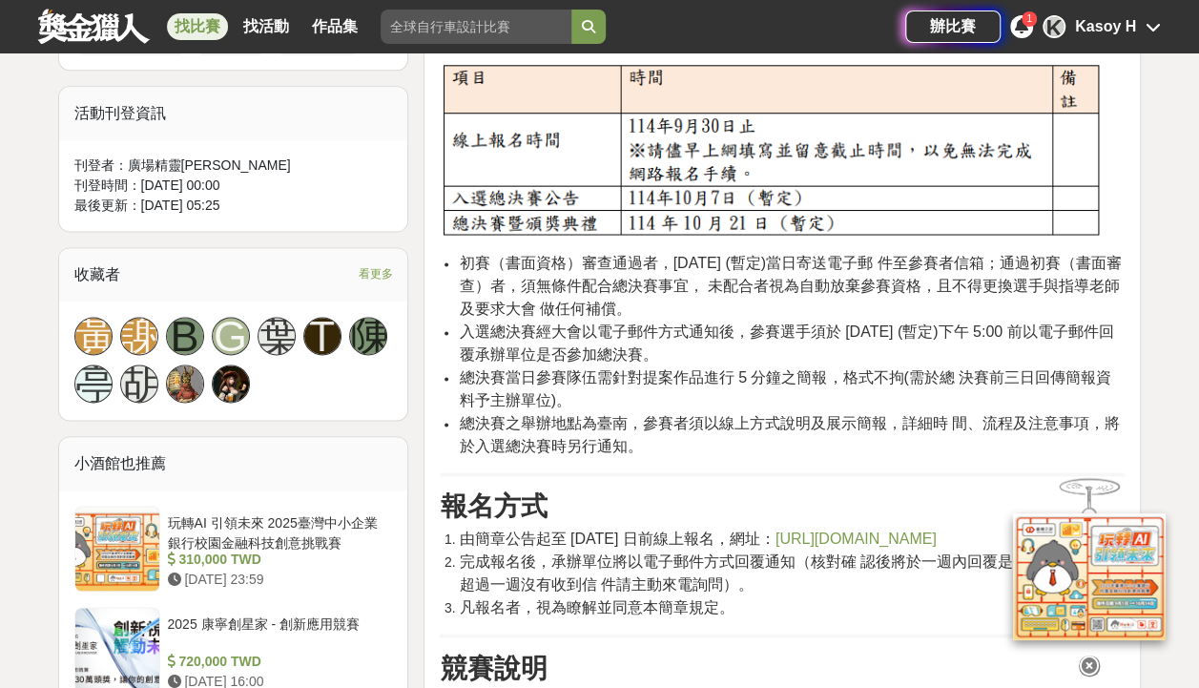
scroll to position [668, 0]
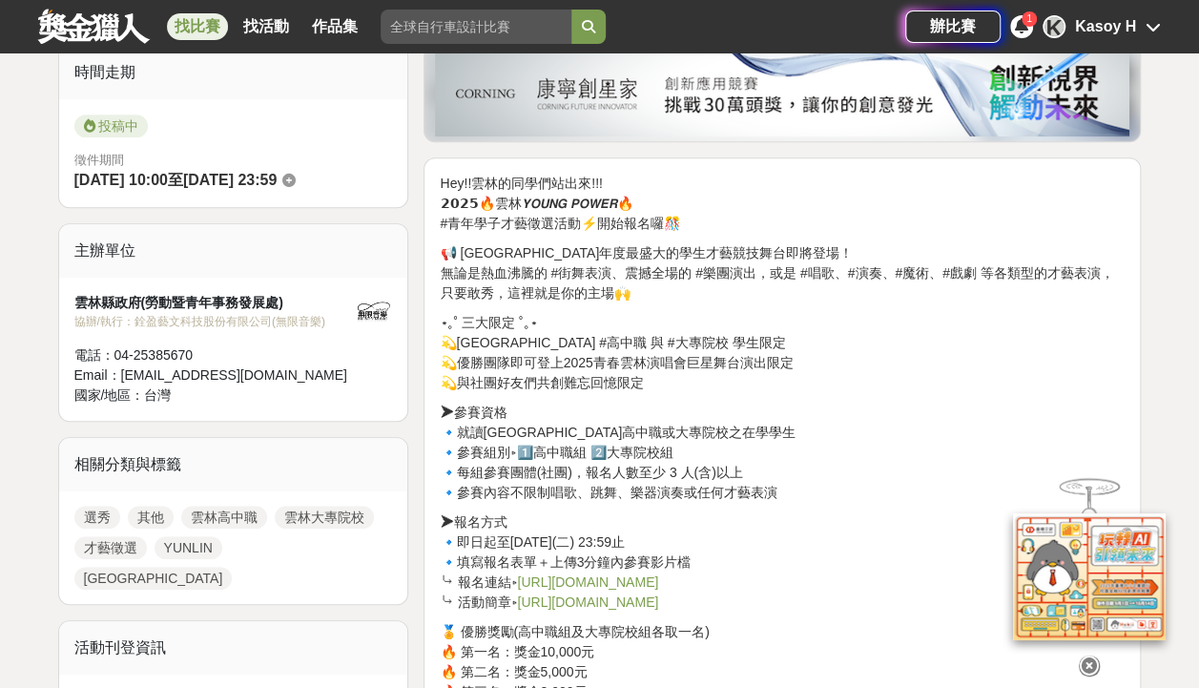
scroll to position [426, 0]
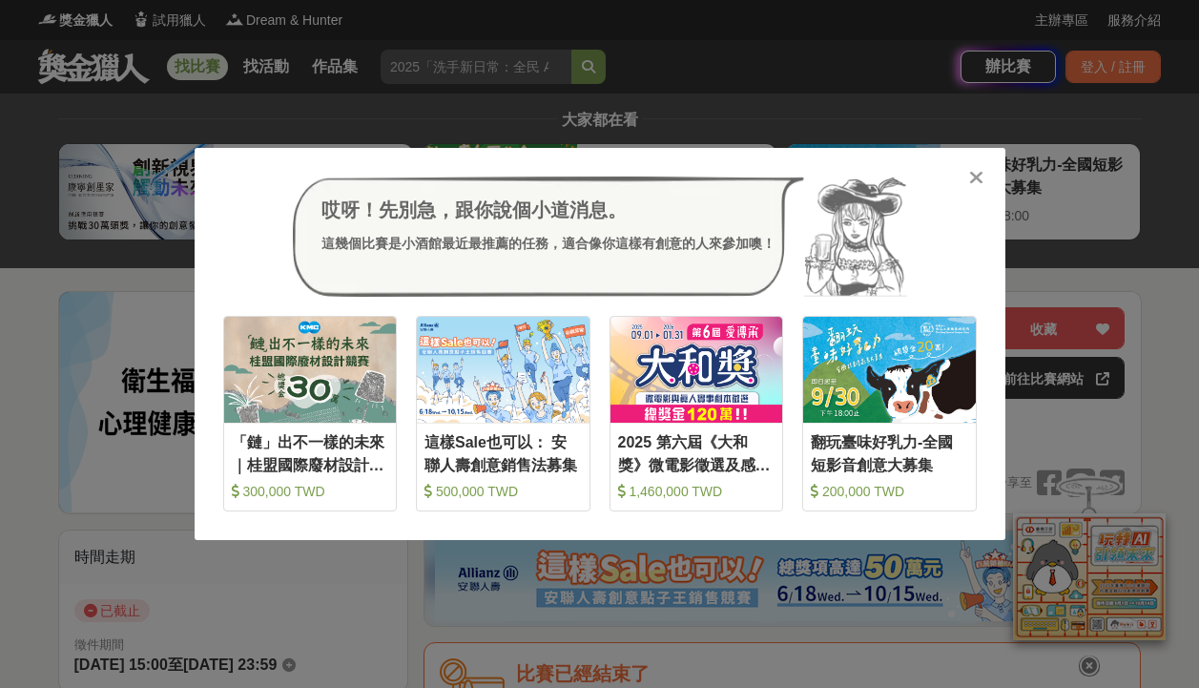
click at [200, 225] on div "哎呀！先別急，跟你說個小道消息。 這幾個比賽是小酒館最近最推薦的任務，適合像你這樣有創意的人來參加噢！ 收藏 「鏈」出不一樣的未來｜桂盟國際廢材設計競賽 30…" at bounding box center [600, 344] width 811 height 392
click at [132, 248] on div "哎呀！先別急，跟你說個小道消息。 這幾個比賽是小酒館最近最推薦的任務，適合像你這樣有創意的人來參加噢！ 收藏 「鏈」出不一樣的未來｜桂盟國際廢材設計競賽 30…" at bounding box center [599, 344] width 1199 height 688
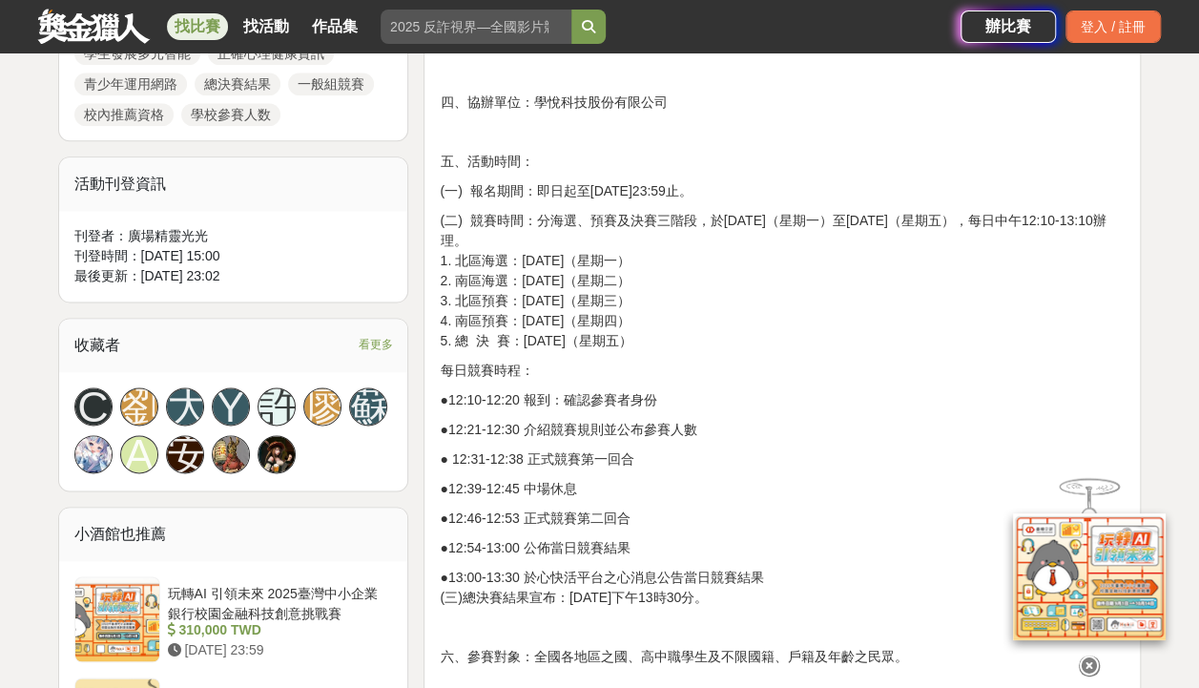
scroll to position [1145, 0]
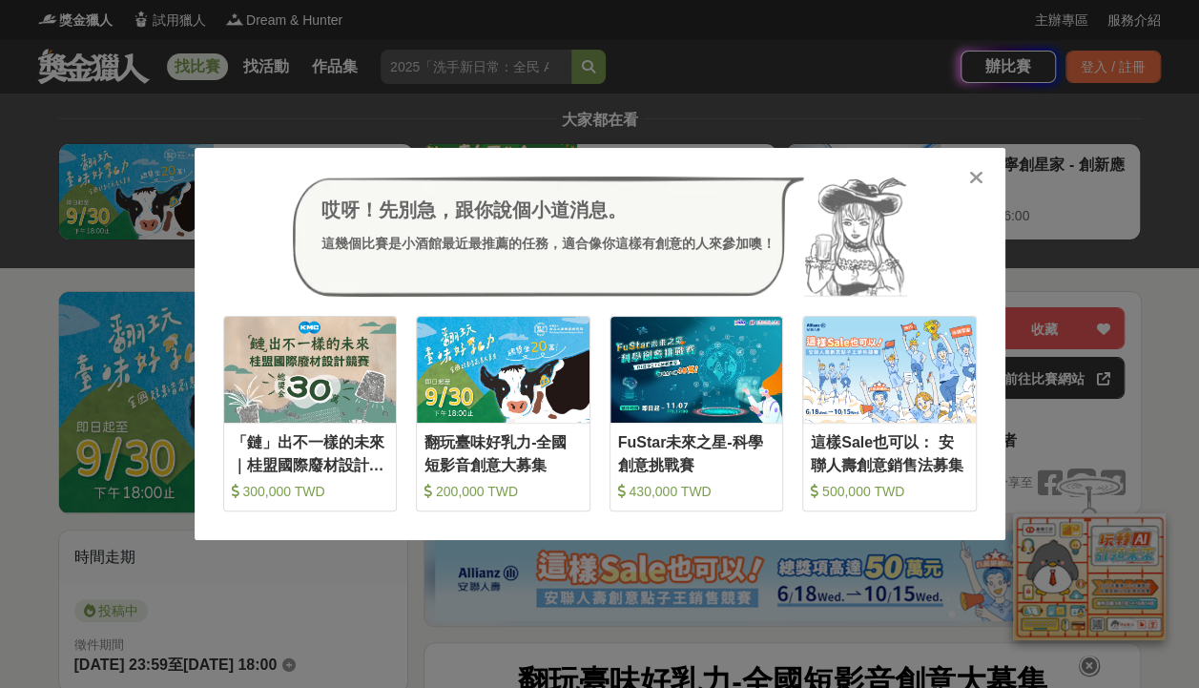
click at [14, 349] on div "哎呀！先別急，跟你說個小道消息。 這幾個比賽是小酒館最近最推薦的任務，適合像你這樣有創意的人來參加噢！ 收藏 「鏈」出不一樣的未來｜桂盟國際廢材設計競賽 30…" at bounding box center [599, 344] width 1199 height 688
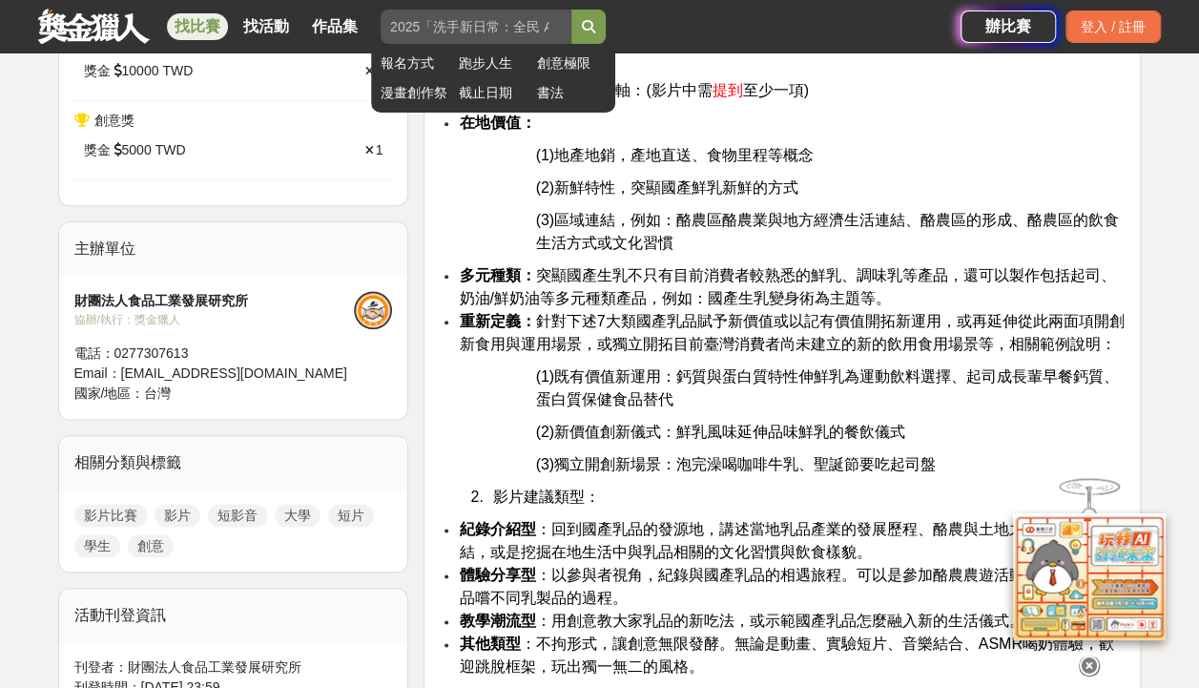
scroll to position [954, 0]
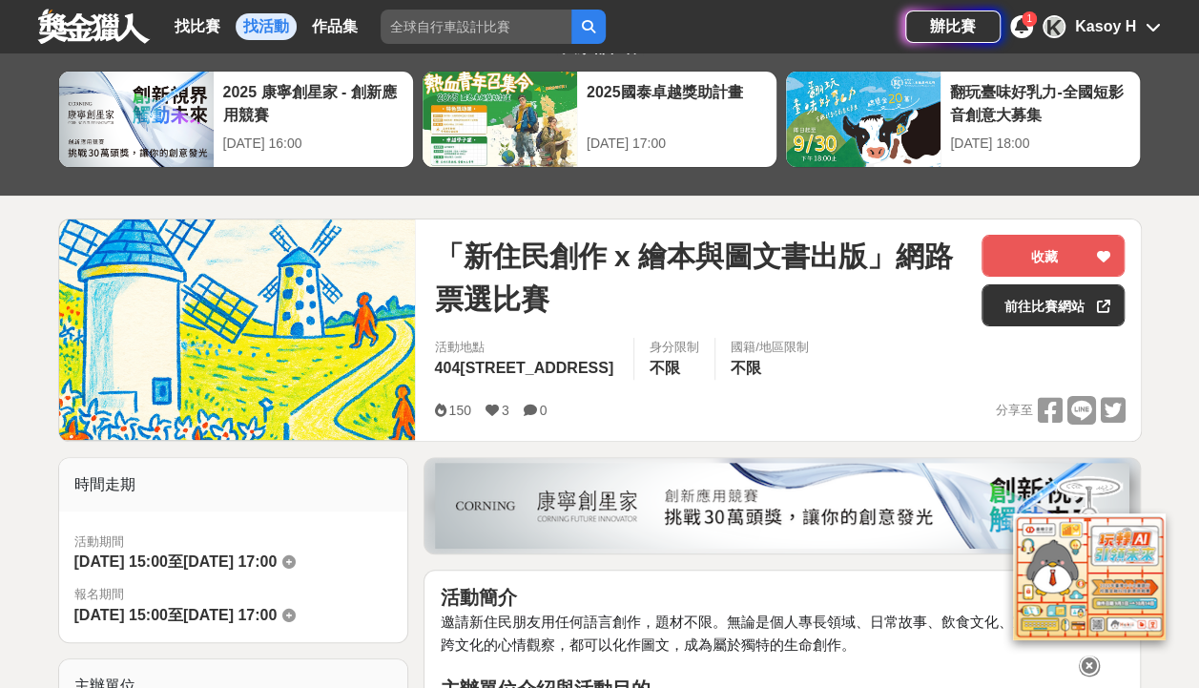
scroll to position [56, 0]
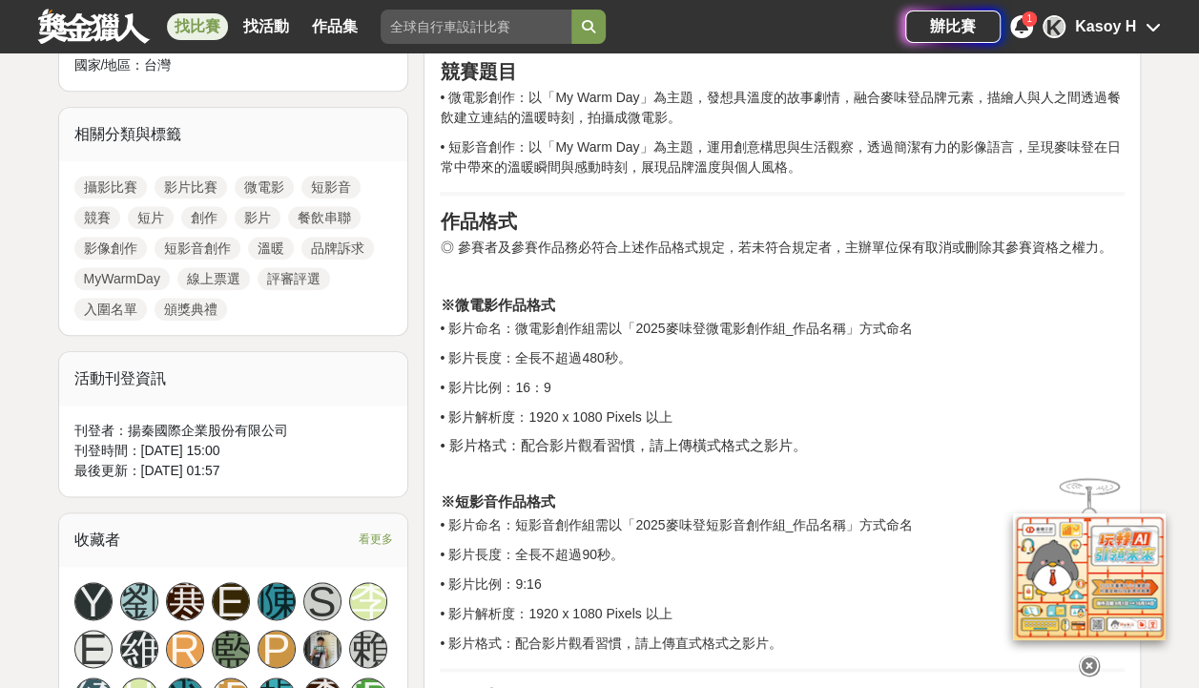
scroll to position [855, 0]
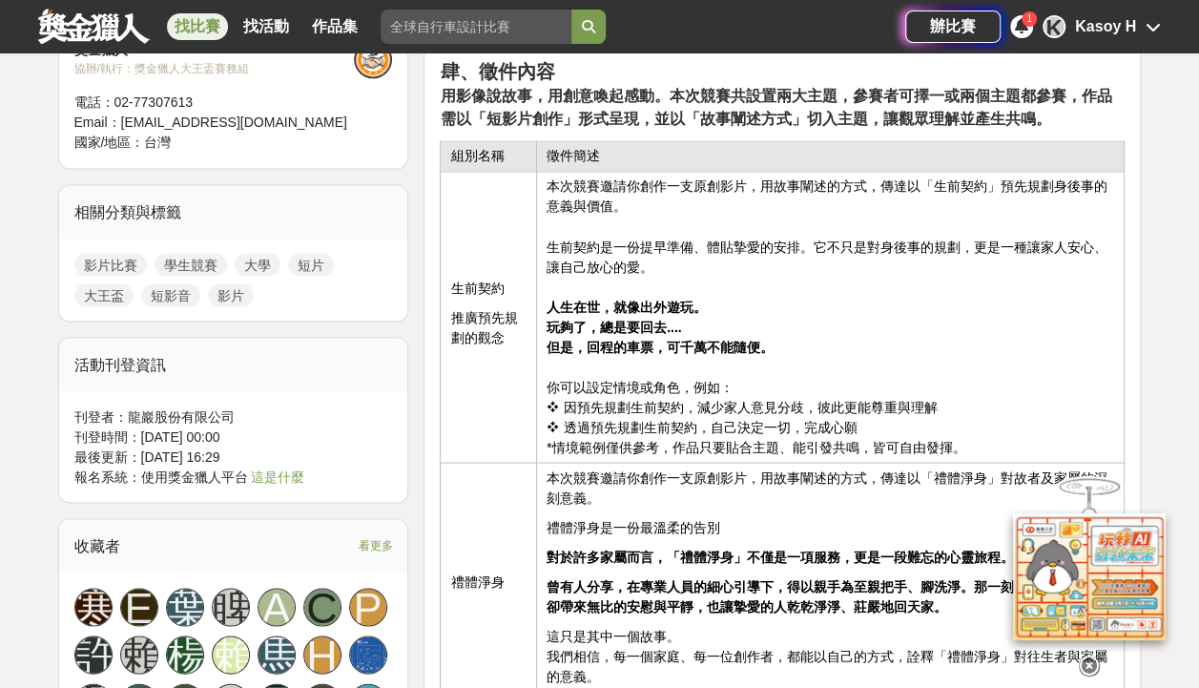
scroll to position [1583, 0]
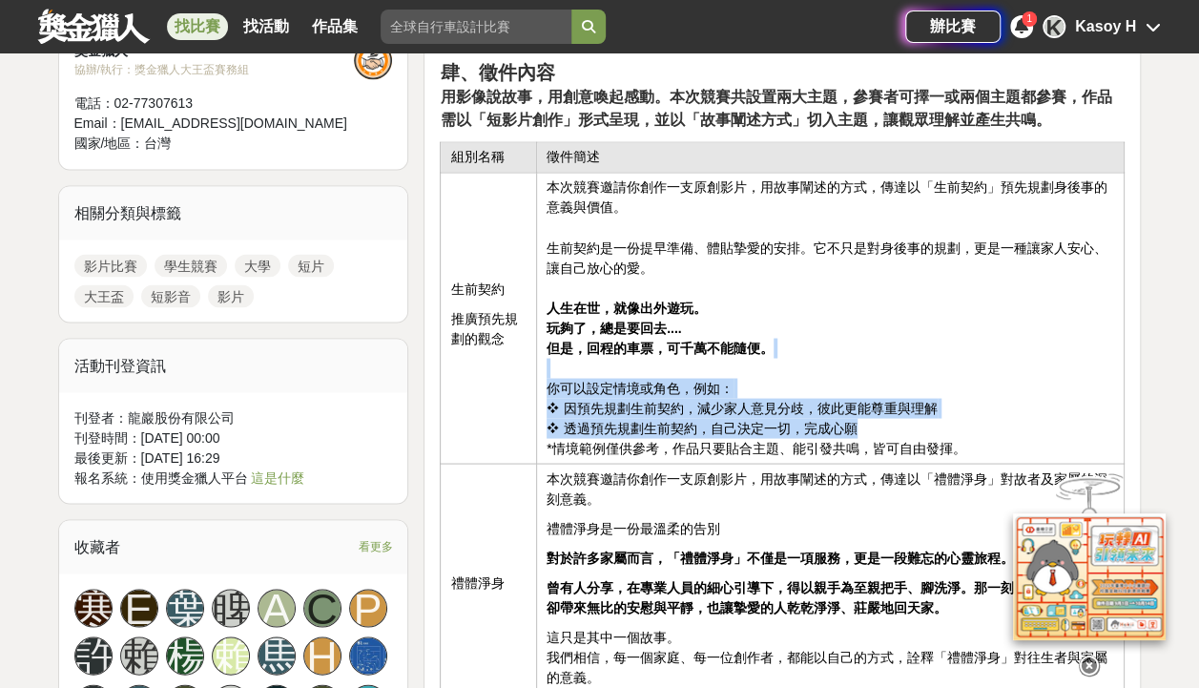
drag, startPoint x: 984, startPoint y: 423, endPoint x: 561, endPoint y: 357, distance: 428.6
click at [561, 357] on td "本次競賽邀請你創作一支原創影片，用故事闡述的方式，傳達以「生前契約」預先規劃身後事的意義與價值。 生前契約是一份提早準備、體貼摯愛的安排。它不只是對身後事的規…" at bounding box center [831, 318] width 588 height 291
click at [867, 367] on td "本次競賽邀請你創作一支原創影片，用故事闡述的方式，傳達以「生前契約」預先規劃身後事的意義與價值。 生前契約是一份提早準備、體貼摯愛的安排。它不只是對身後事的規…" at bounding box center [831, 318] width 588 height 291
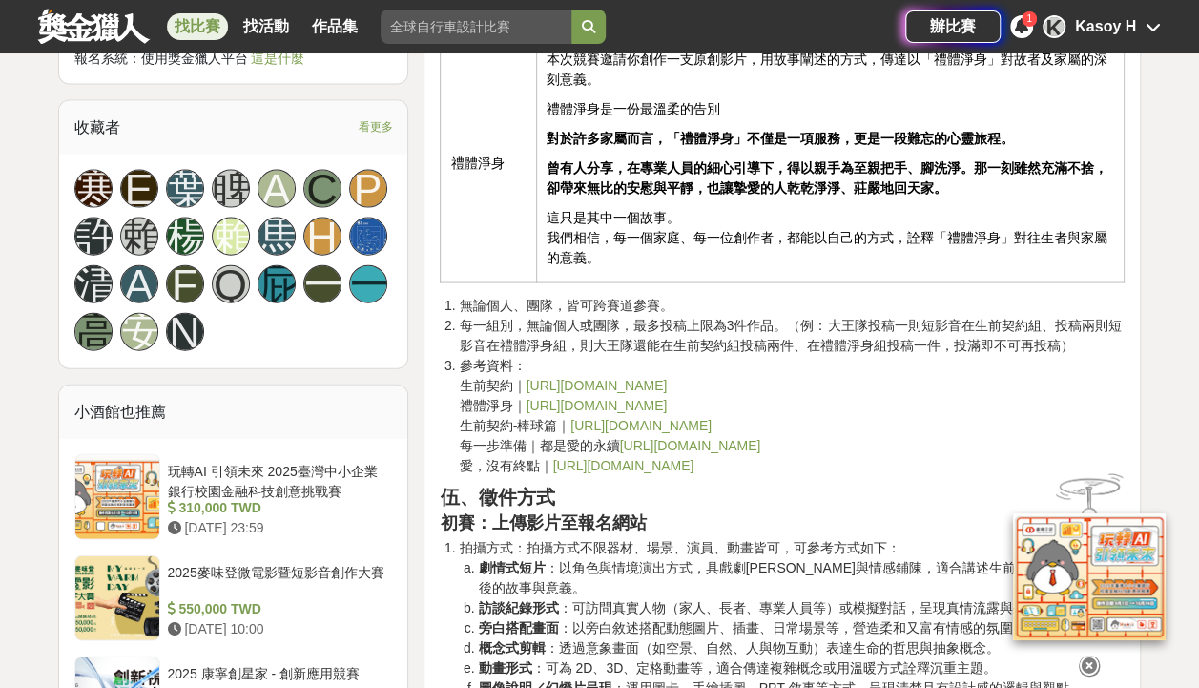
scroll to position [2000, 0]
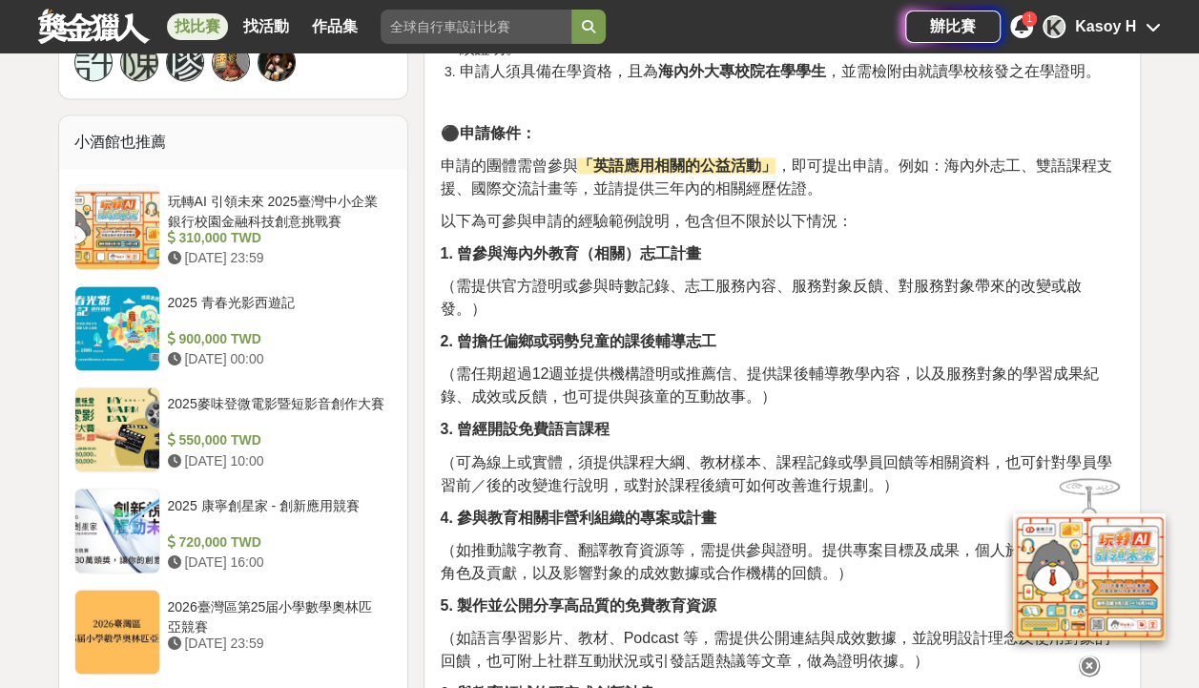
scroll to position [1342, 0]
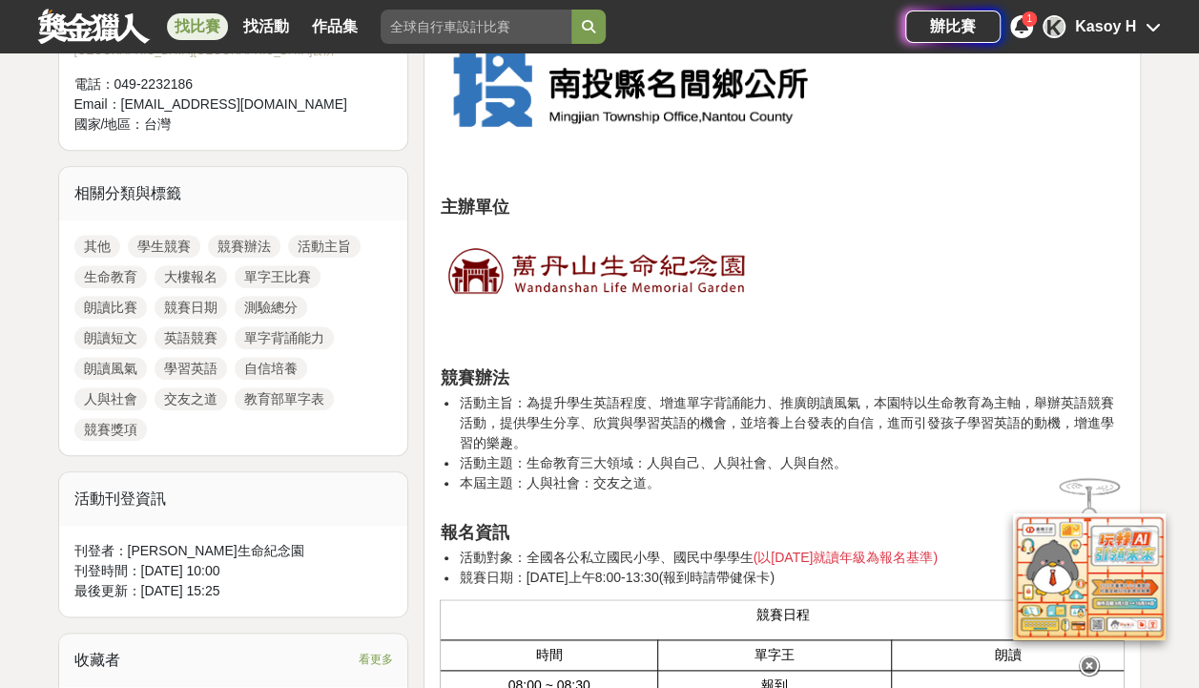
scroll to position [776, 0]
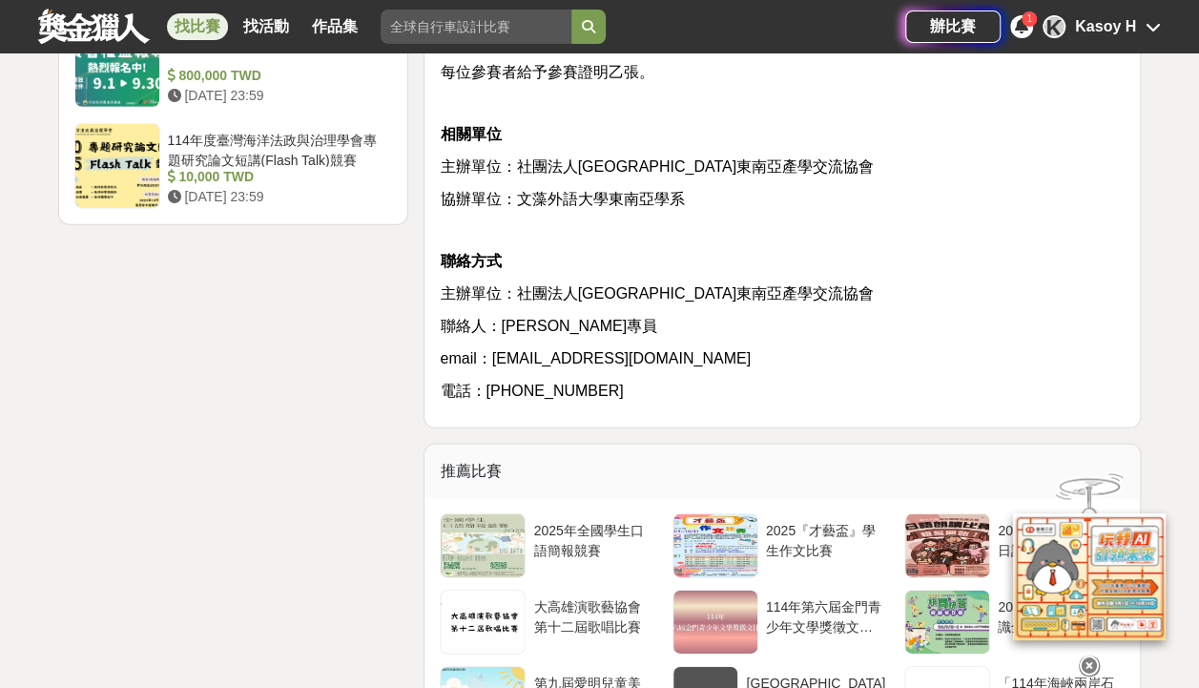
scroll to position [2627, 0]
